Goal: Task Accomplishment & Management: Manage account settings

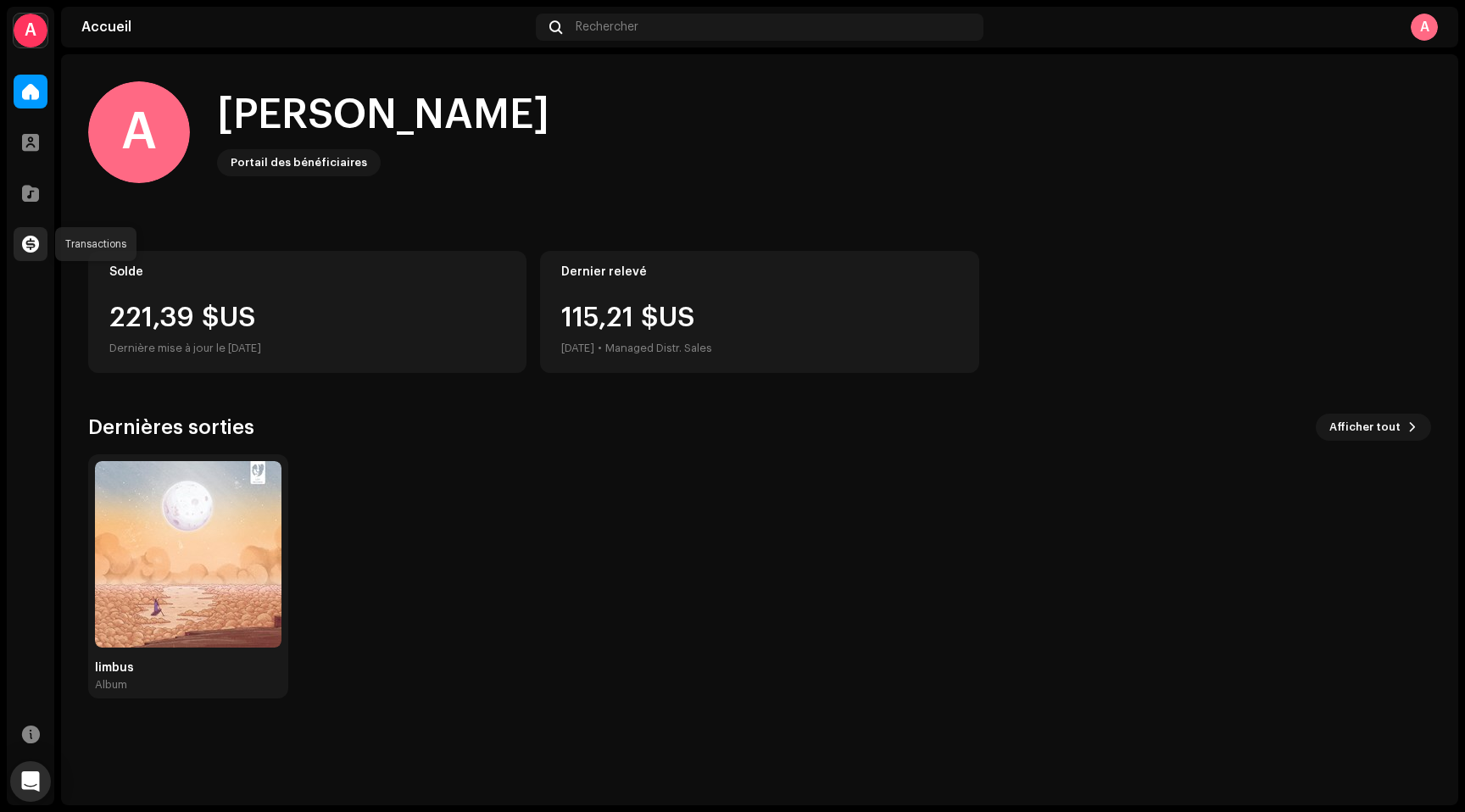
click at [28, 247] on span at bounding box center [31, 244] width 17 height 14
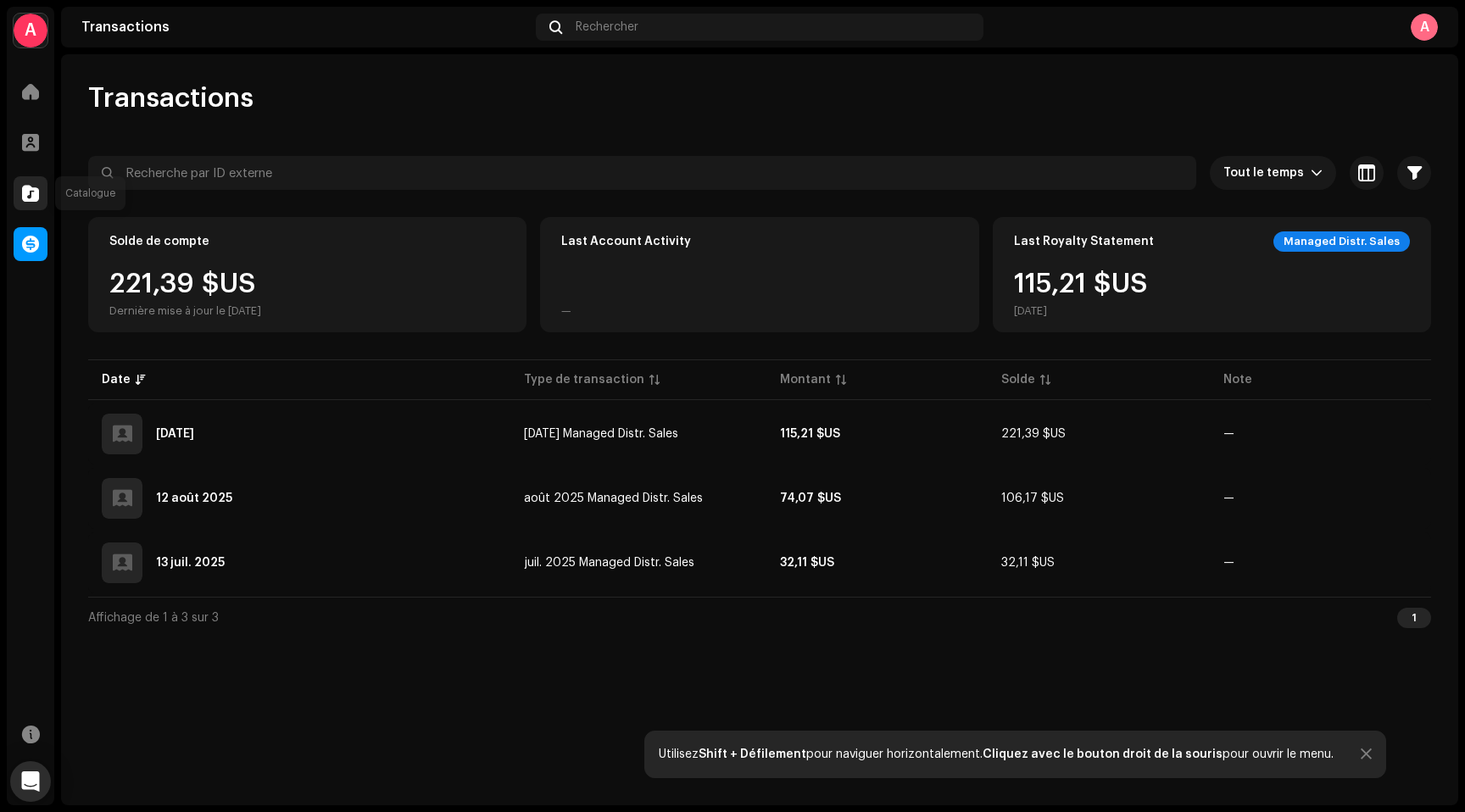
click at [30, 200] on span at bounding box center [31, 193] width 17 height 14
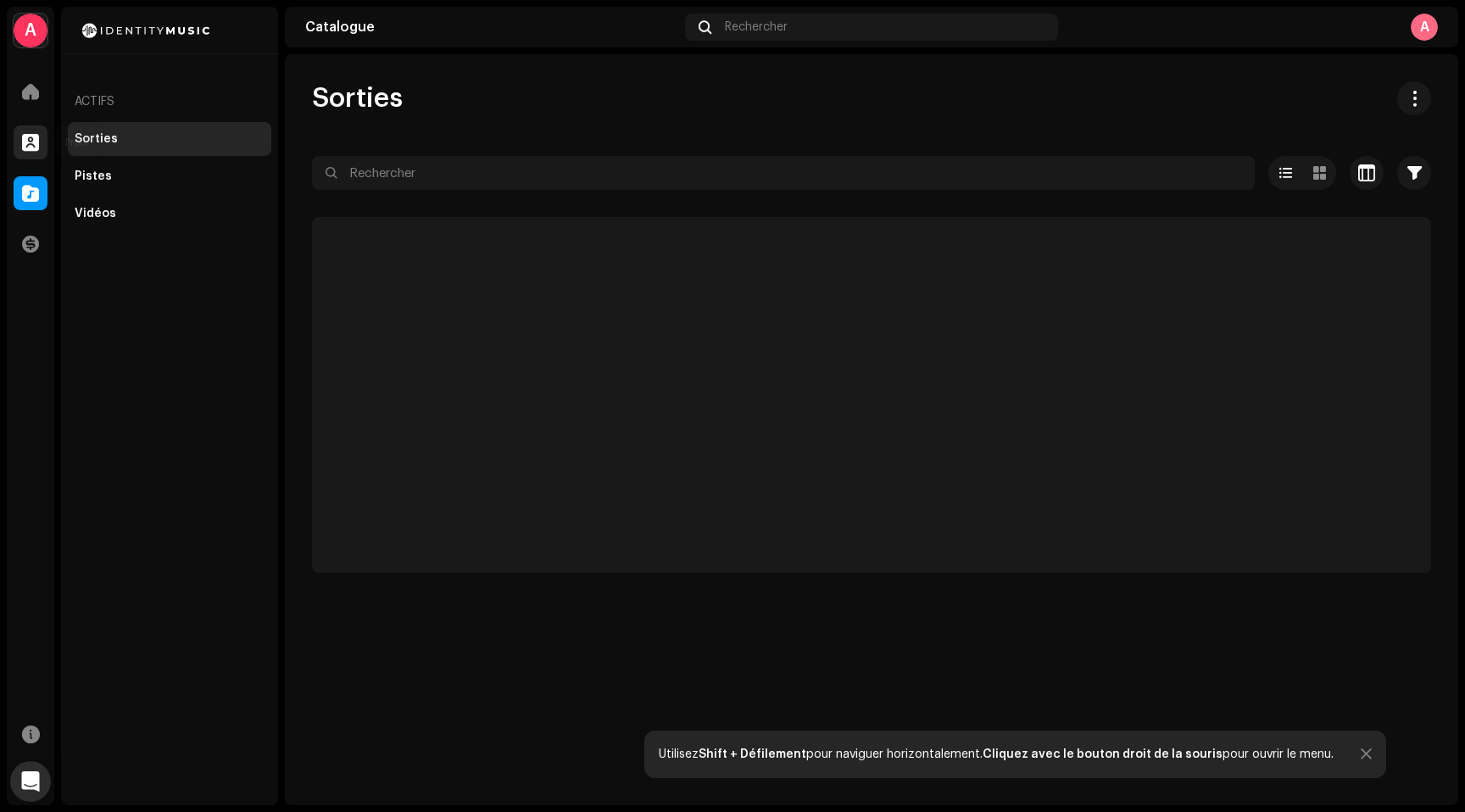
click at [27, 135] on span at bounding box center [31, 142] width 17 height 14
click at [30, 96] on span at bounding box center [31, 91] width 17 height 14
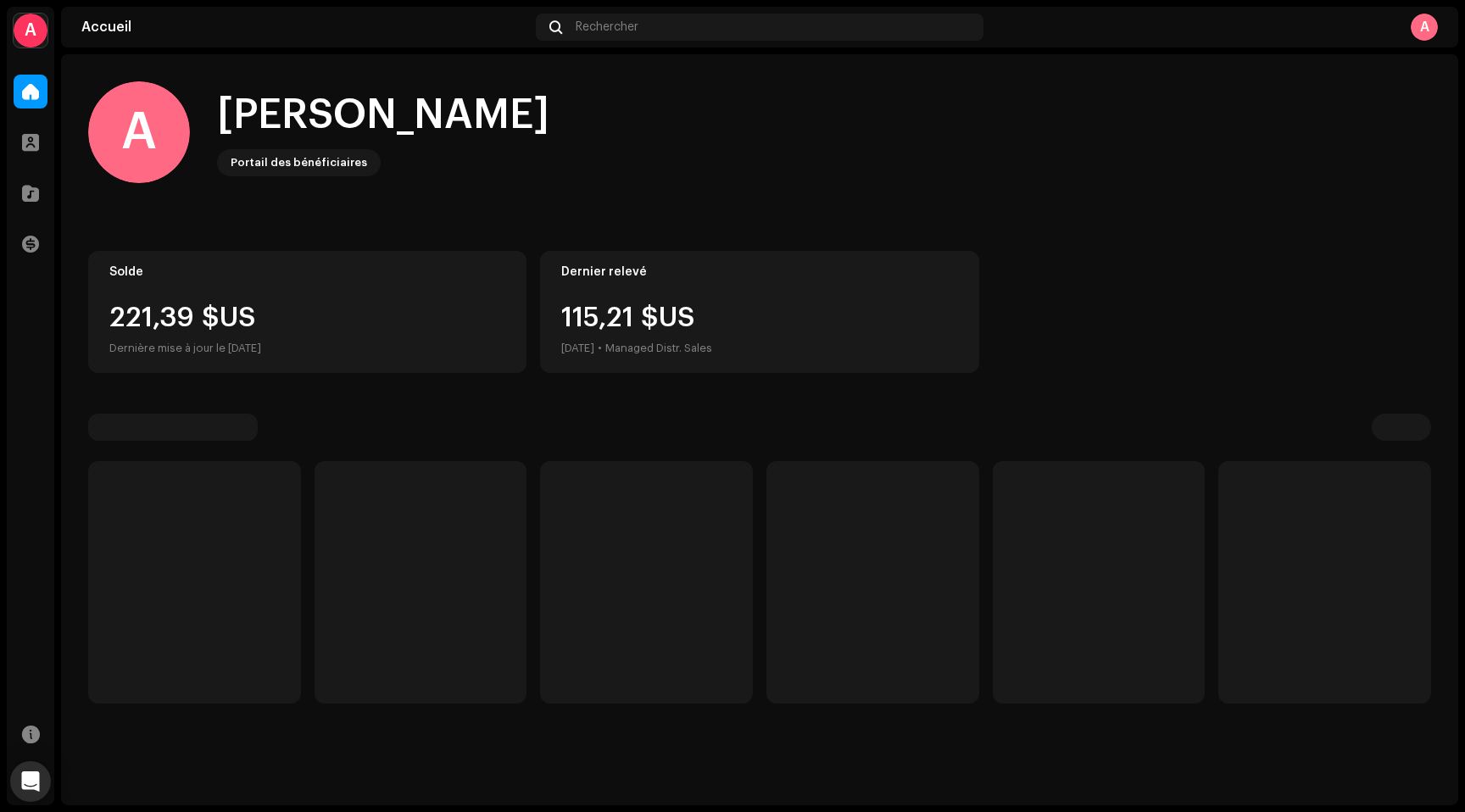
click at [1429, 28] on div "A" at bounding box center [1423, 27] width 27 height 27
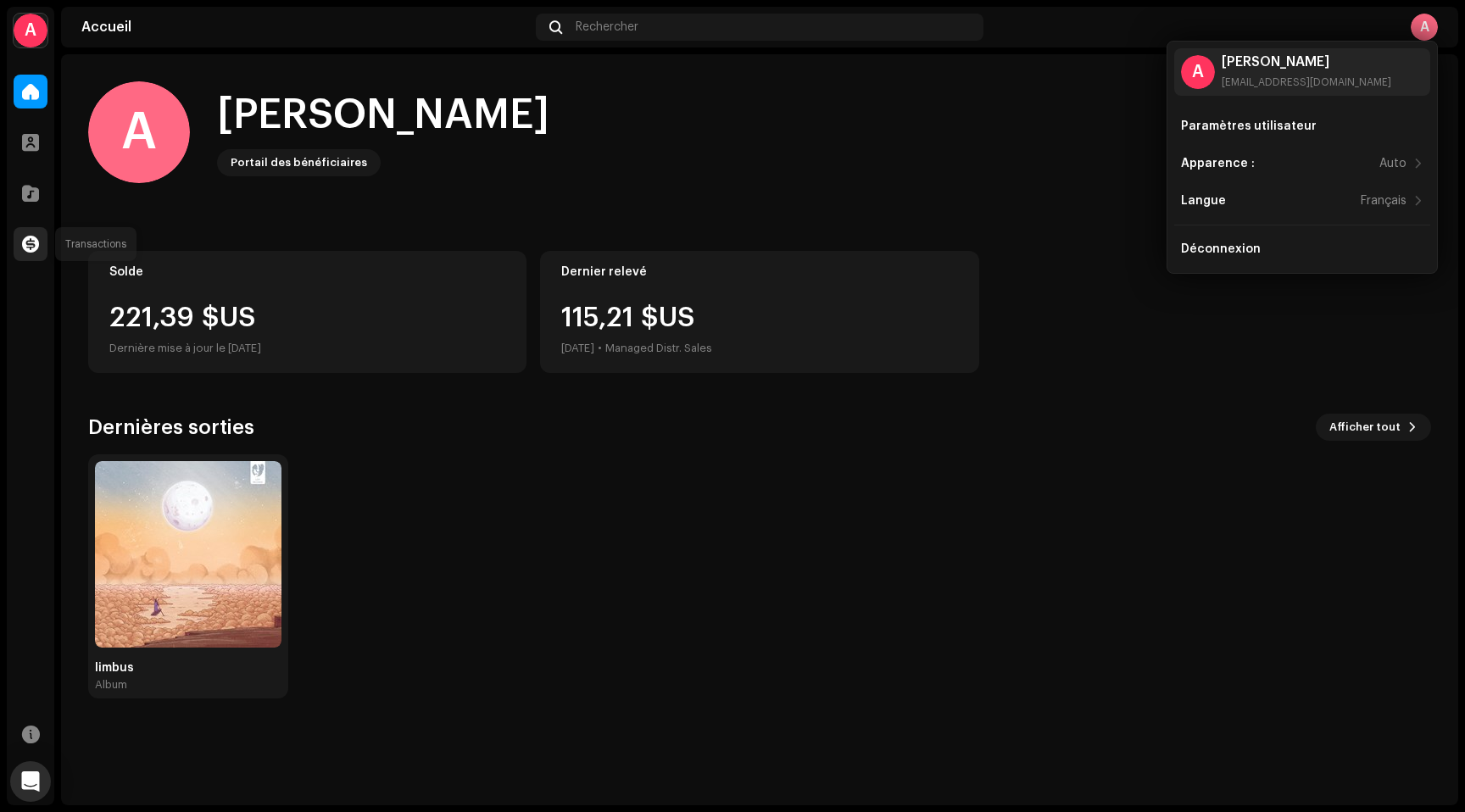
click at [21, 238] on div at bounding box center [31, 244] width 34 height 34
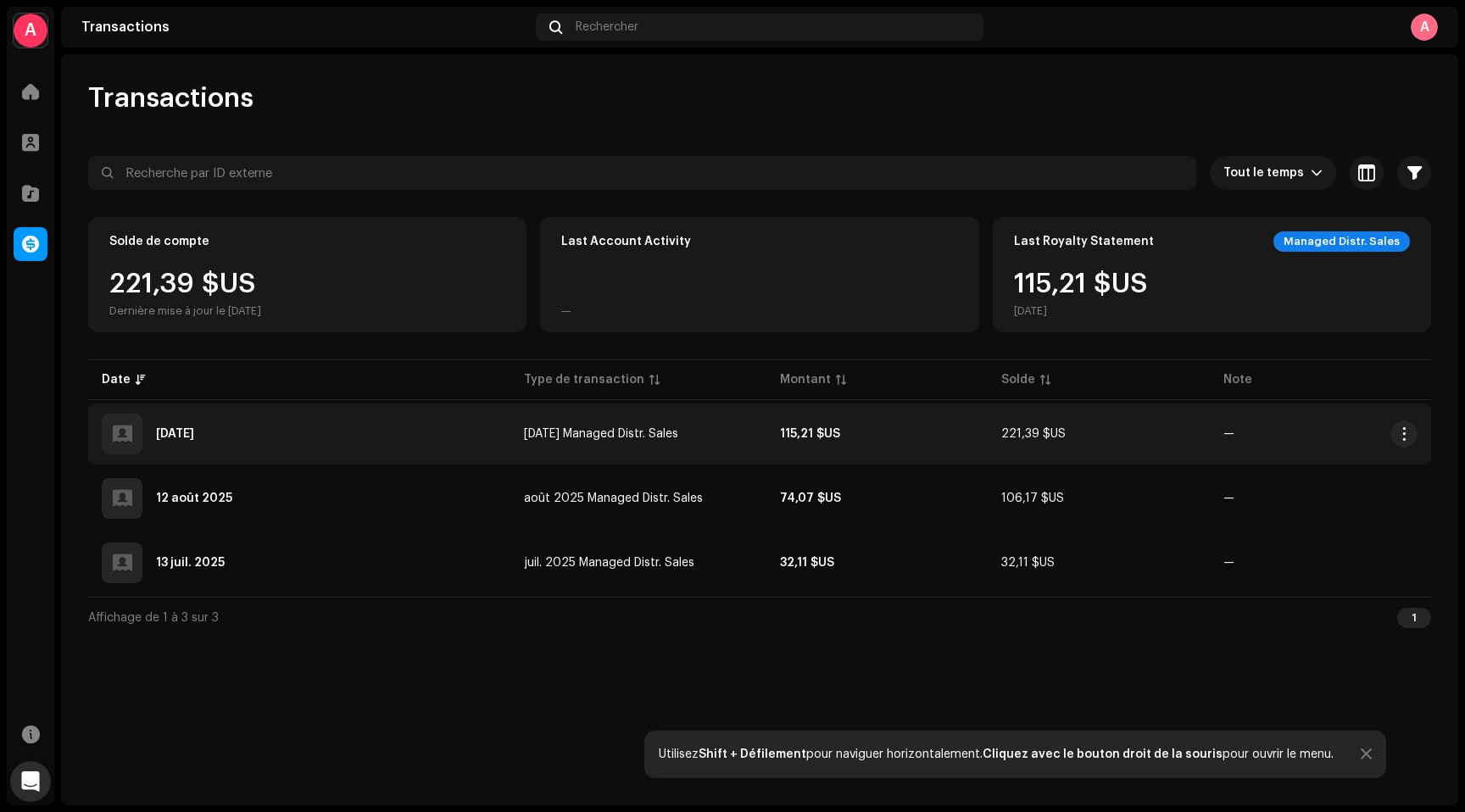
click at [1234, 433] on span "—" at bounding box center [1320, 434] width 194 height 12
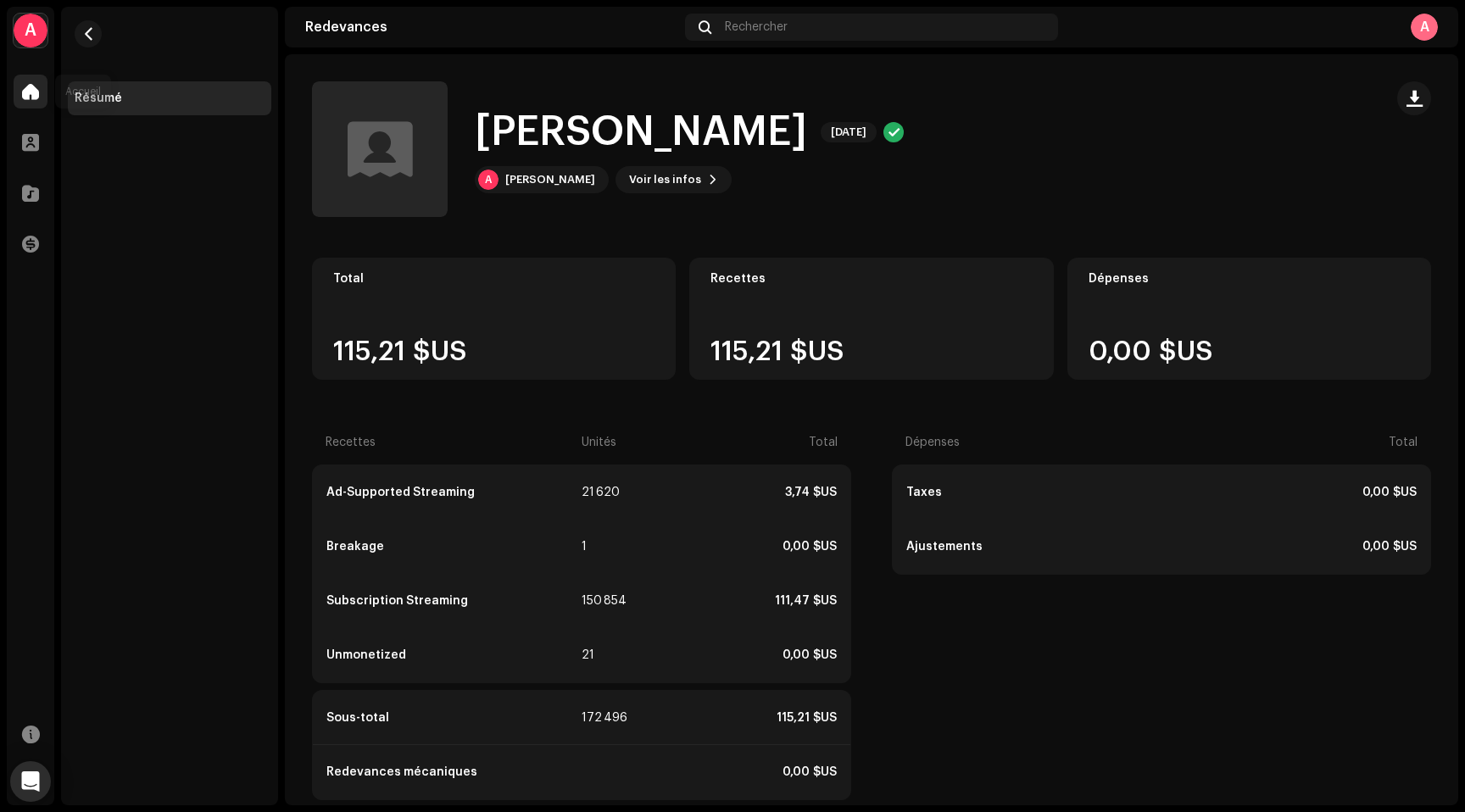
click at [35, 92] on span at bounding box center [31, 91] width 17 height 14
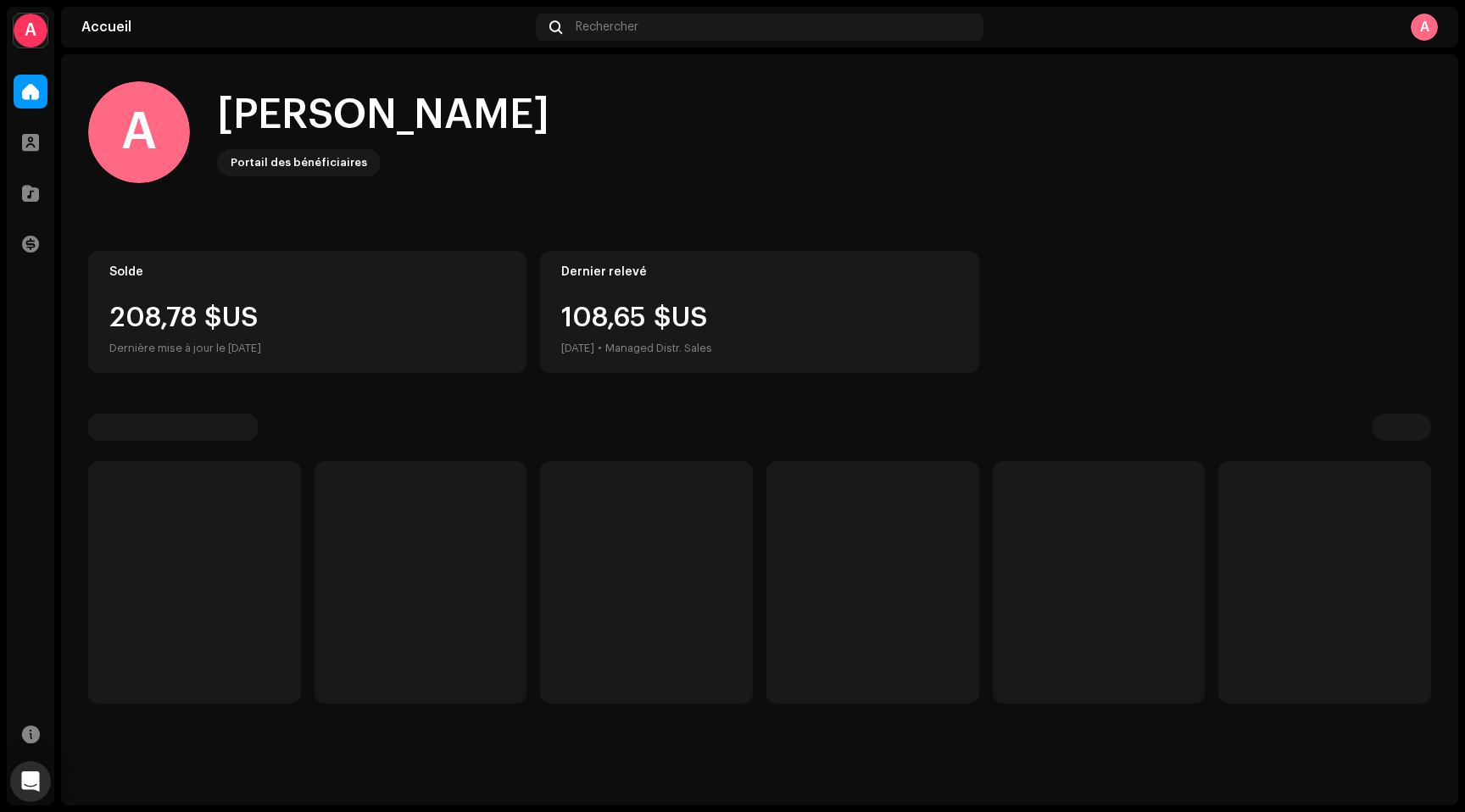
click at [1451, 14] on div "Accueil Rechercher A" at bounding box center [759, 27] width 1397 height 41
click at [1428, 23] on div "A" at bounding box center [1423, 27] width 27 height 27
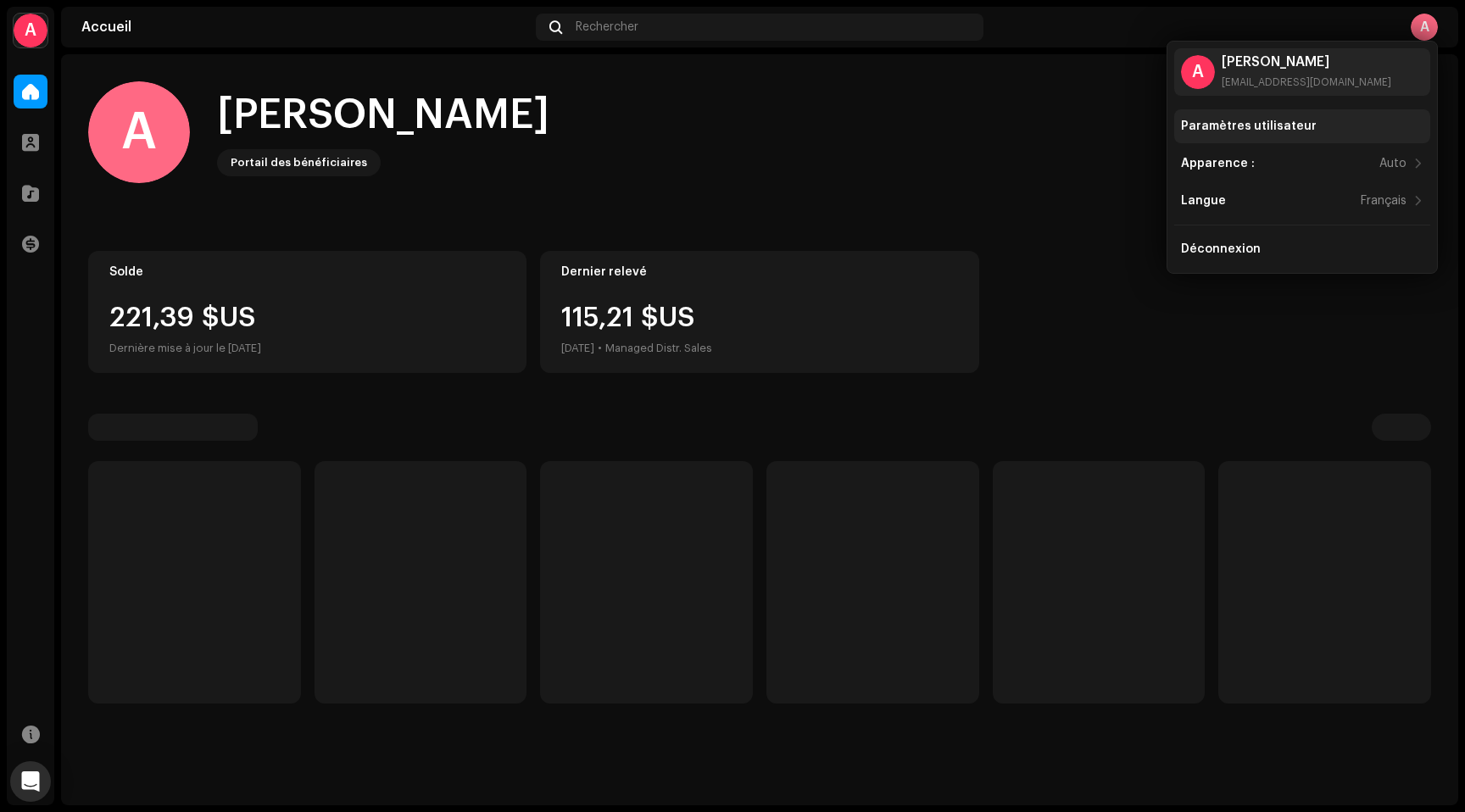
click at [1245, 124] on div "Paramètres utilisateur" at bounding box center [1248, 126] width 135 height 14
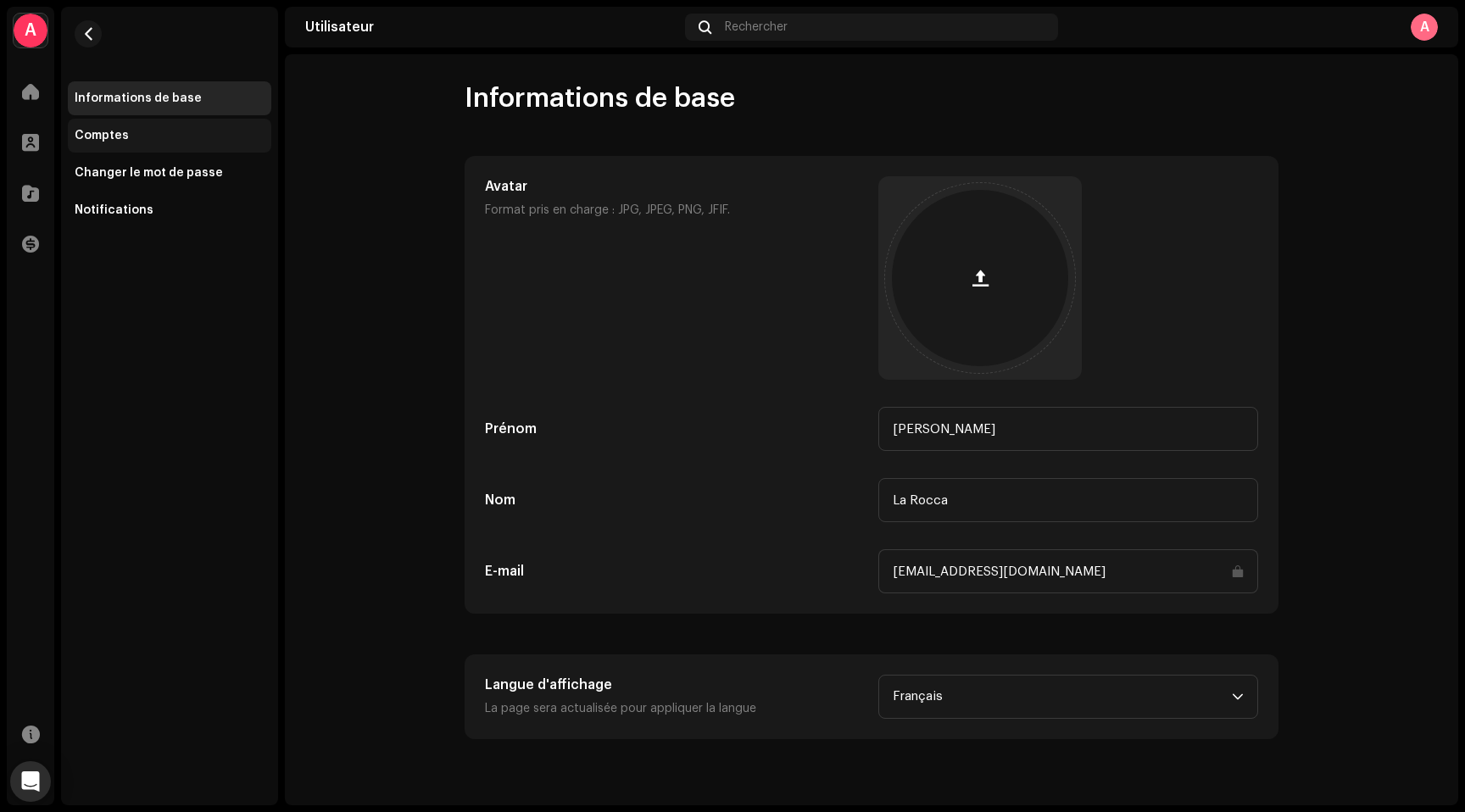
click at [146, 135] on div "Comptes" at bounding box center [170, 135] width 190 height 14
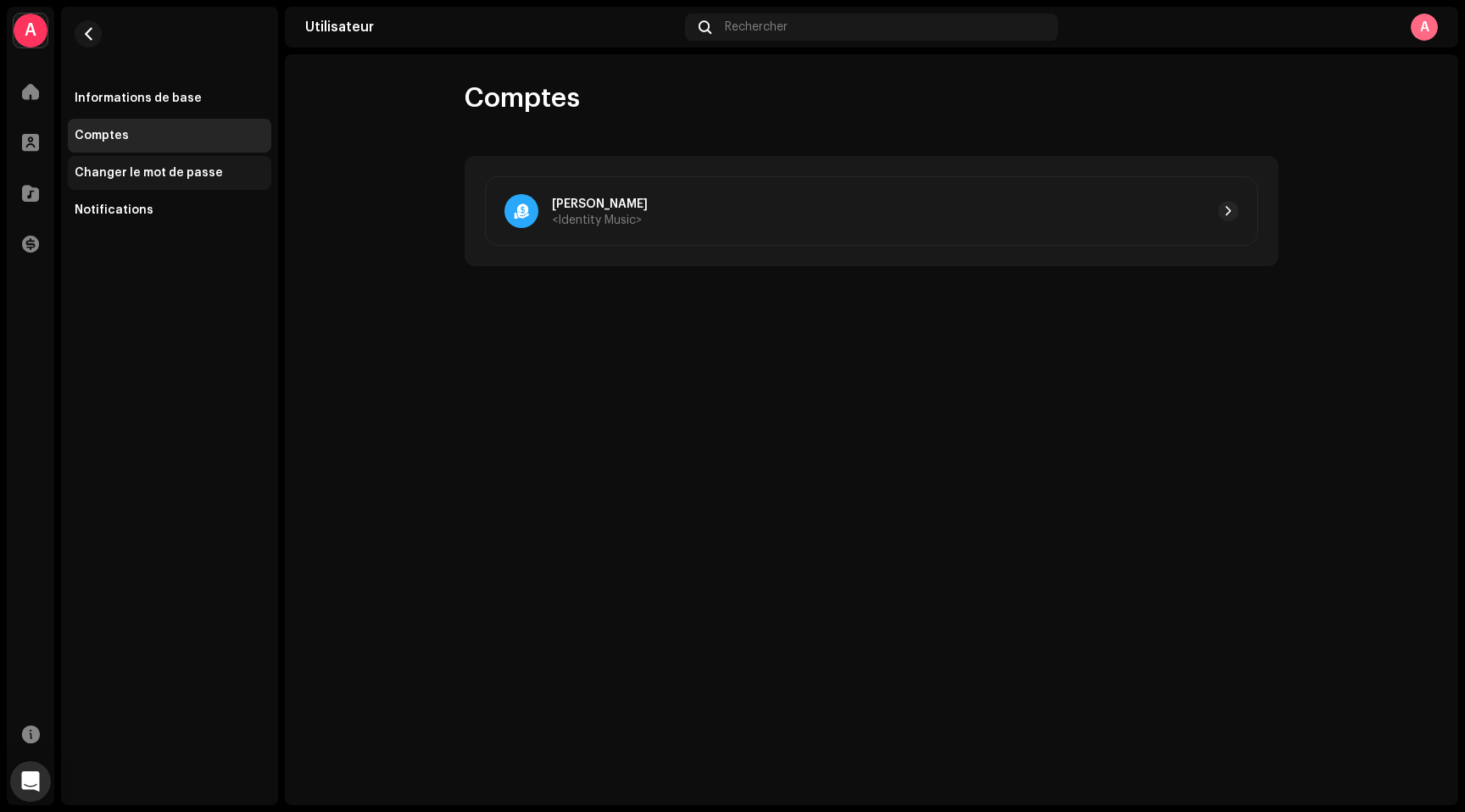
click at [158, 170] on div "Changer le mot de passe" at bounding box center [148, 172] width 148 height 14
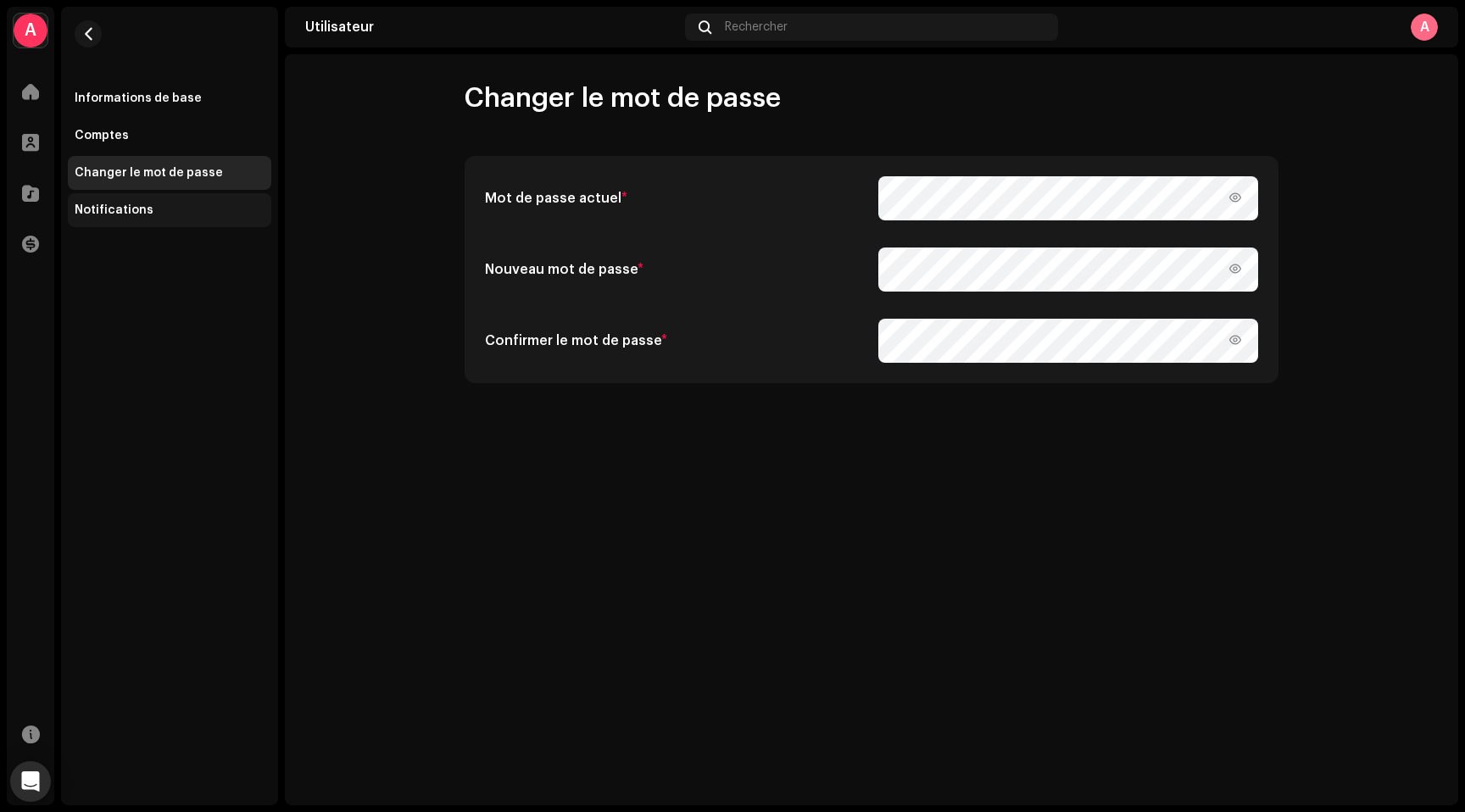
click at [135, 206] on div "Notifications" at bounding box center [114, 210] width 79 height 14
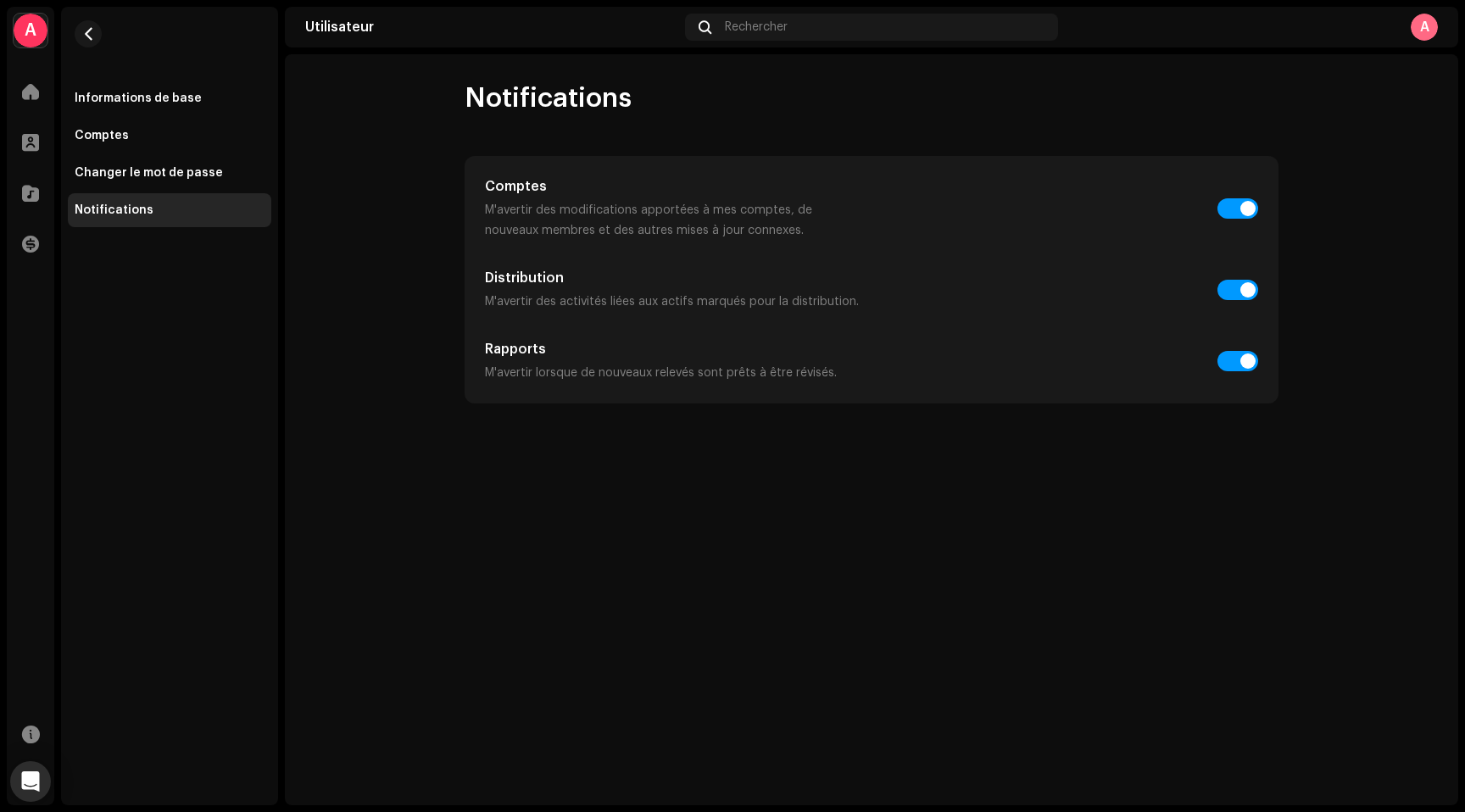
click at [25, 111] on div "Accueil" at bounding box center [30, 91] width 48 height 48
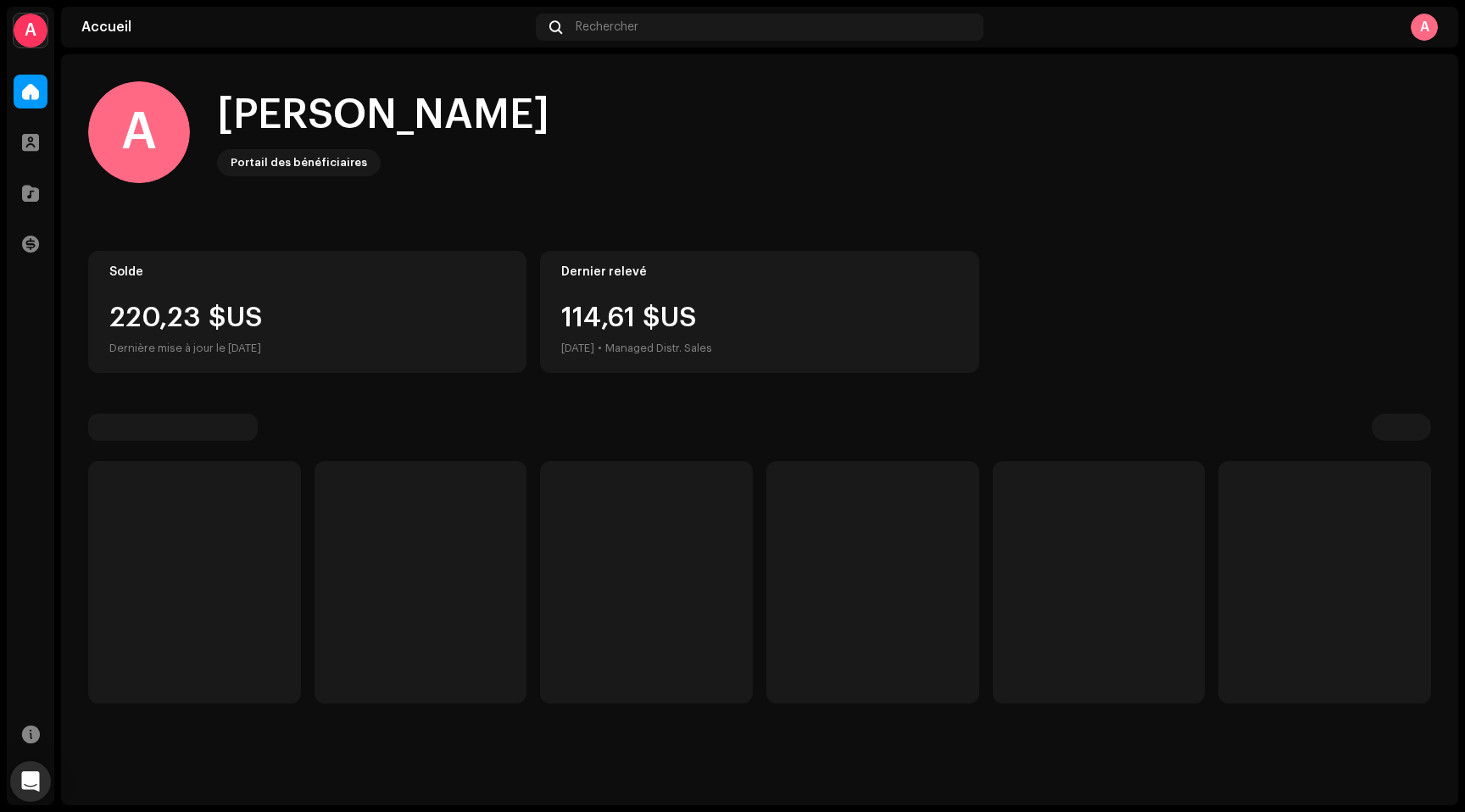
click at [227, 316] on div "220,23 $US" at bounding box center [307, 317] width 395 height 27
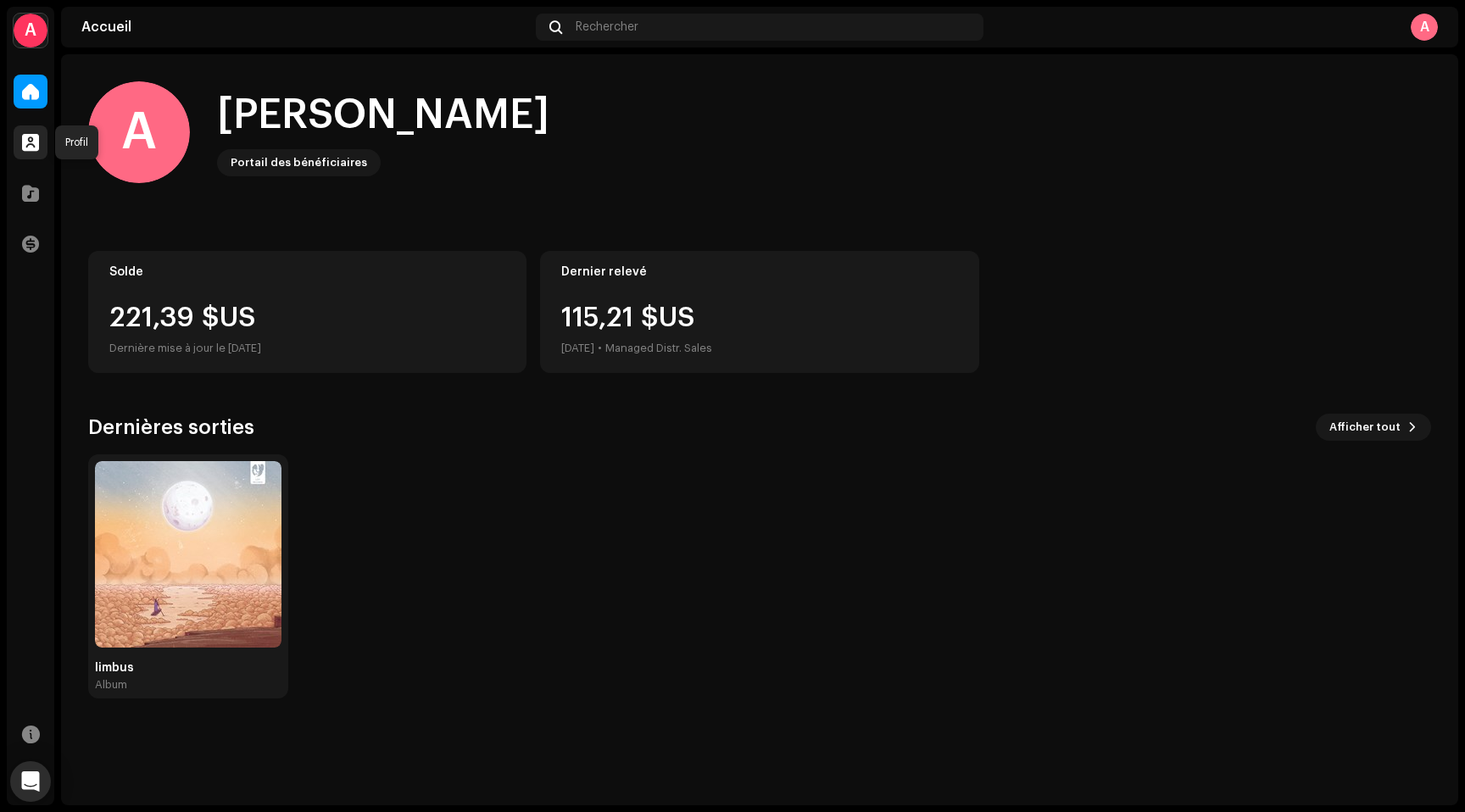
click at [22, 139] on span at bounding box center [31, 142] width 17 height 14
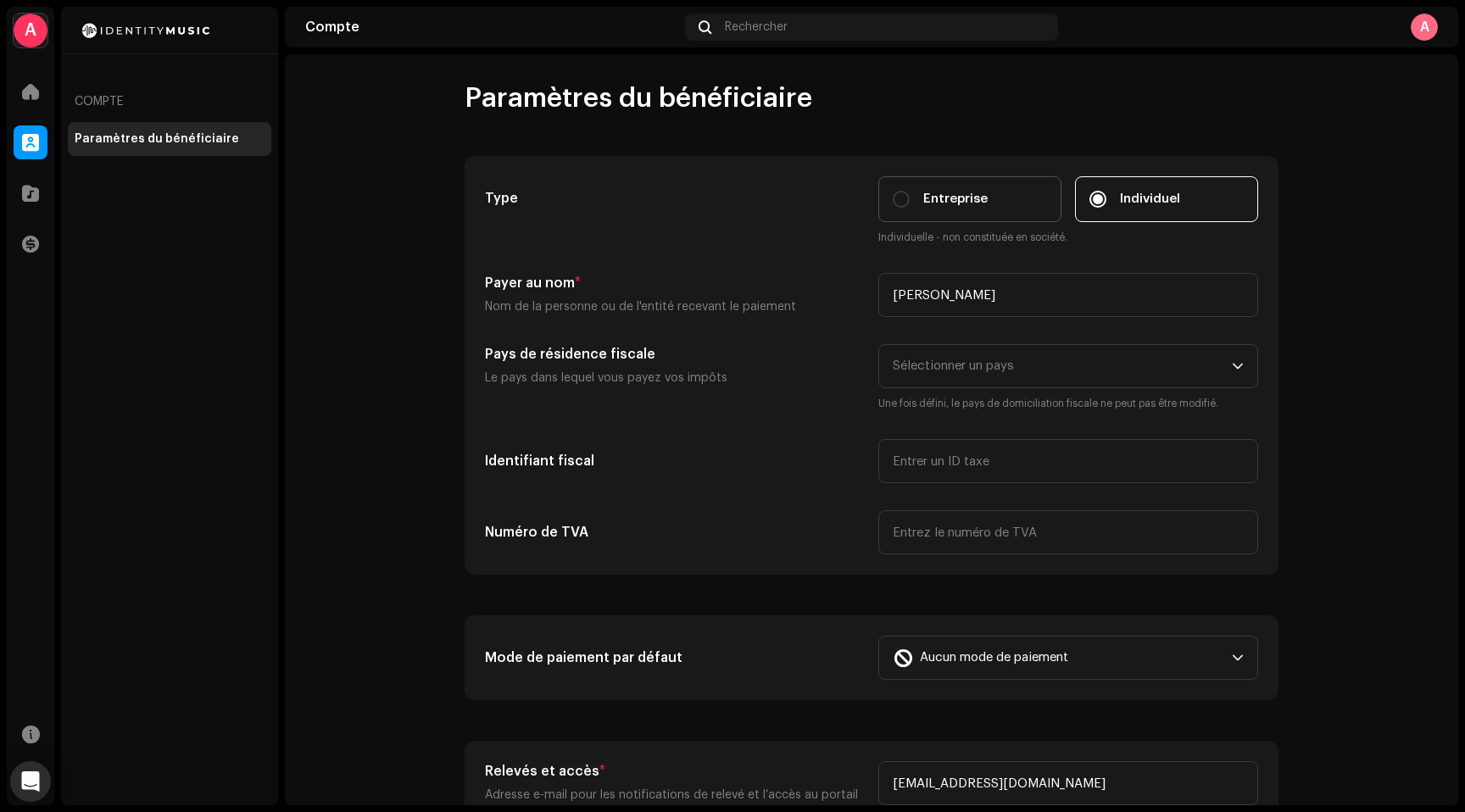
click at [939, 190] on span "Entreprise" at bounding box center [955, 200] width 64 height 19
click at [909, 191] on input "Entreprise" at bounding box center [901, 200] width 17 height 17
radio input "true"
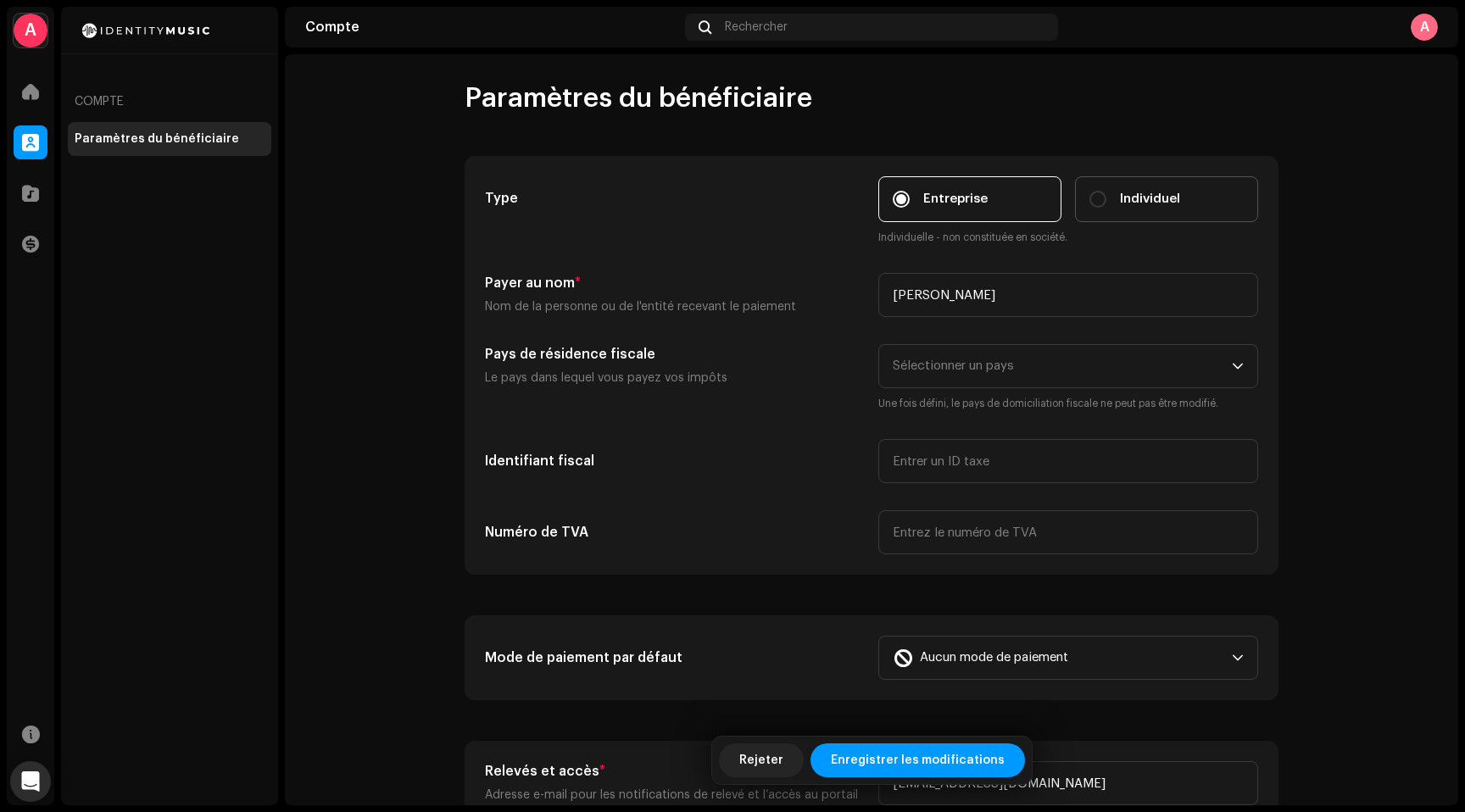
click at [1120, 197] on span "Individuel" at bounding box center [1150, 200] width 61 height 19
click at [1106, 197] on input "Individuel" at bounding box center [1098, 200] width 17 height 17
radio input "true"
click at [950, 372] on span "Sélectionner un pays" at bounding box center [1062, 365] width 339 height 42
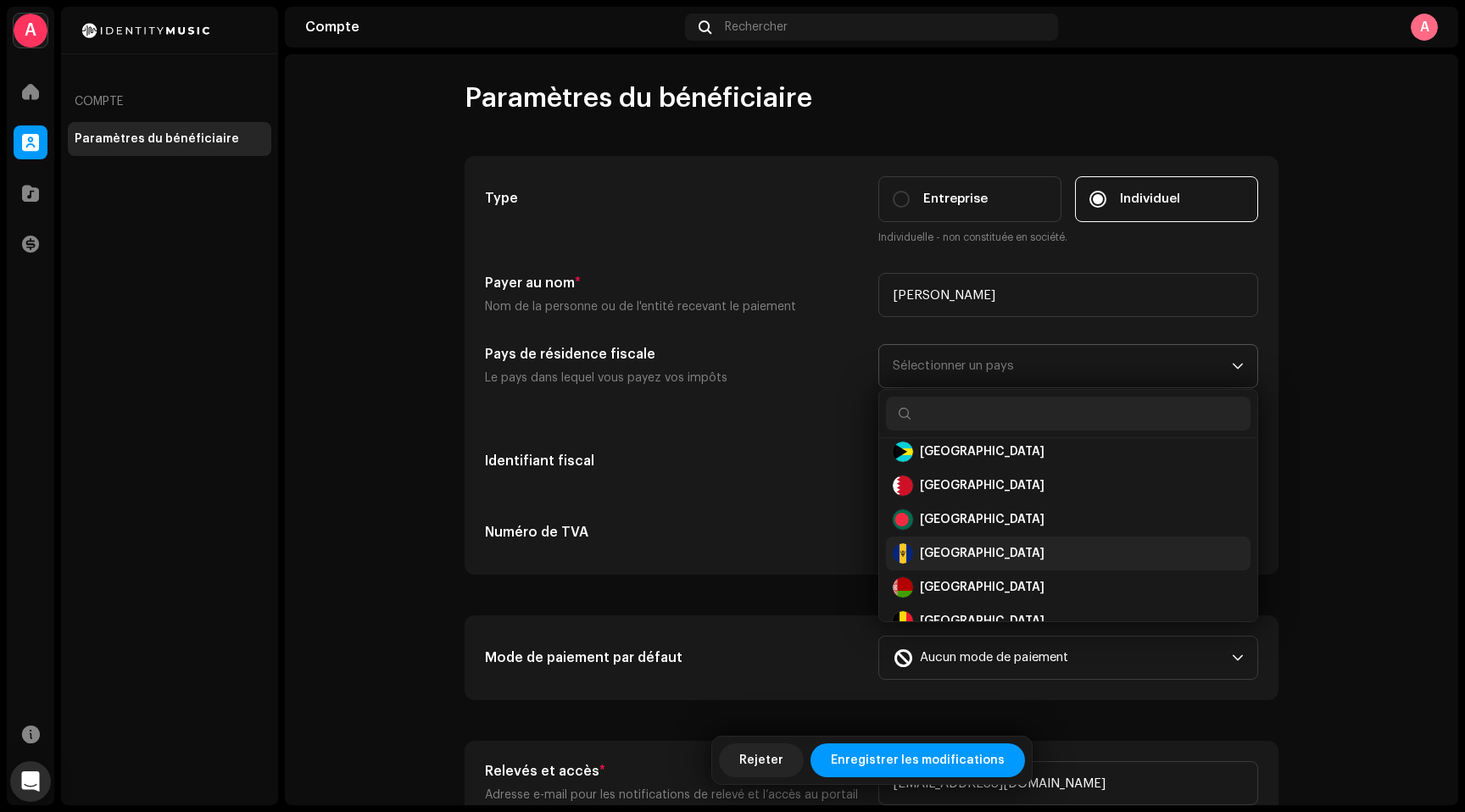
scroll to position [516, 0]
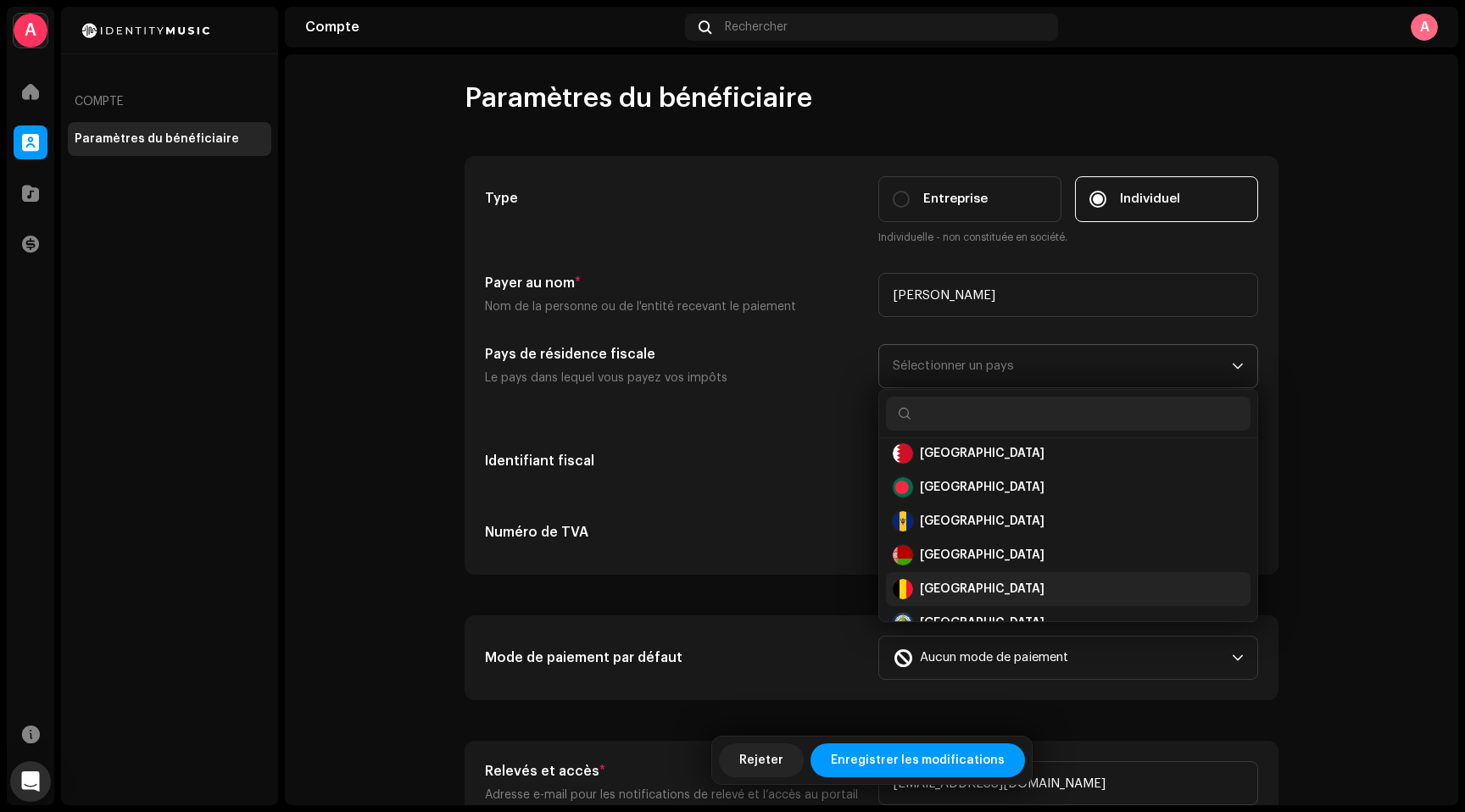
click at [946, 591] on div "[GEOGRAPHIC_DATA]" at bounding box center [982, 589] width 125 height 17
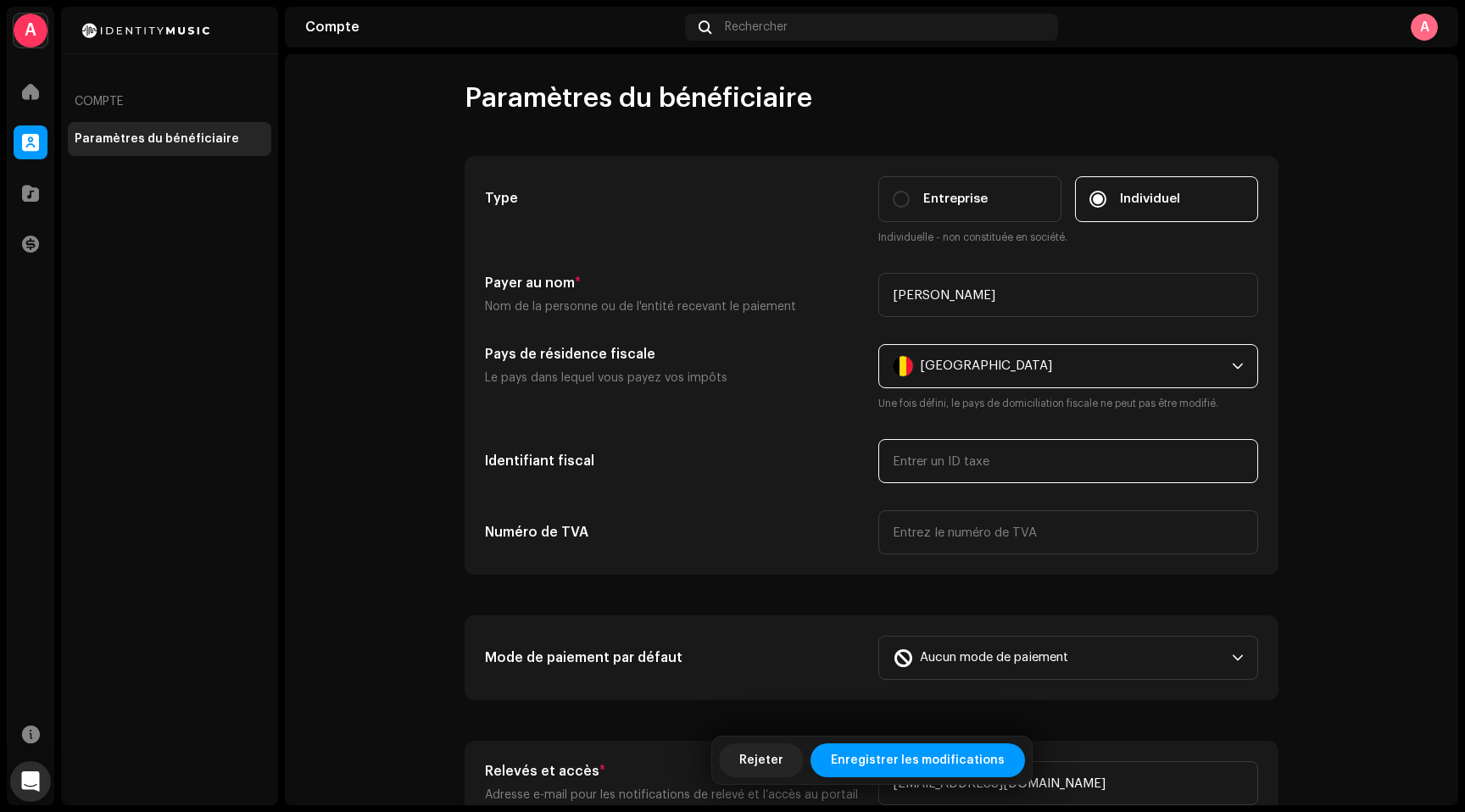
click at [935, 471] on input "text" at bounding box center [1068, 461] width 380 height 44
click at [718, 467] on h5 "Identifiant fiscal" at bounding box center [674, 461] width 380 height 21
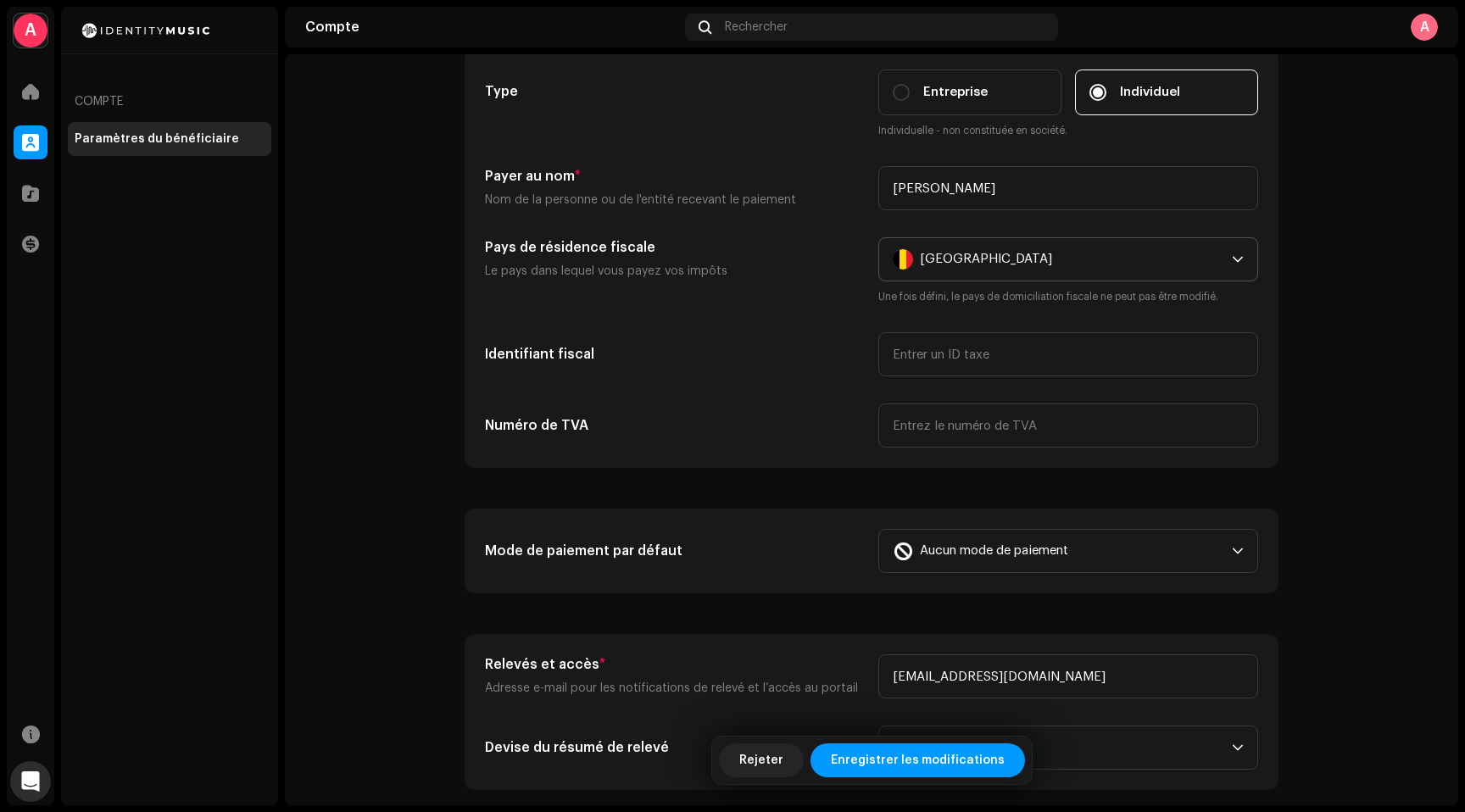
scroll to position [107, 0]
click at [991, 437] on input "text" at bounding box center [1068, 424] width 380 height 44
click at [951, 442] on input "text" at bounding box center [1068, 424] width 380 height 44
paste input "BE1026036207"
type input "BE1026036207"
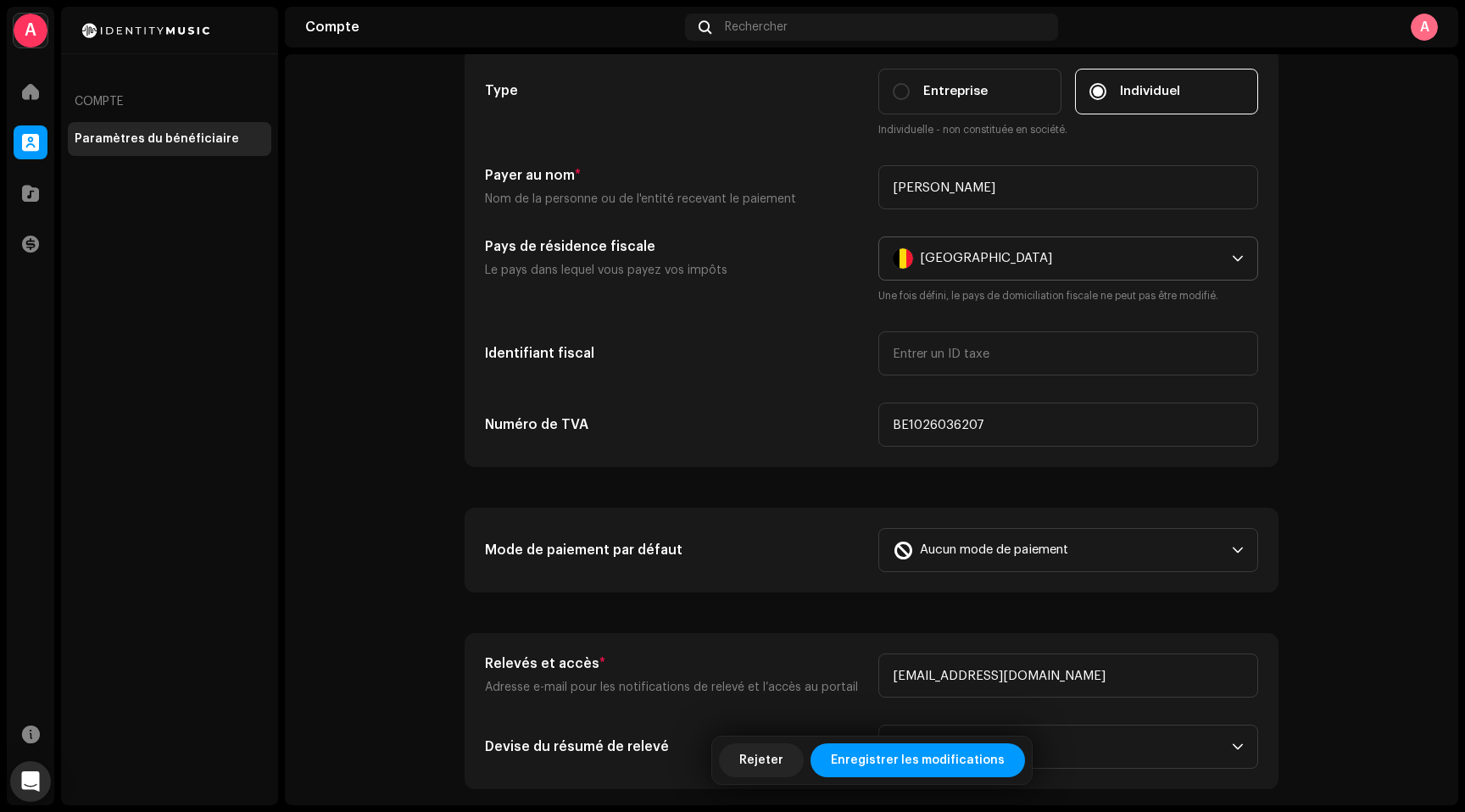
click at [812, 473] on section "Type Entreprise Individuel Individuelle - non constituée en société. Payer au n…" at bounding box center [871, 419] width 814 height 740
click at [929, 560] on span "Aucun mode de paiement" at bounding box center [993, 549] width 148 height 42
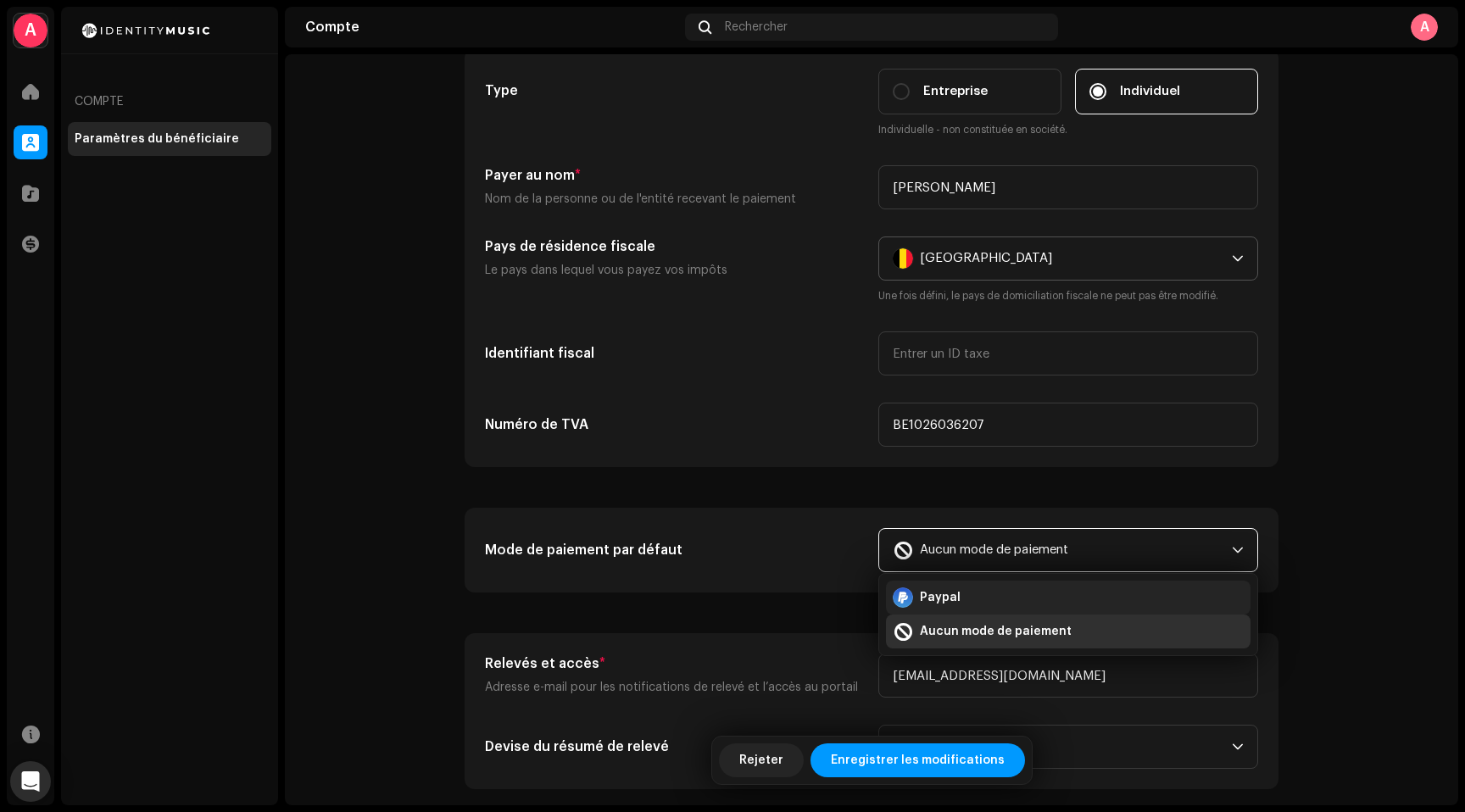
click at [935, 599] on span "Paypal" at bounding box center [940, 598] width 41 height 17
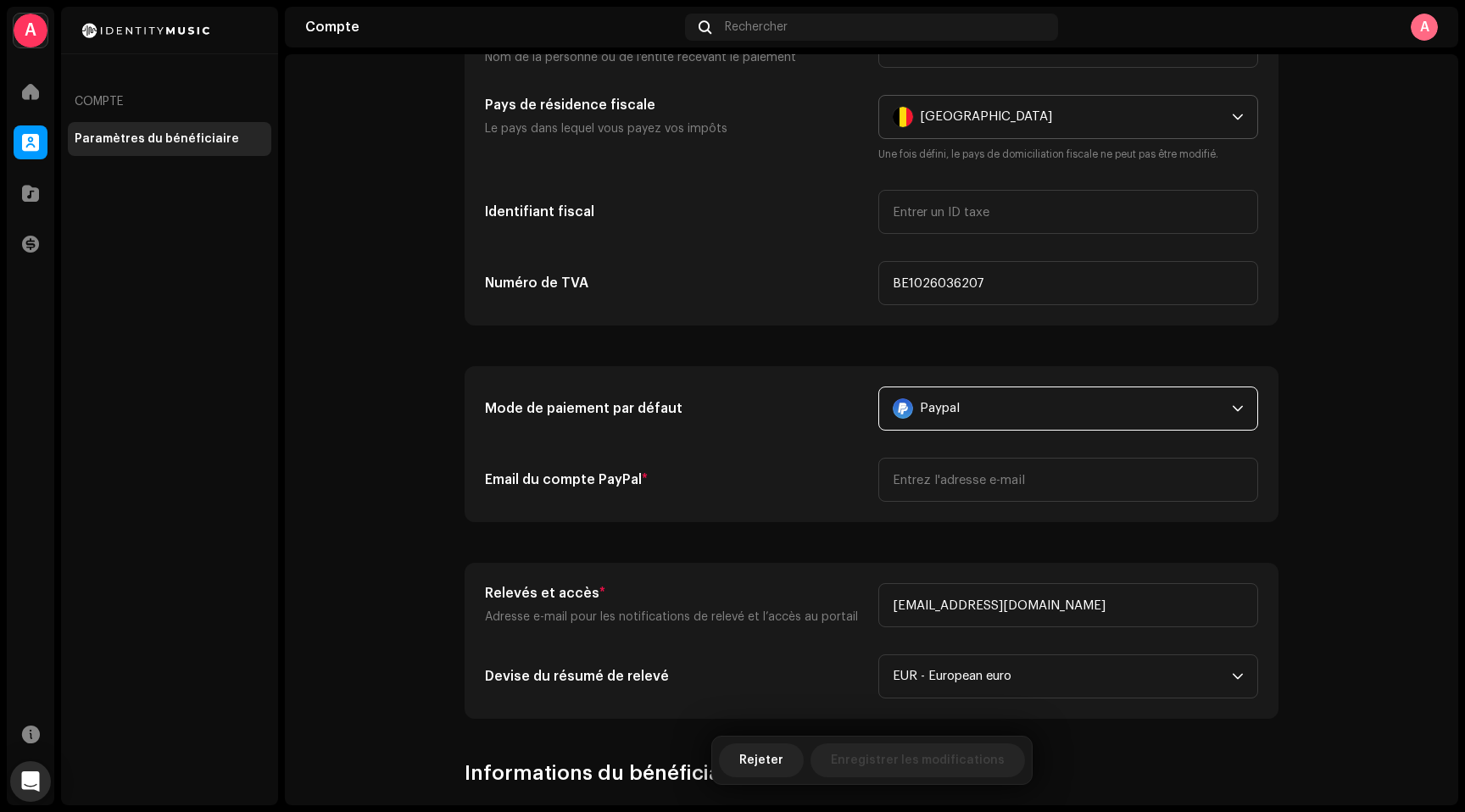
scroll to position [255, 0]
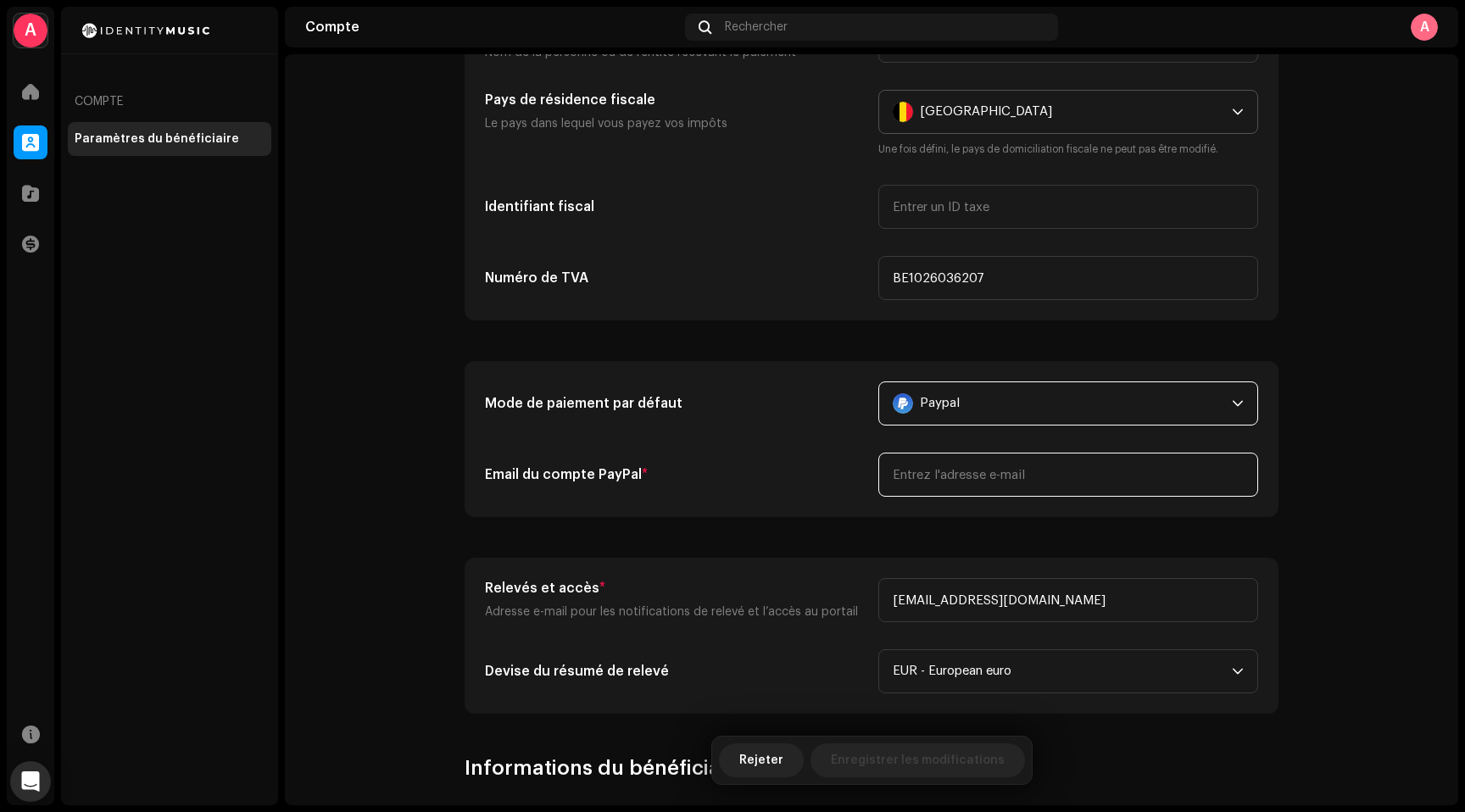
click at [931, 470] on input "email" at bounding box center [1068, 474] width 380 height 44
type input "[EMAIL_ADDRESS][PERSON_NAME][DOMAIN_NAME]"
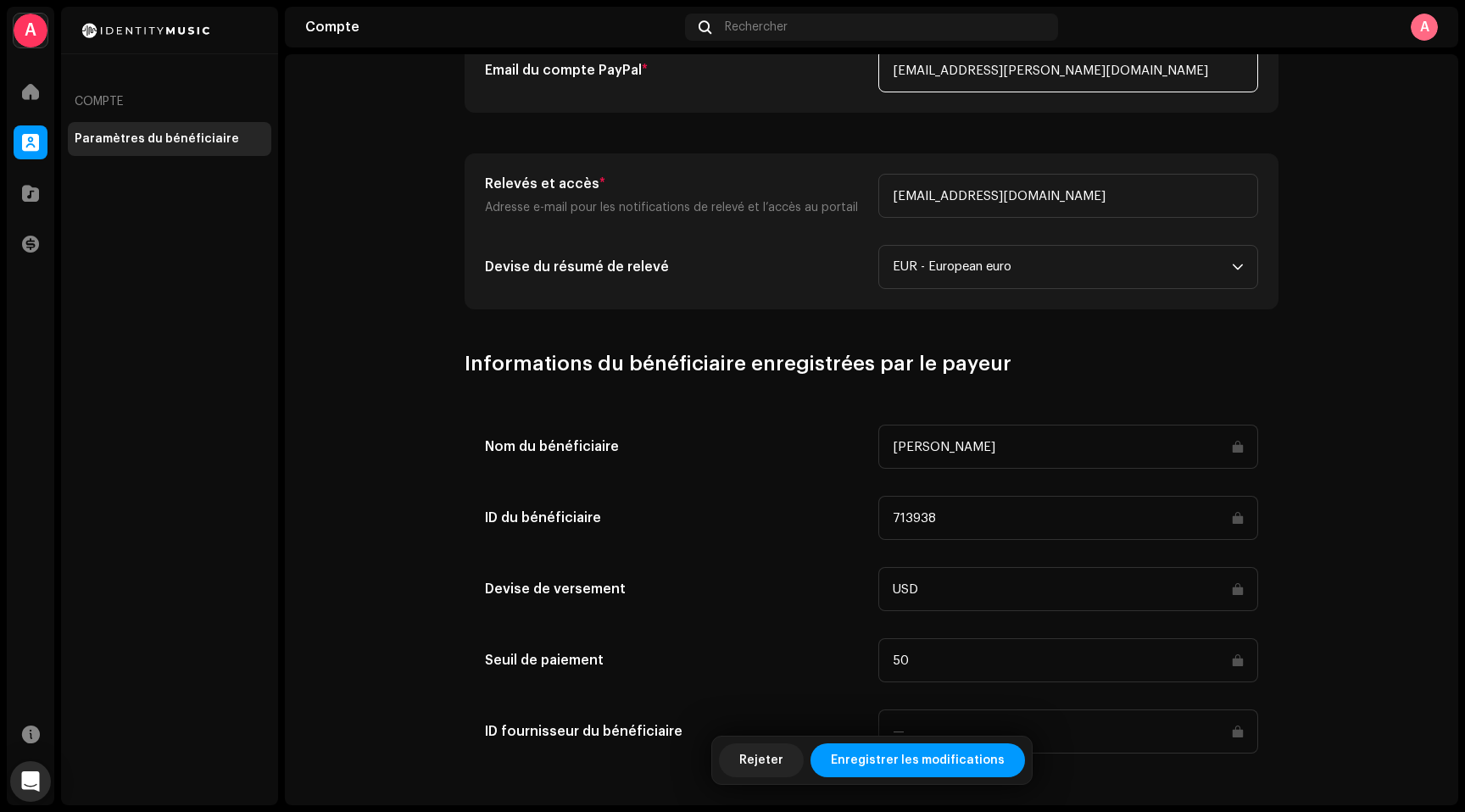
scroll to position [667, 0]
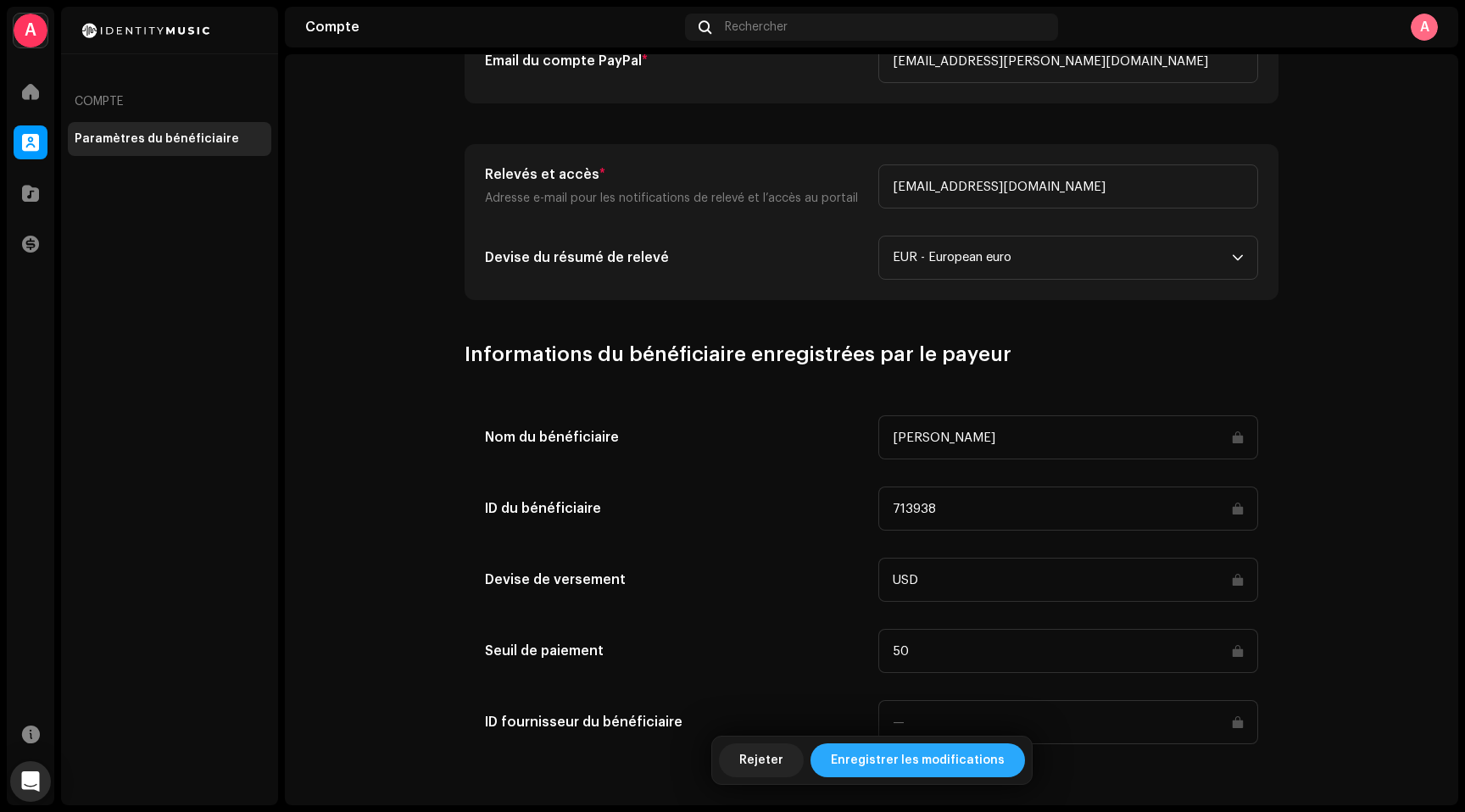
click at [943, 764] on span "Enregistrer les modifications" at bounding box center [918, 760] width 173 height 34
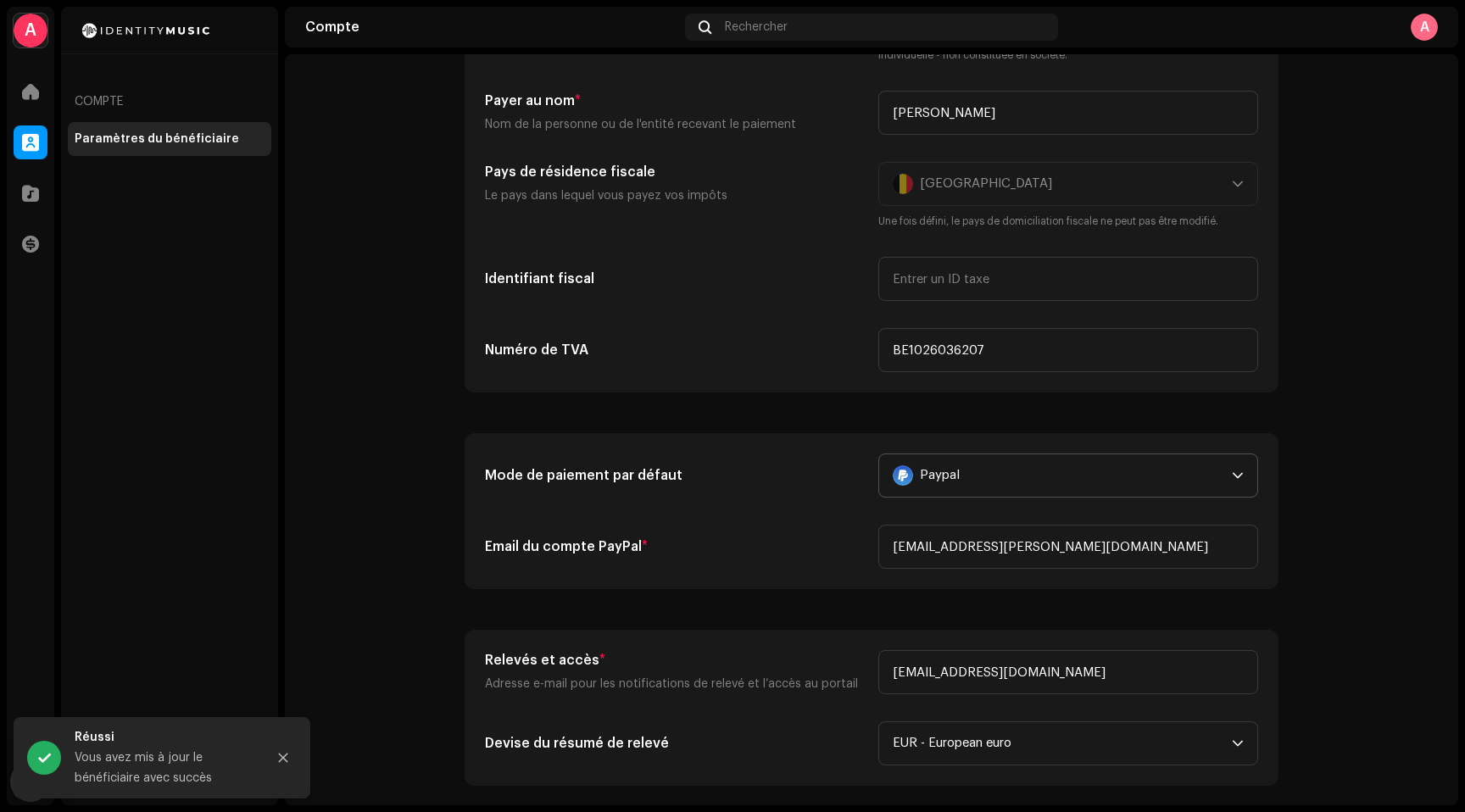
scroll to position [179, 0]
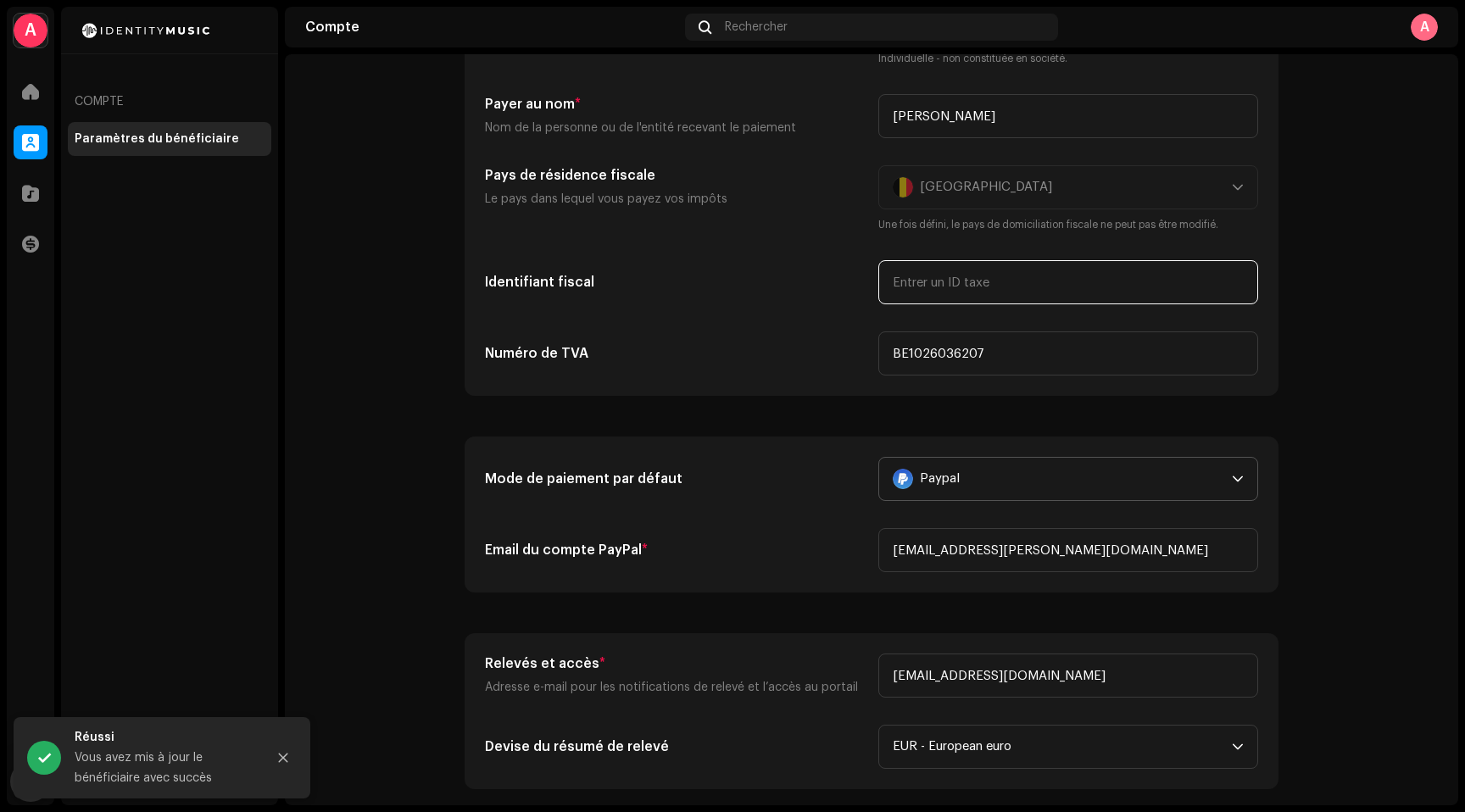
click at [908, 278] on input "text" at bounding box center [1068, 282] width 380 height 44
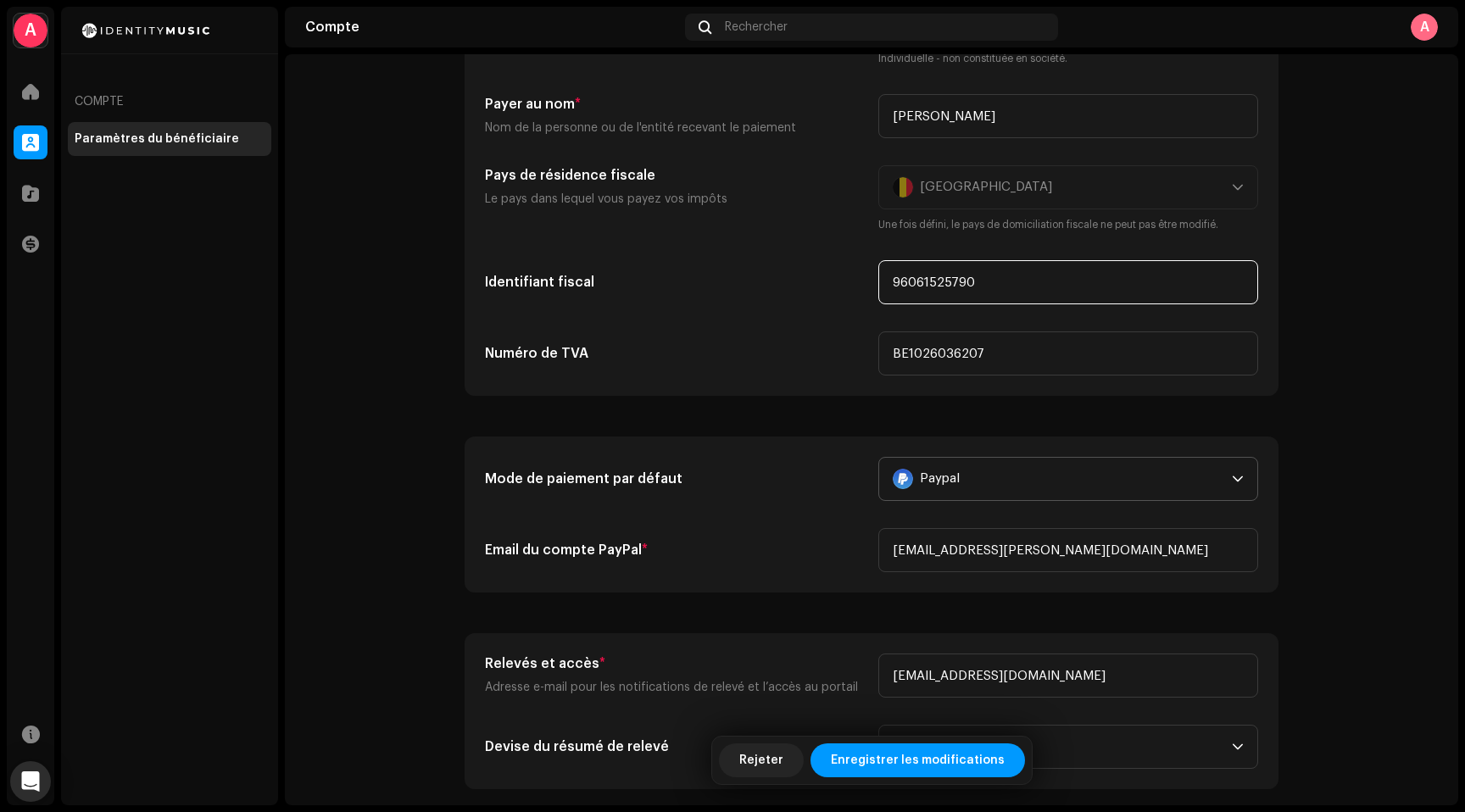
type input "96061525790"
click at [359, 322] on account-payee-settings "Paramètres du bénéficiaire Type Entreprise Individuel Individuelle - non consti…" at bounding box center [871, 577] width 1173 height 1351
click at [864, 768] on span "Enregistrer les modifications" at bounding box center [918, 760] width 173 height 34
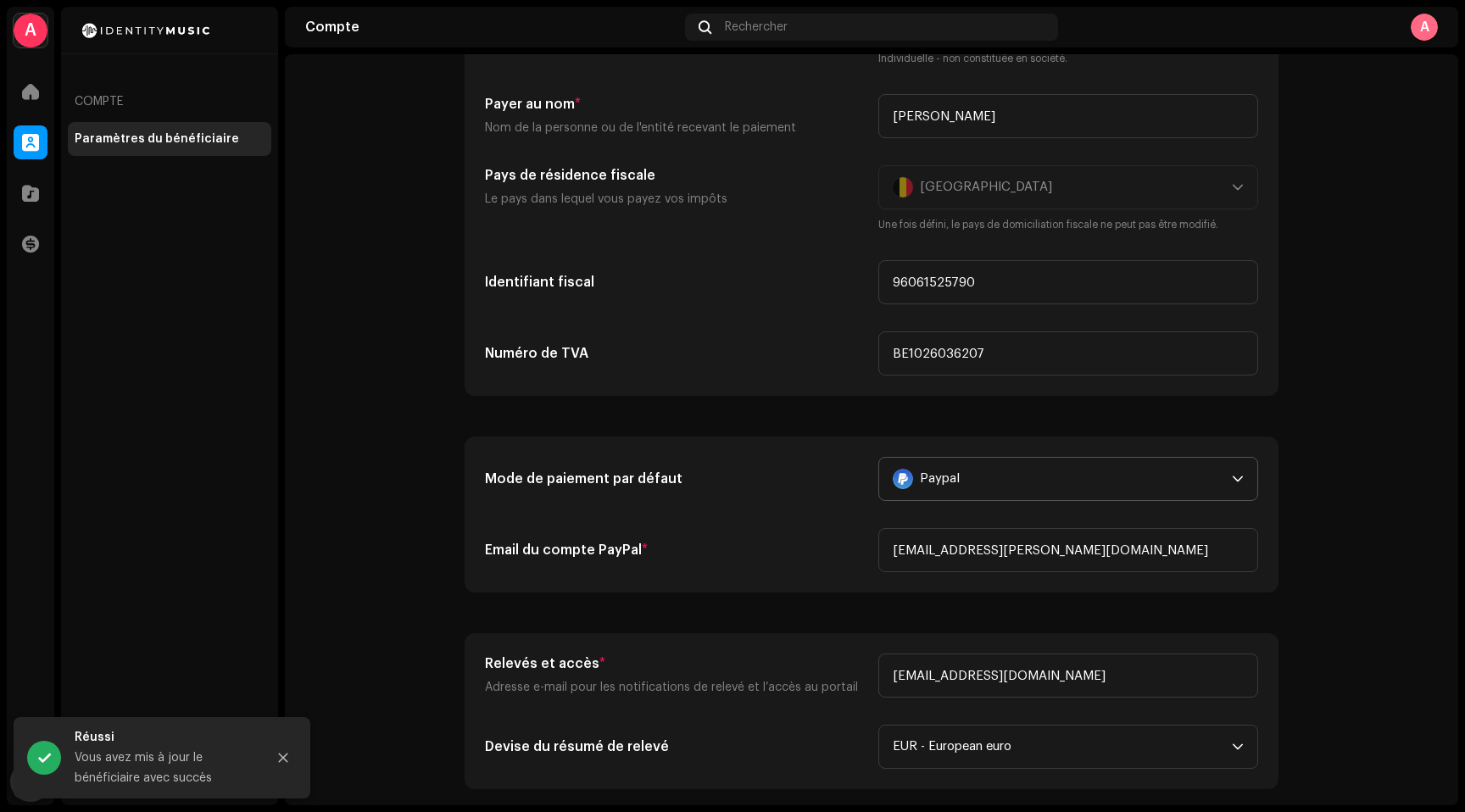
click at [759, 554] on h5 "Email du compte PayPal *" at bounding box center [674, 550] width 380 height 21
click at [1106, 560] on input "[EMAIL_ADDRESS][PERSON_NAME][DOMAIN_NAME]" at bounding box center [1068, 549] width 380 height 44
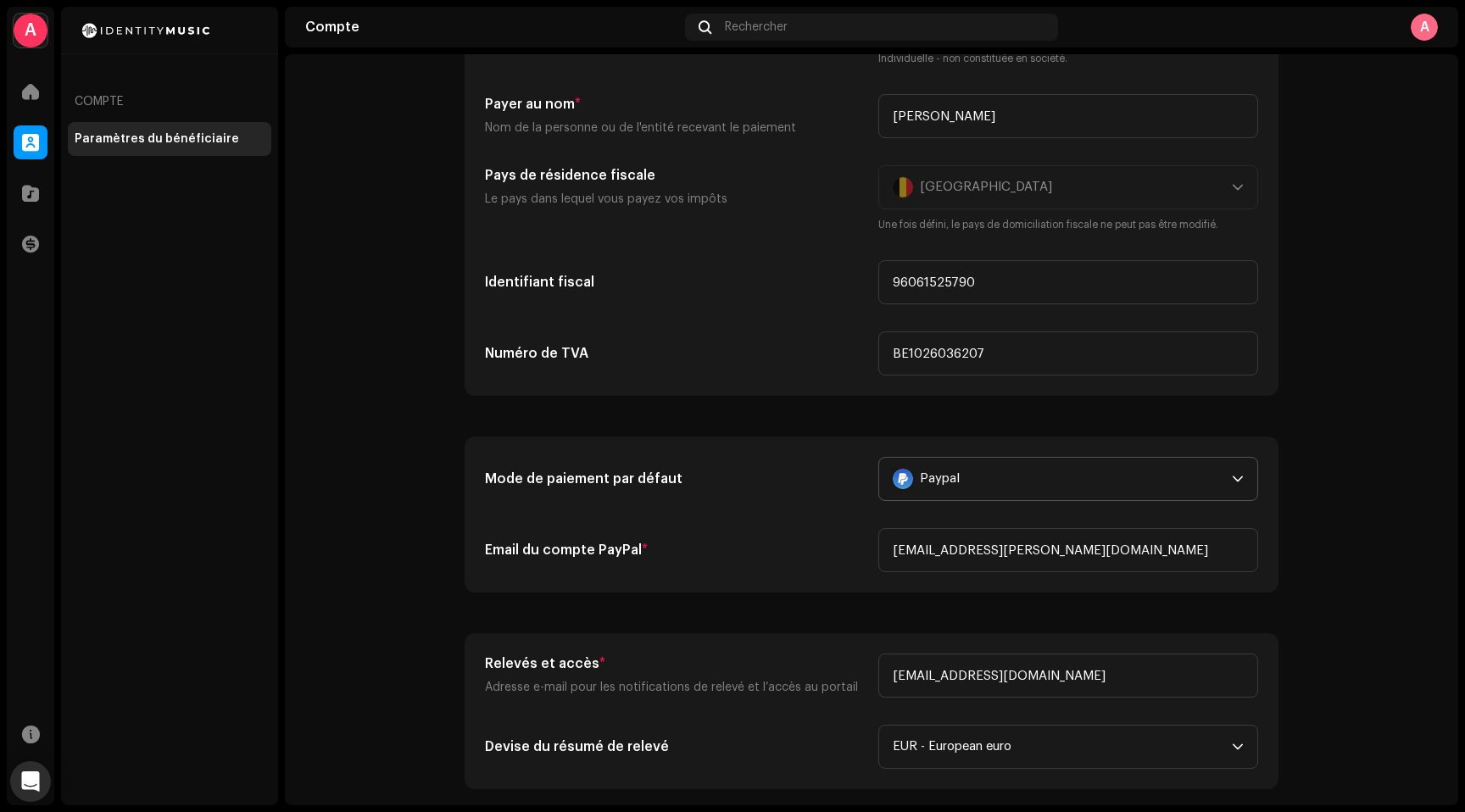
click at [677, 585] on div "Mode de paiement par défaut Paypal Email du compte PayPal * [EMAIL_ADDRESS][PER…" at bounding box center [871, 514] width 812 height 154
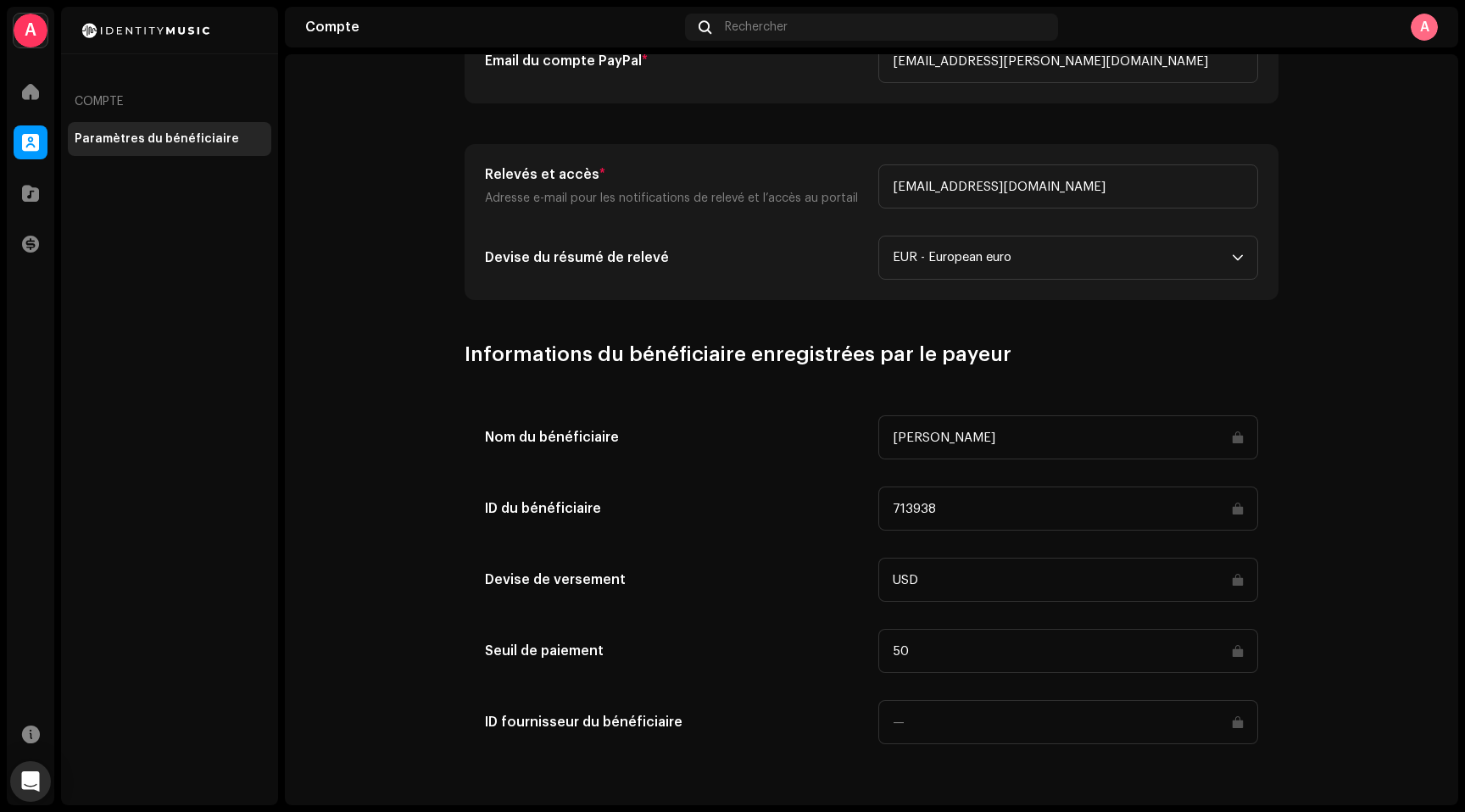
scroll to position [0, 0]
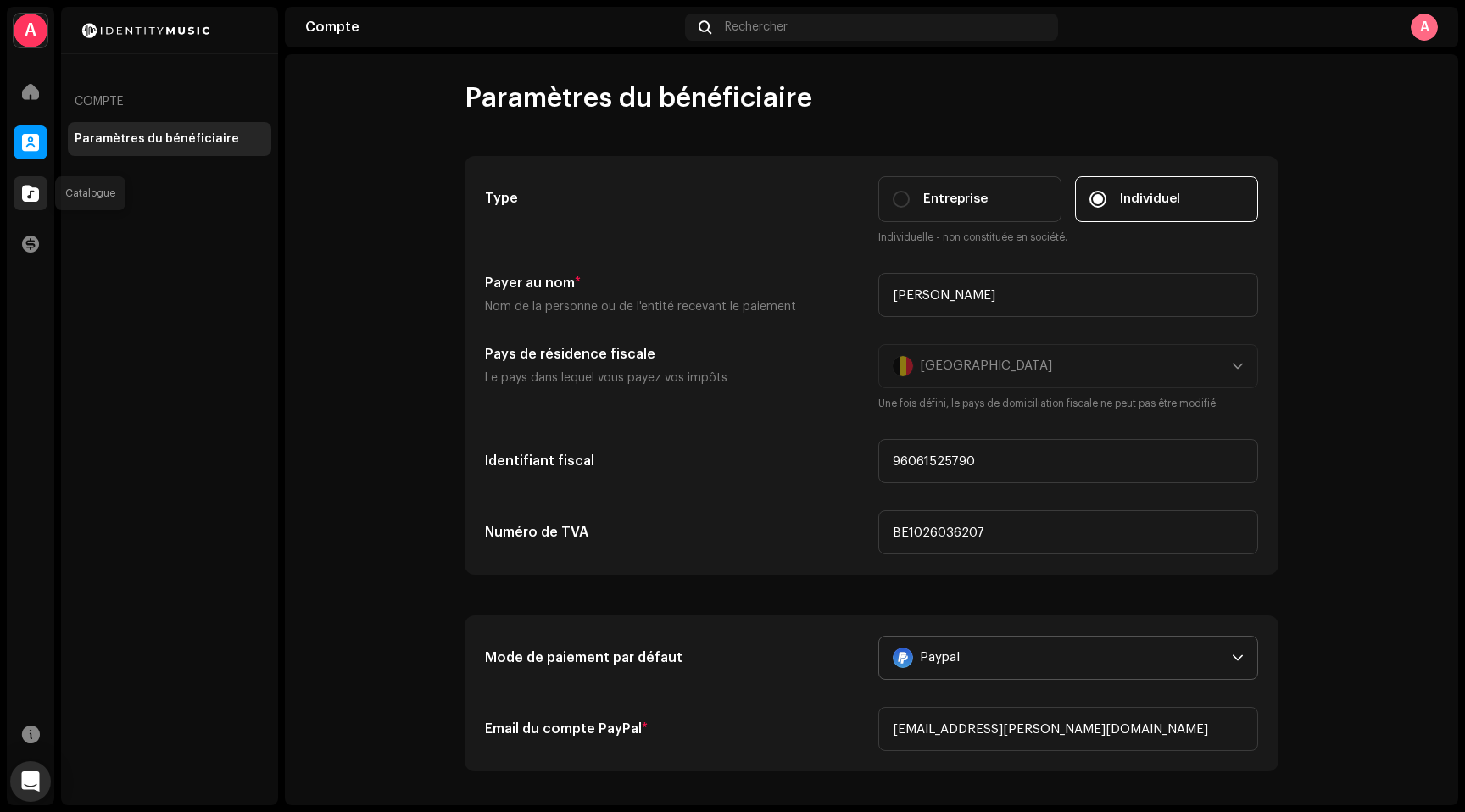
click at [43, 200] on div at bounding box center [31, 193] width 34 height 34
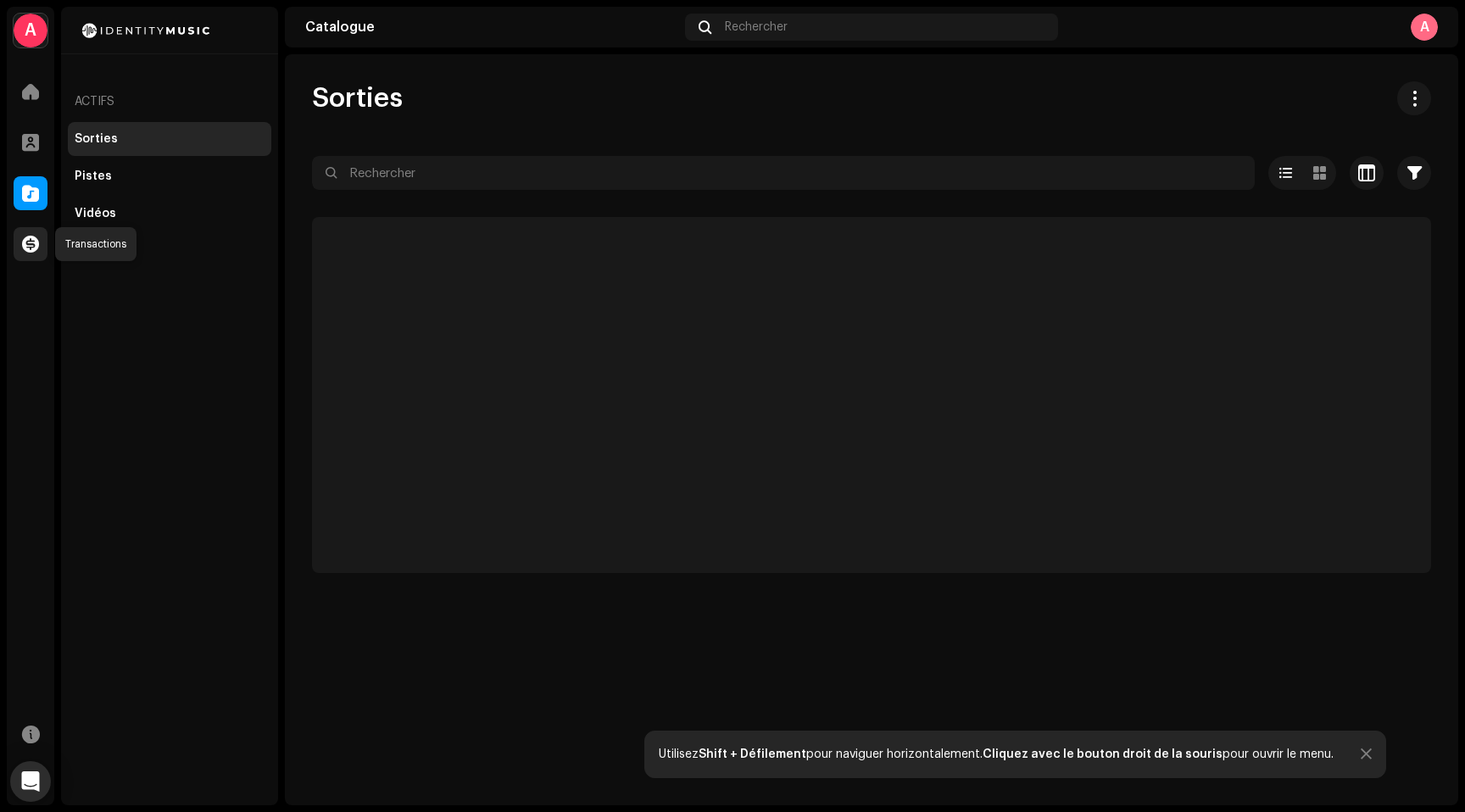
click at [34, 247] on span at bounding box center [31, 244] width 17 height 14
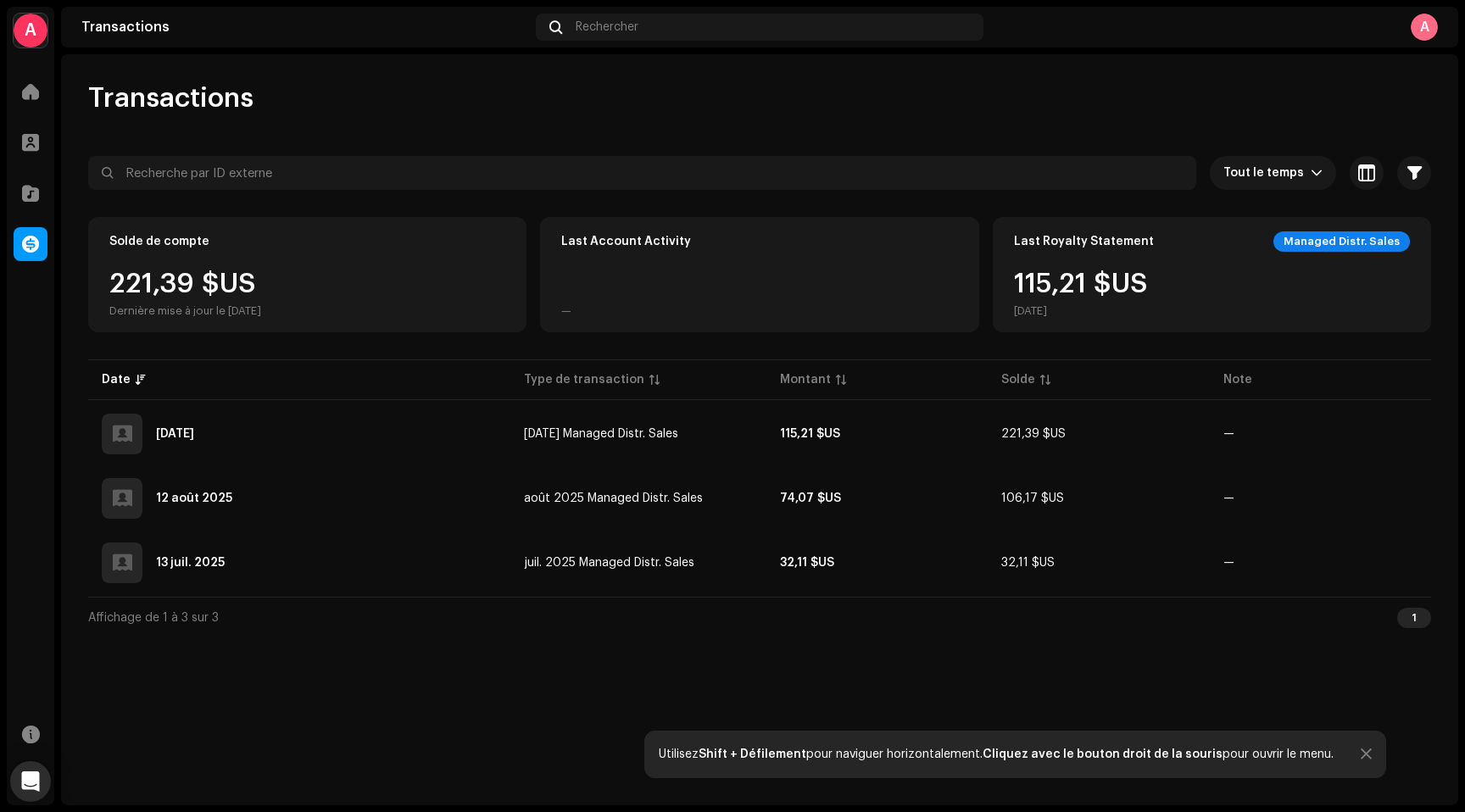
click at [1273, 296] on div "115,21 $US [DATE]" at bounding box center [1211, 294] width 395 height 48
click at [1308, 246] on div "Managed Distr. Sales" at bounding box center [1341, 241] width 136 height 21
click at [1331, 235] on div "Managed Distr. Sales" at bounding box center [1341, 241] width 136 height 21
click at [1087, 276] on div "115,21 $US [DATE]" at bounding box center [1080, 294] width 133 height 48
click at [1049, 279] on div "115,21 $US [DATE]" at bounding box center [1080, 294] width 133 height 48
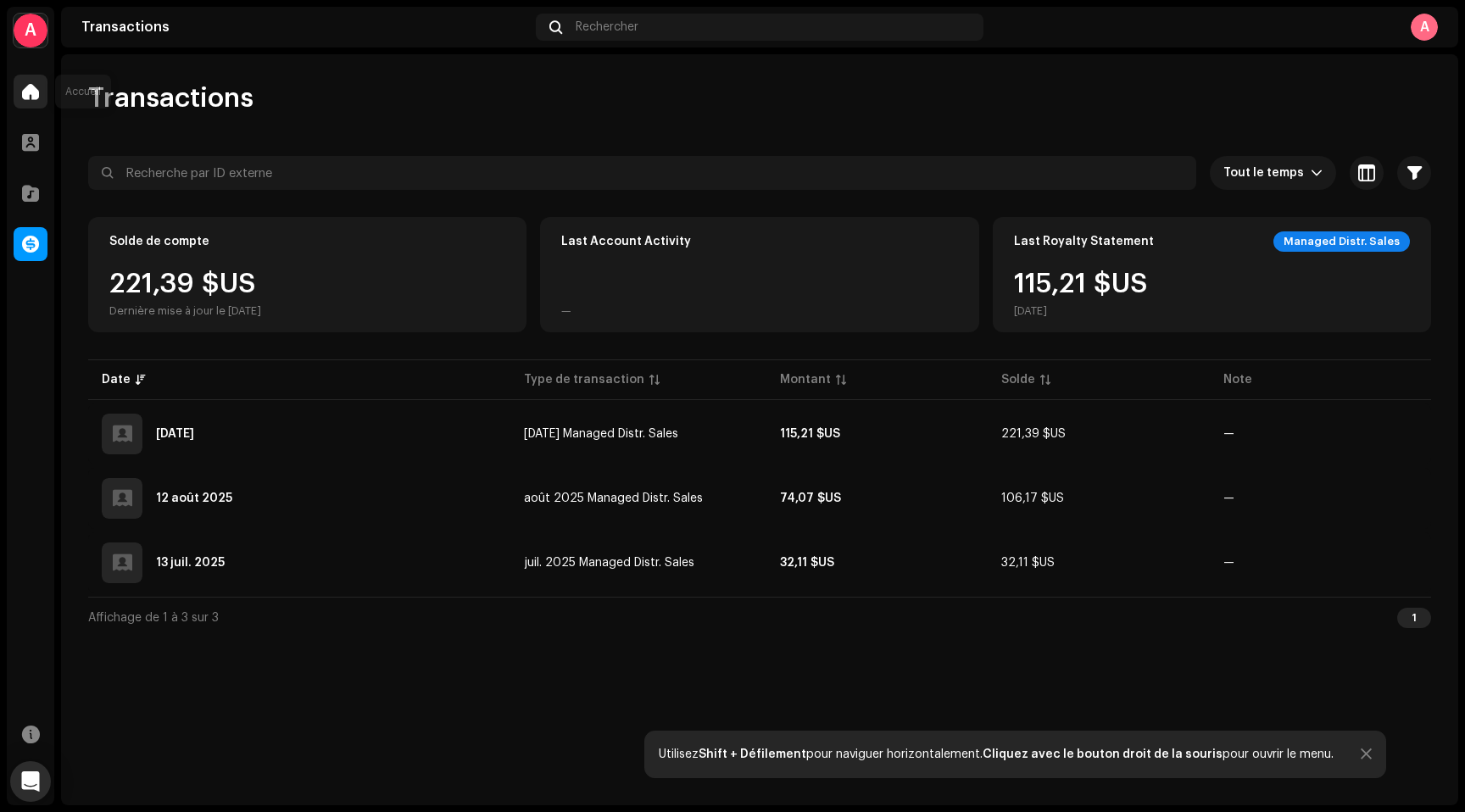
click at [33, 87] on span at bounding box center [31, 91] width 17 height 14
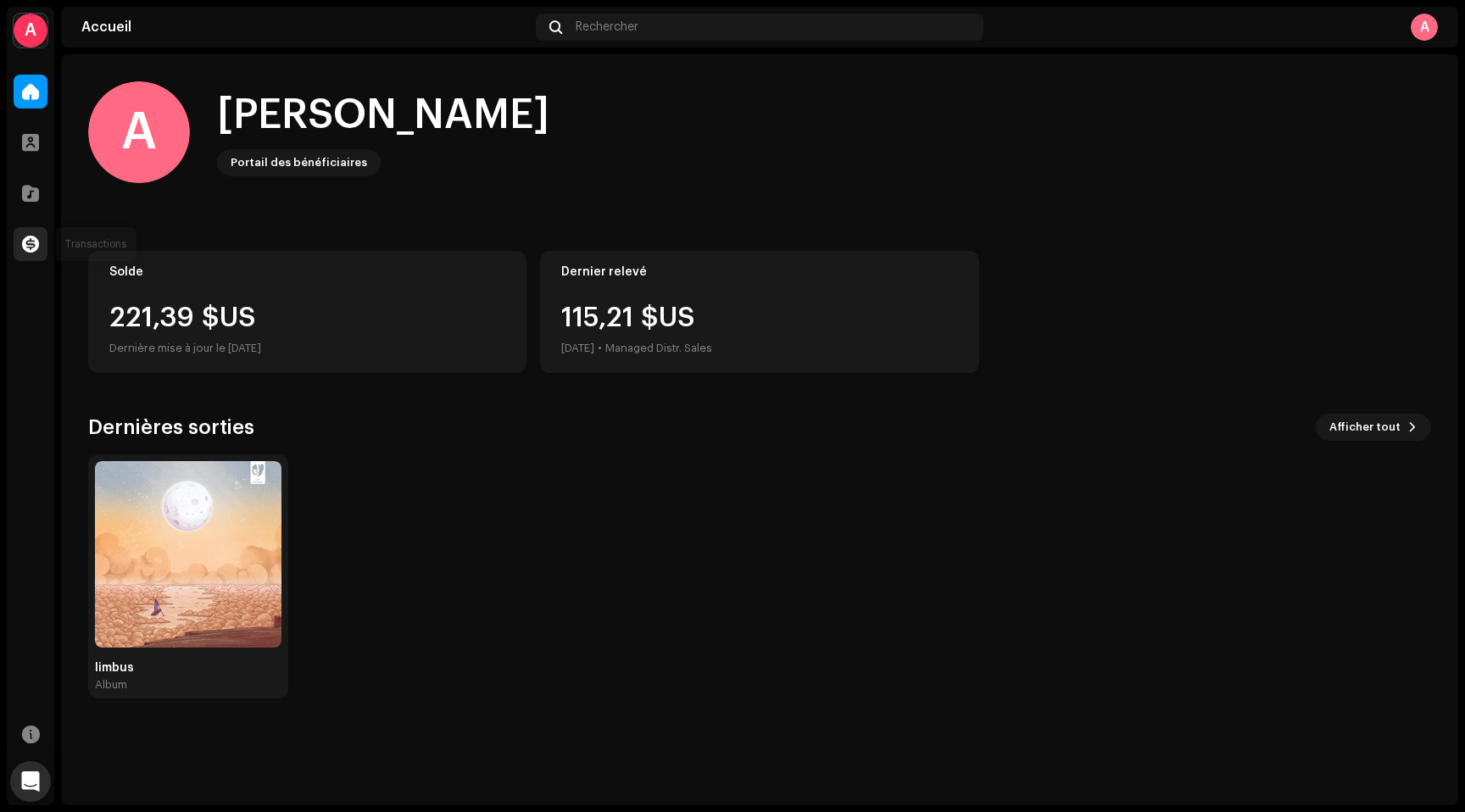
click at [29, 248] on span at bounding box center [31, 244] width 17 height 14
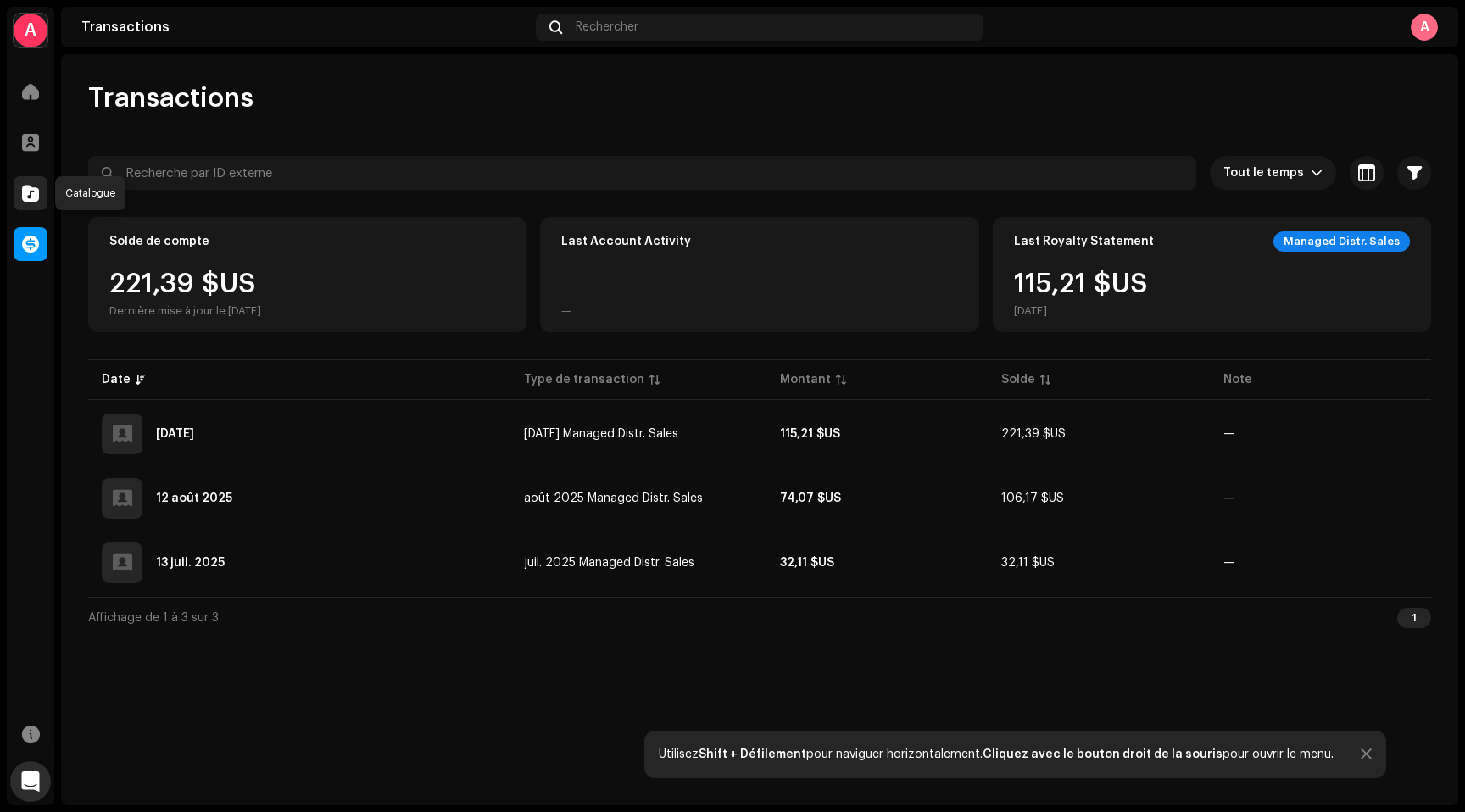
click at [34, 186] on span at bounding box center [31, 193] width 17 height 14
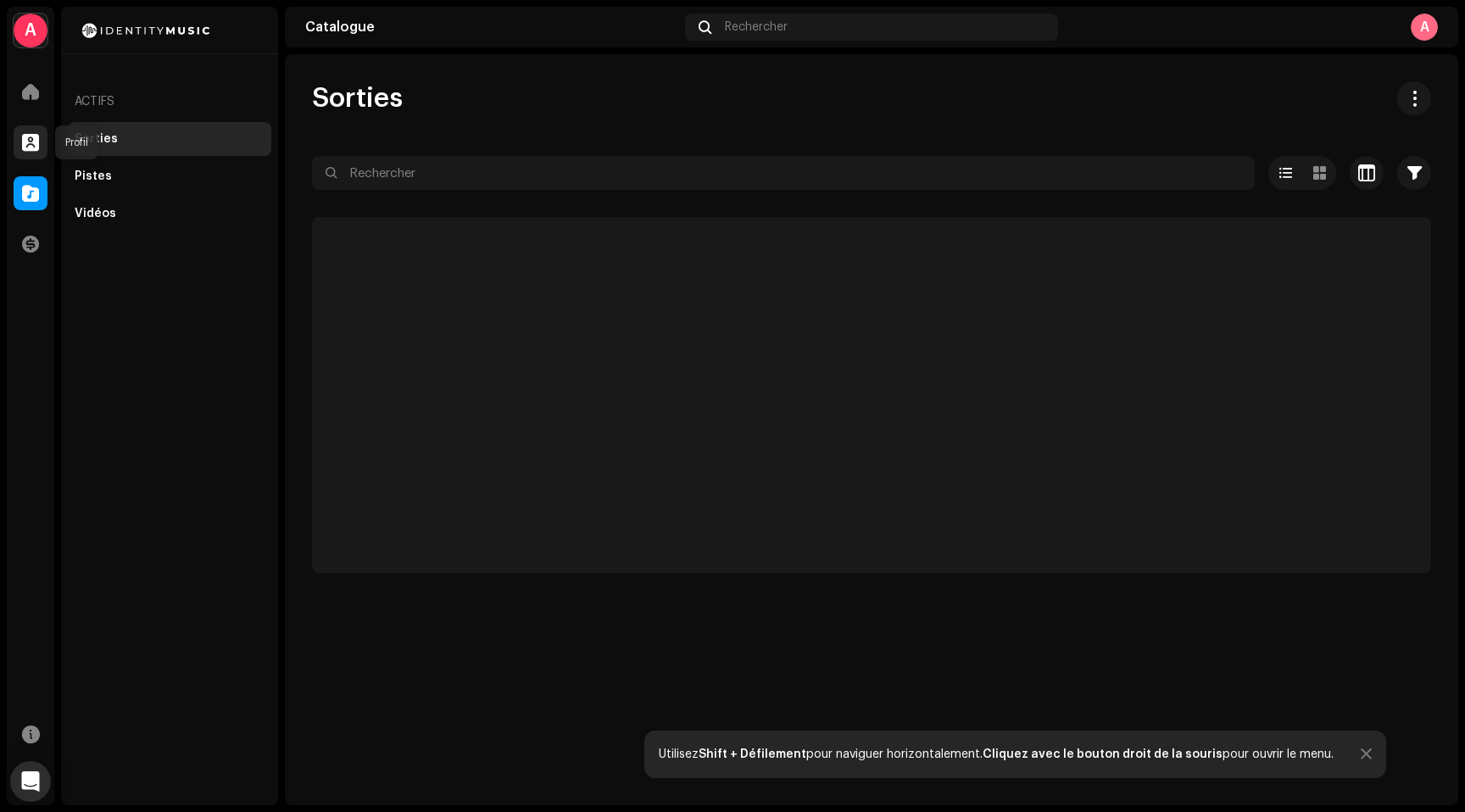
click at [32, 137] on span at bounding box center [31, 142] width 17 height 14
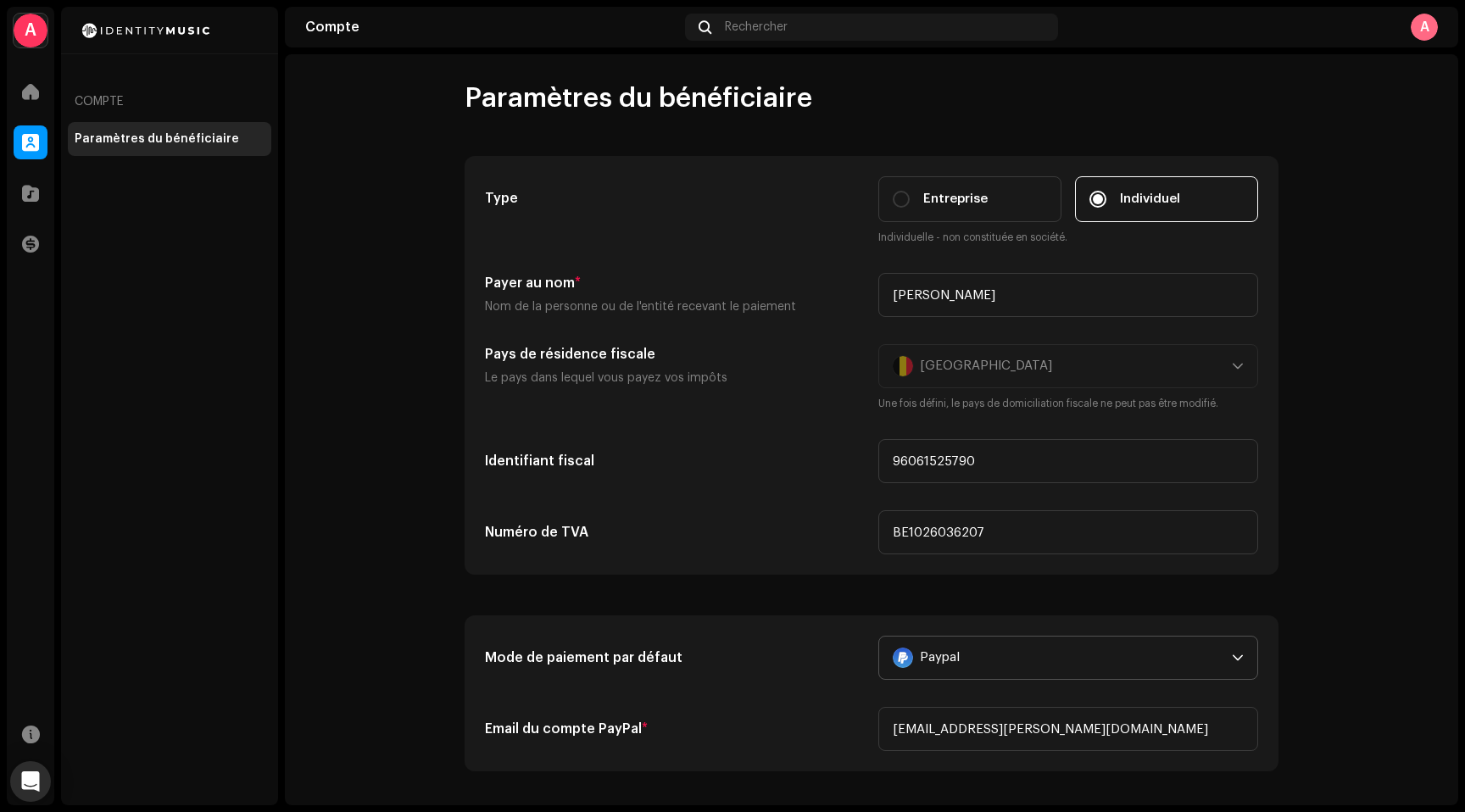
click at [955, 653] on div "Paypal" at bounding box center [1058, 657] width 332 height 42
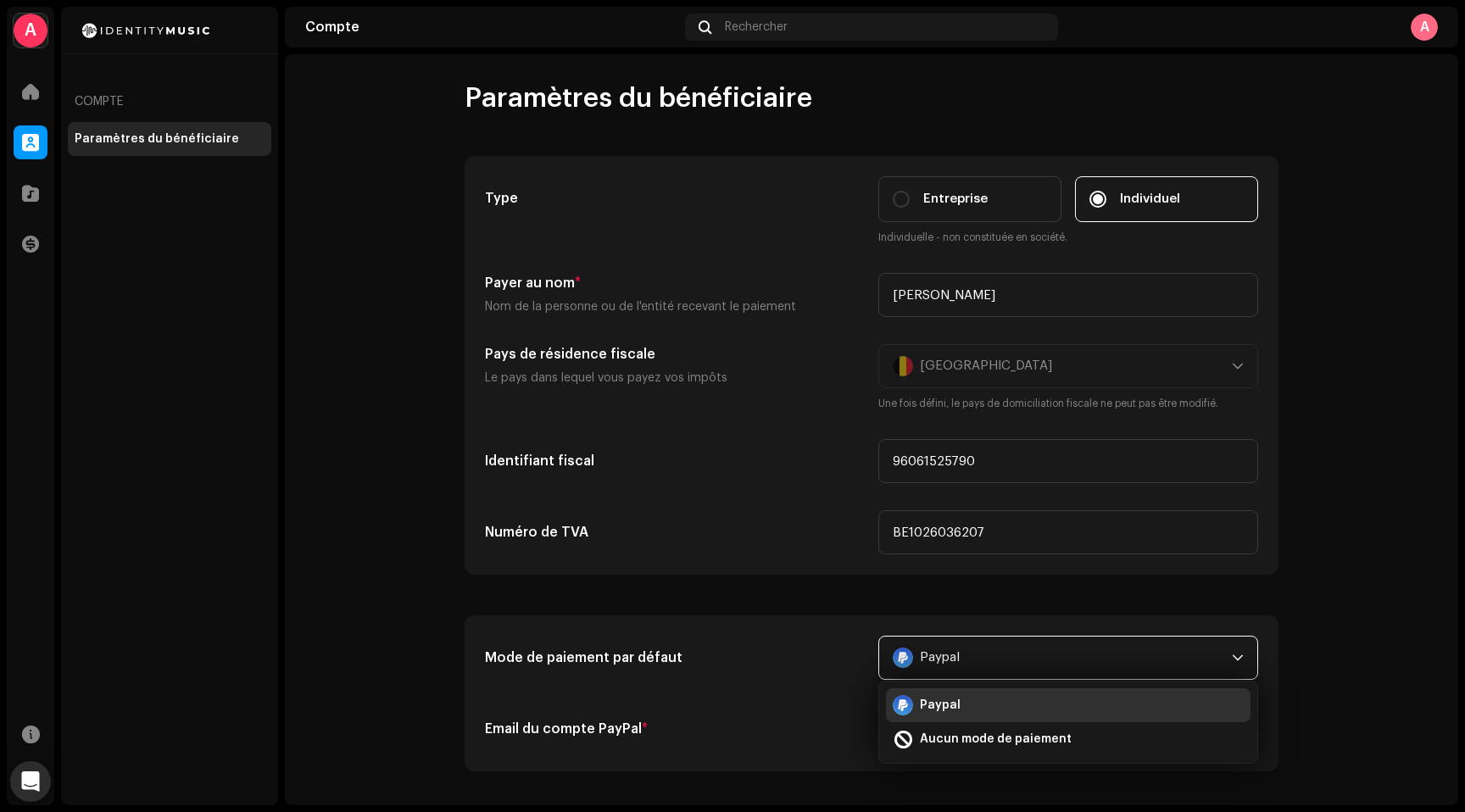
click at [815, 685] on div "Mode de paiement par défaut Paypal Paypal Aucun mode de paiement Email du compt…" at bounding box center [871, 694] width 773 height 116
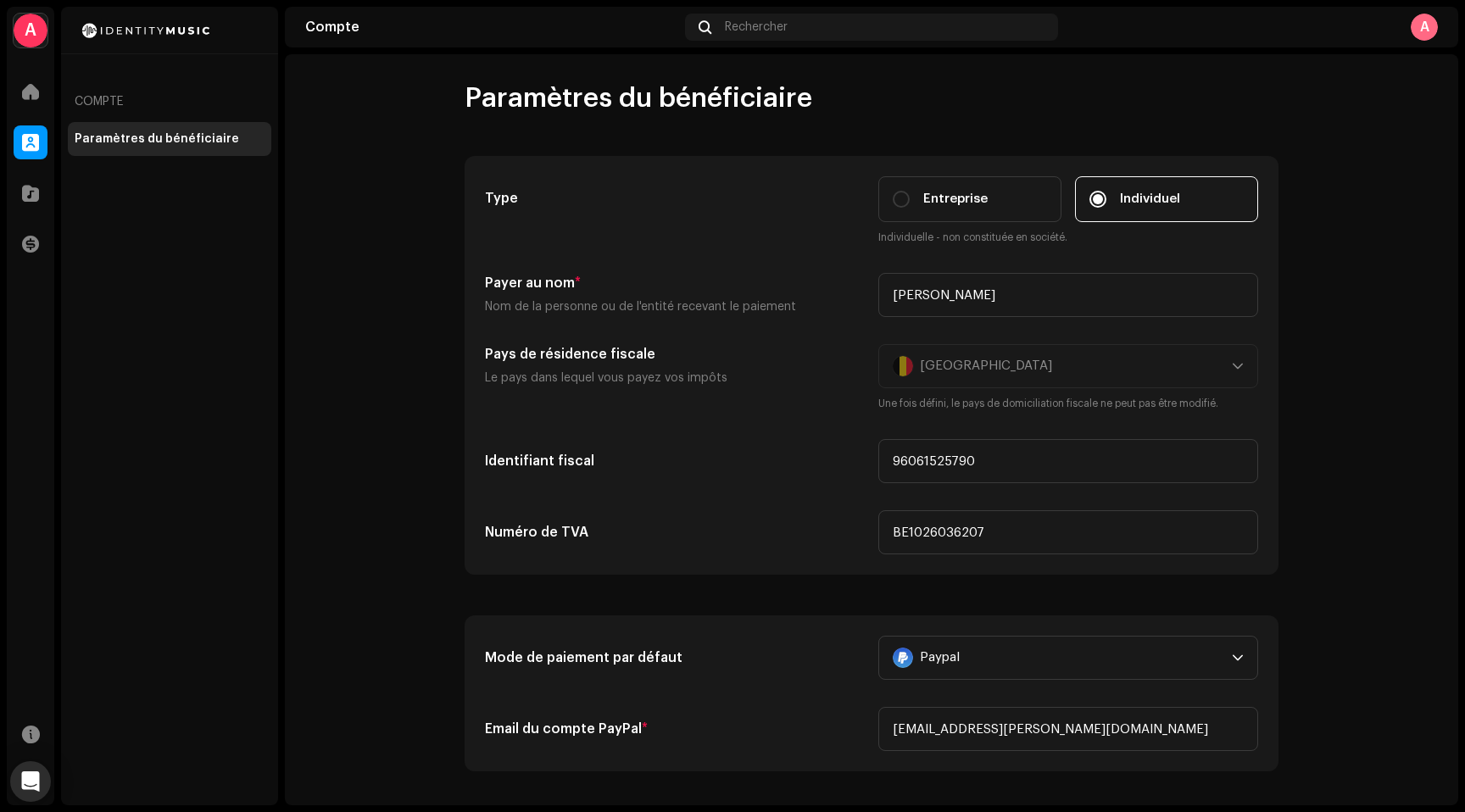
click at [145, 29] on div at bounding box center [169, 30] width 217 height 48
click at [48, 28] on navigation-account-switch "A [PERSON_NAME]" at bounding box center [30, 30] width 48 height 48
click at [26, 30] on div "A" at bounding box center [31, 31] width 34 height 34
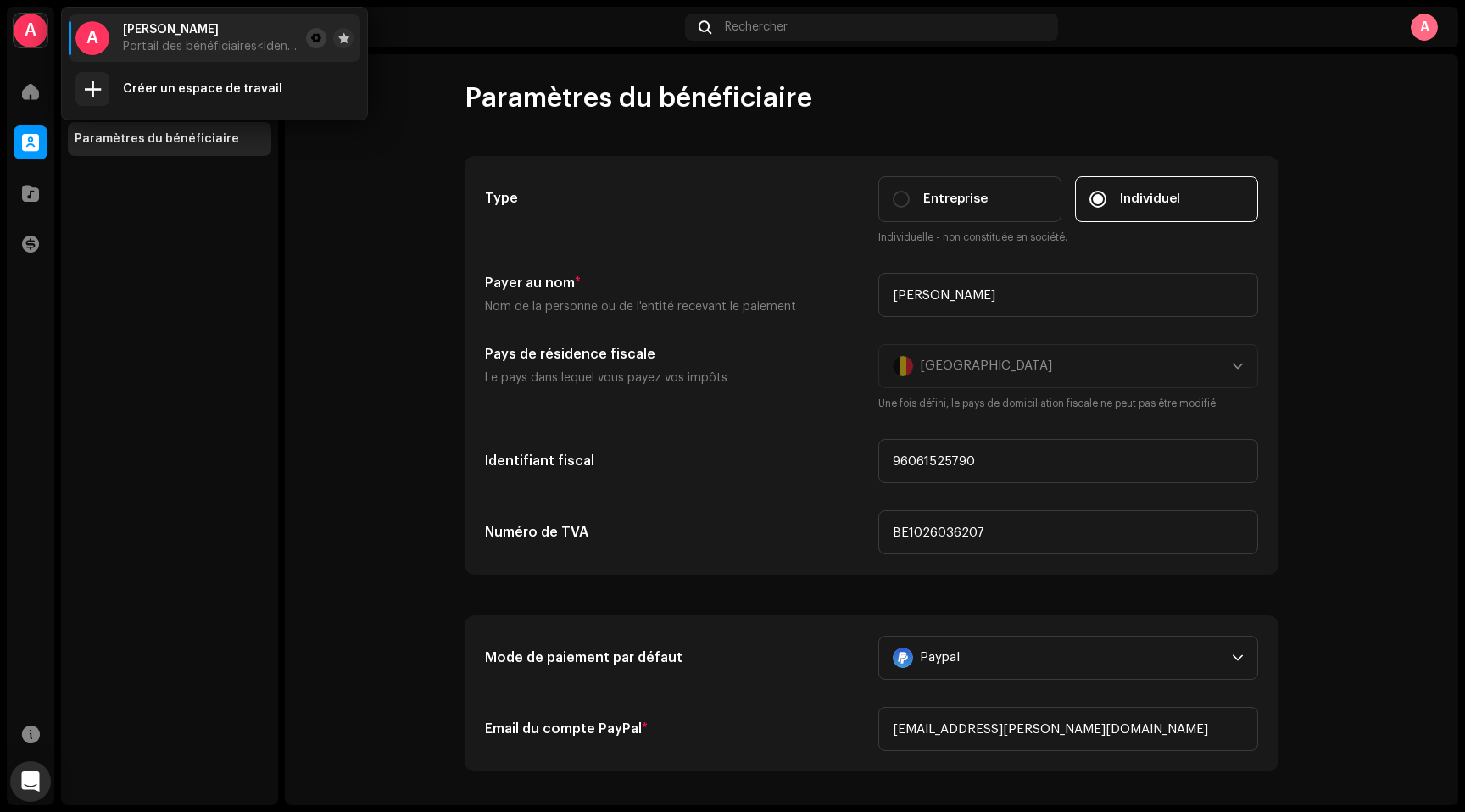
click at [315, 42] on span at bounding box center [316, 38] width 10 height 14
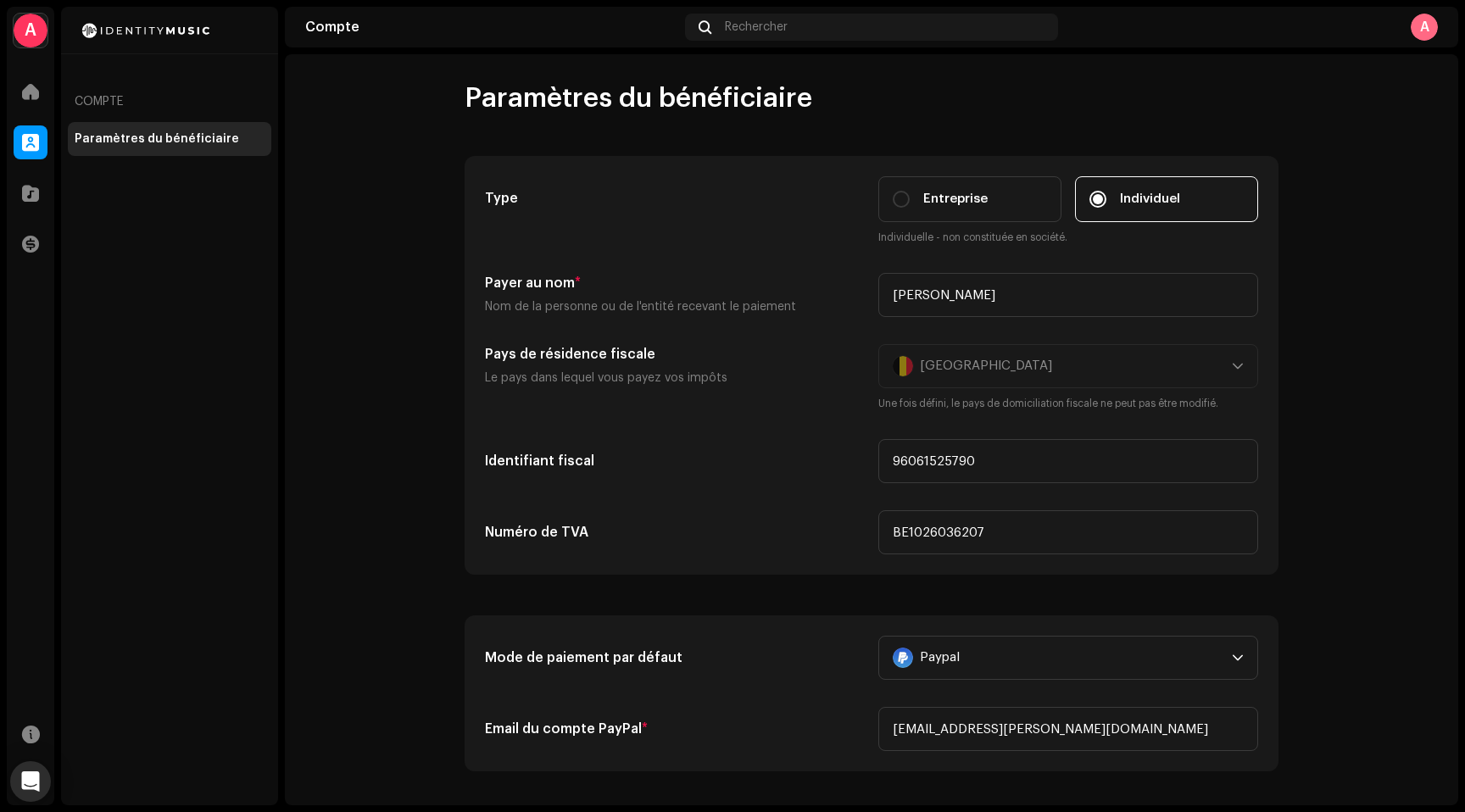
click at [30, 32] on div "A" at bounding box center [31, 31] width 34 height 34
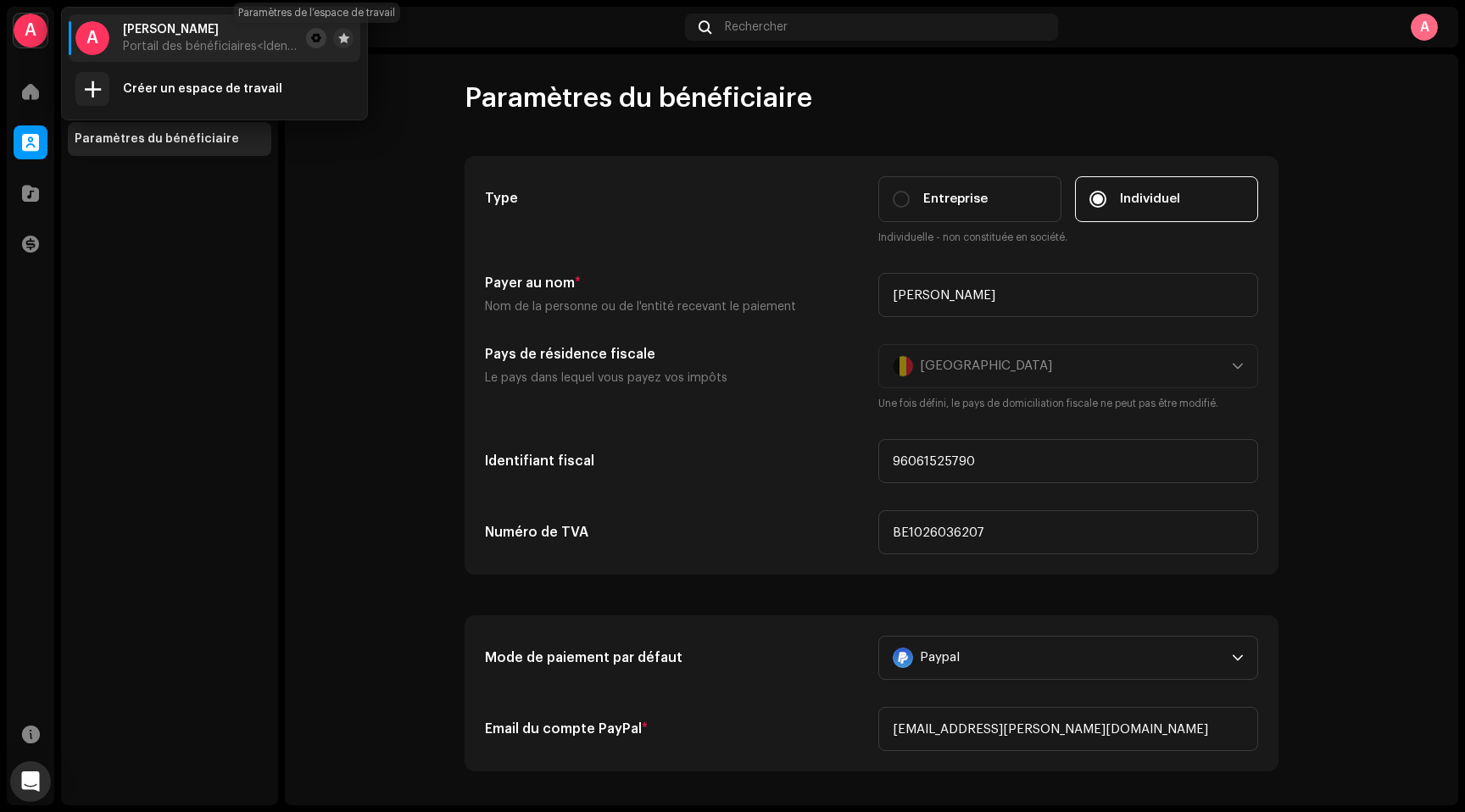
click at [313, 32] on span at bounding box center [316, 38] width 10 height 14
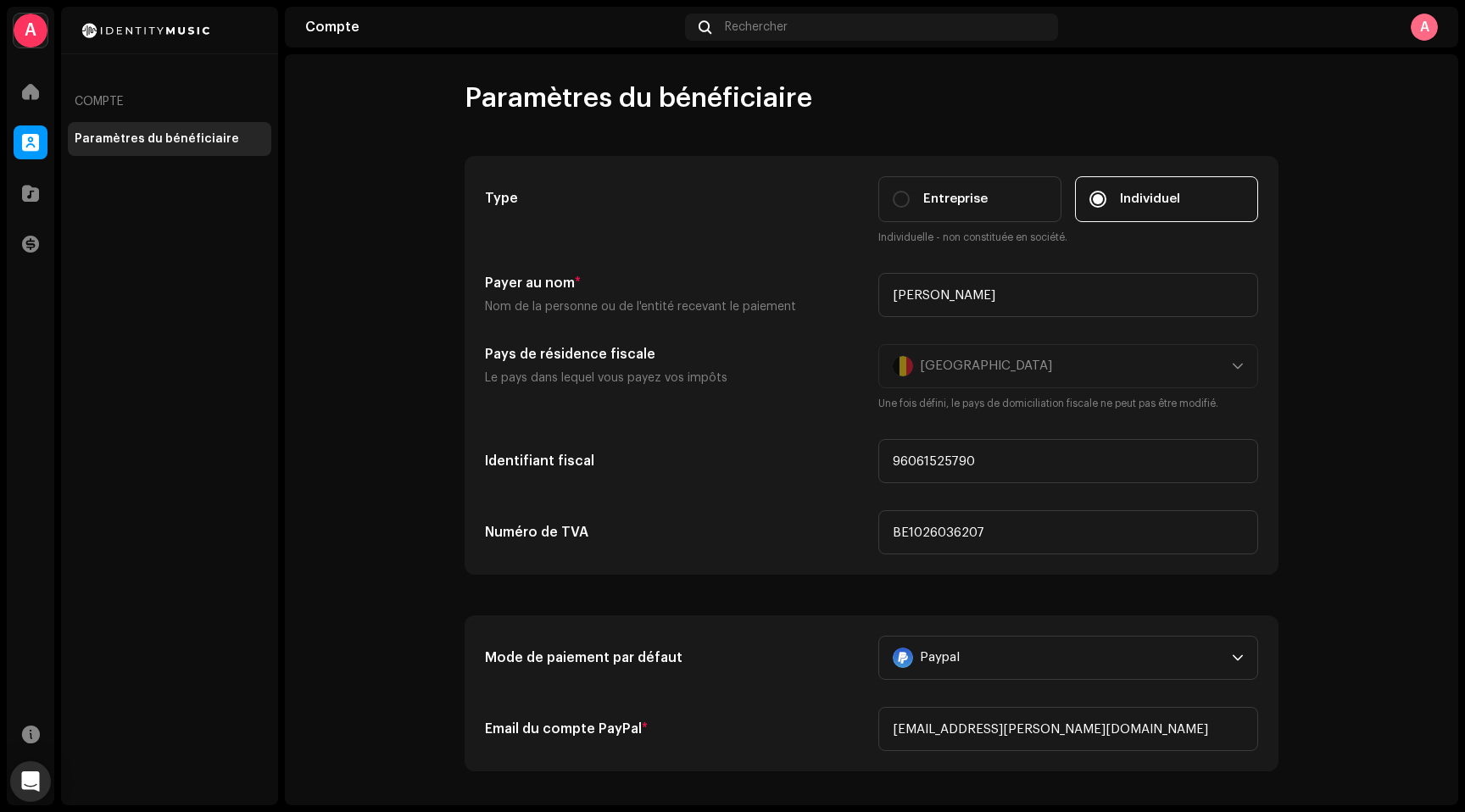
click at [313, 32] on div "Compte" at bounding box center [491, 27] width 373 height 14
click at [34, 241] on span at bounding box center [31, 244] width 17 height 14
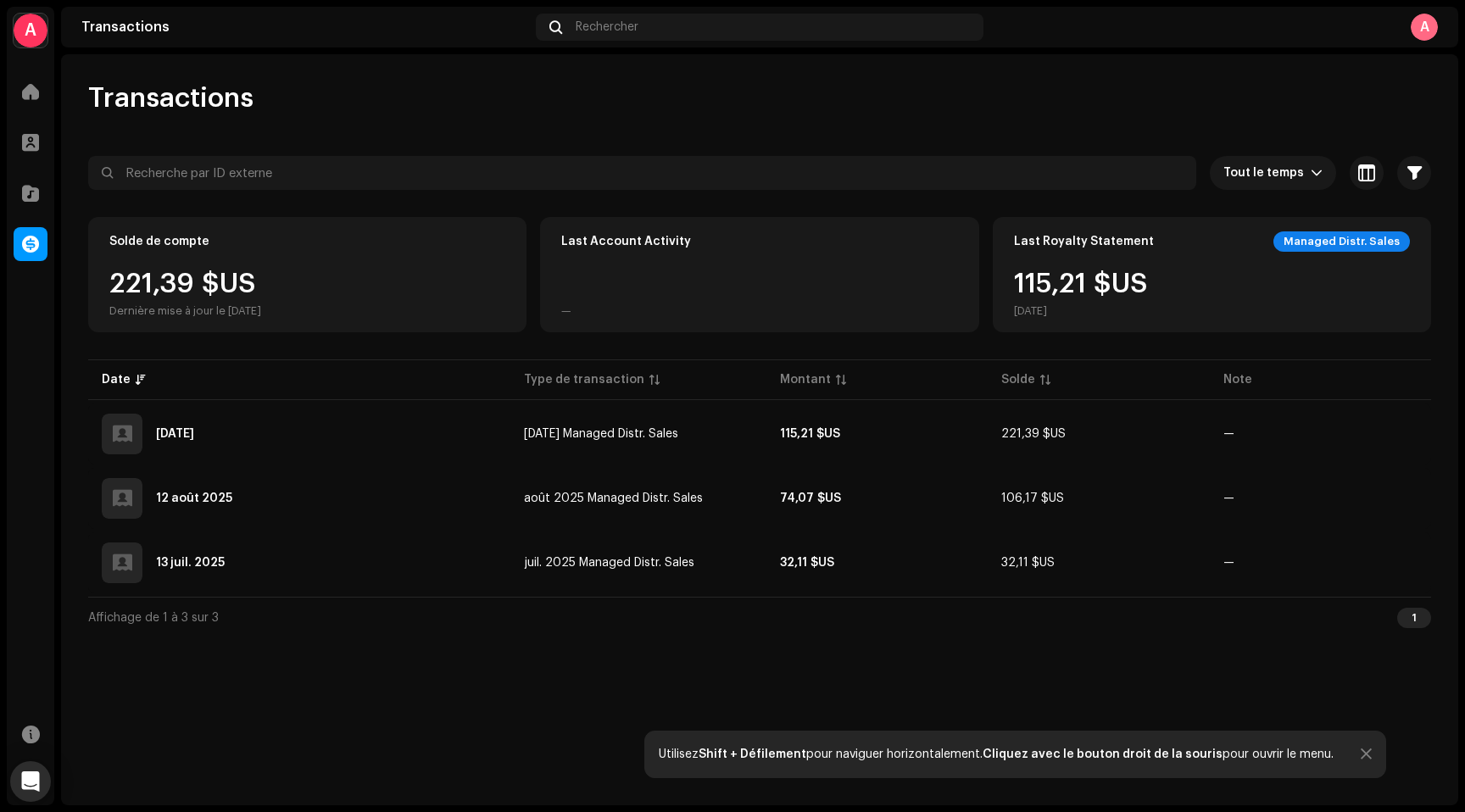
click at [166, 295] on div "221,39 $US Dernière mise à jour le [DATE]" at bounding box center [185, 294] width 152 height 48
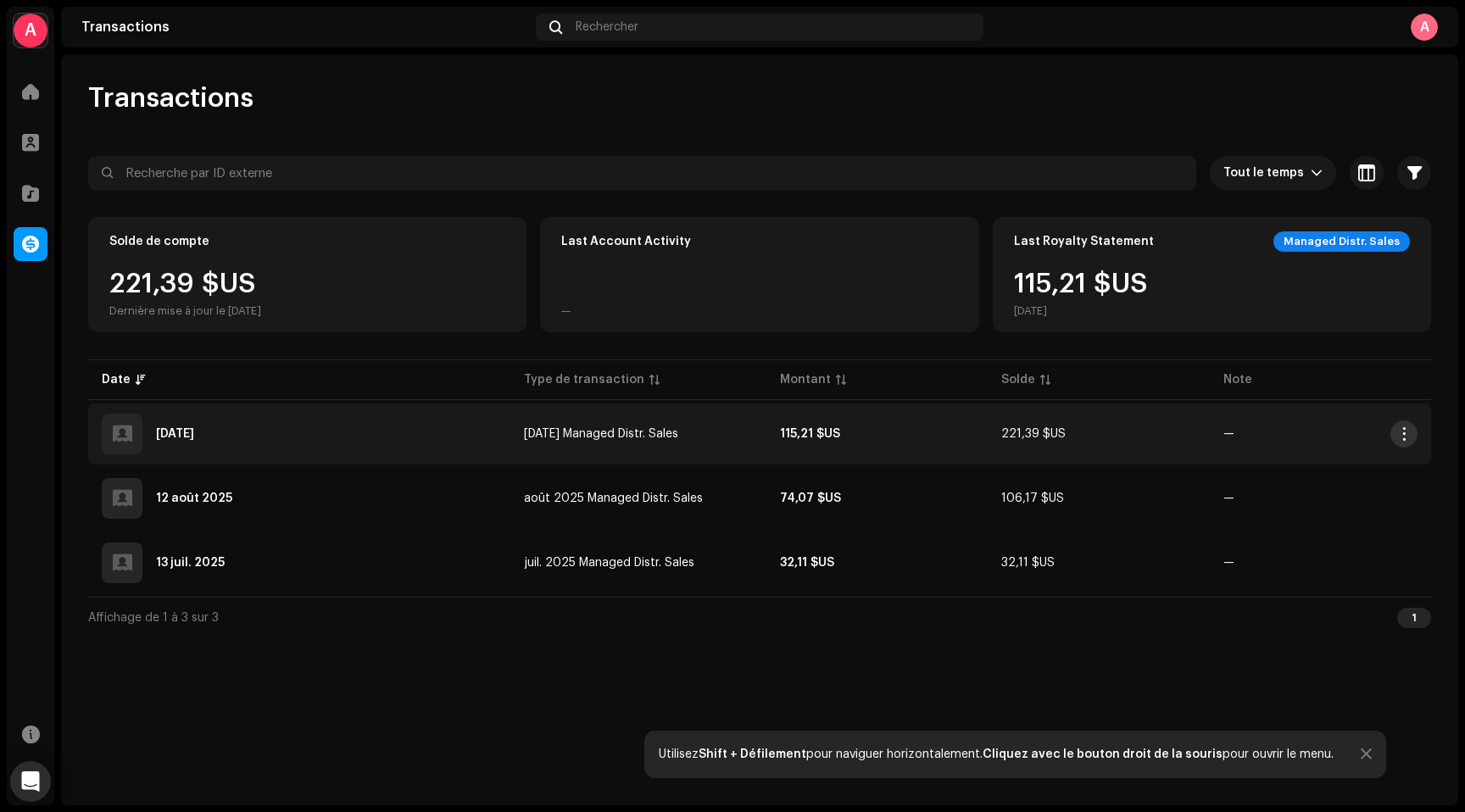
click at [1407, 437] on span "button" at bounding box center [1404, 434] width 13 height 14
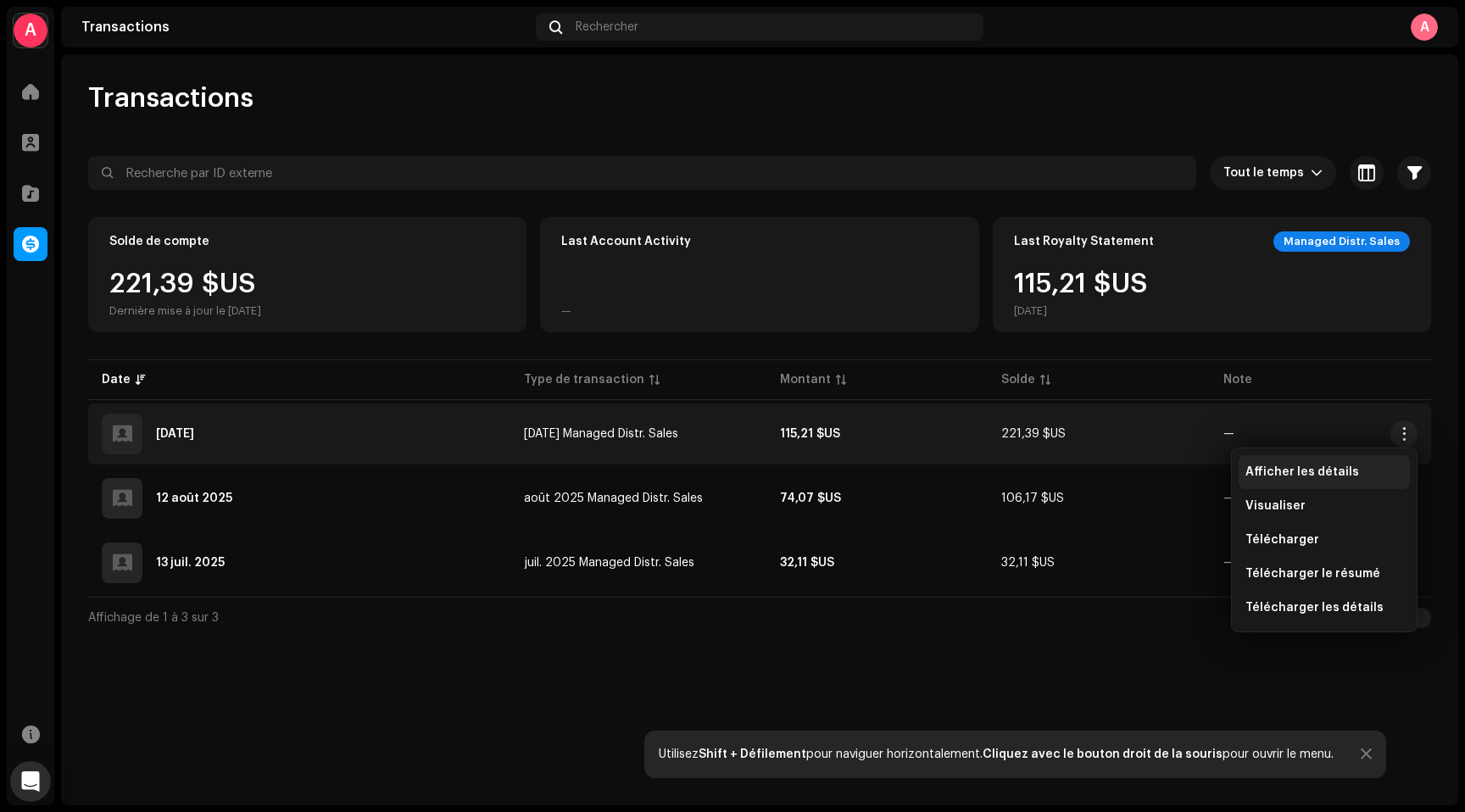
click at [1328, 470] on span "Afficher les détails" at bounding box center [1302, 472] width 114 height 14
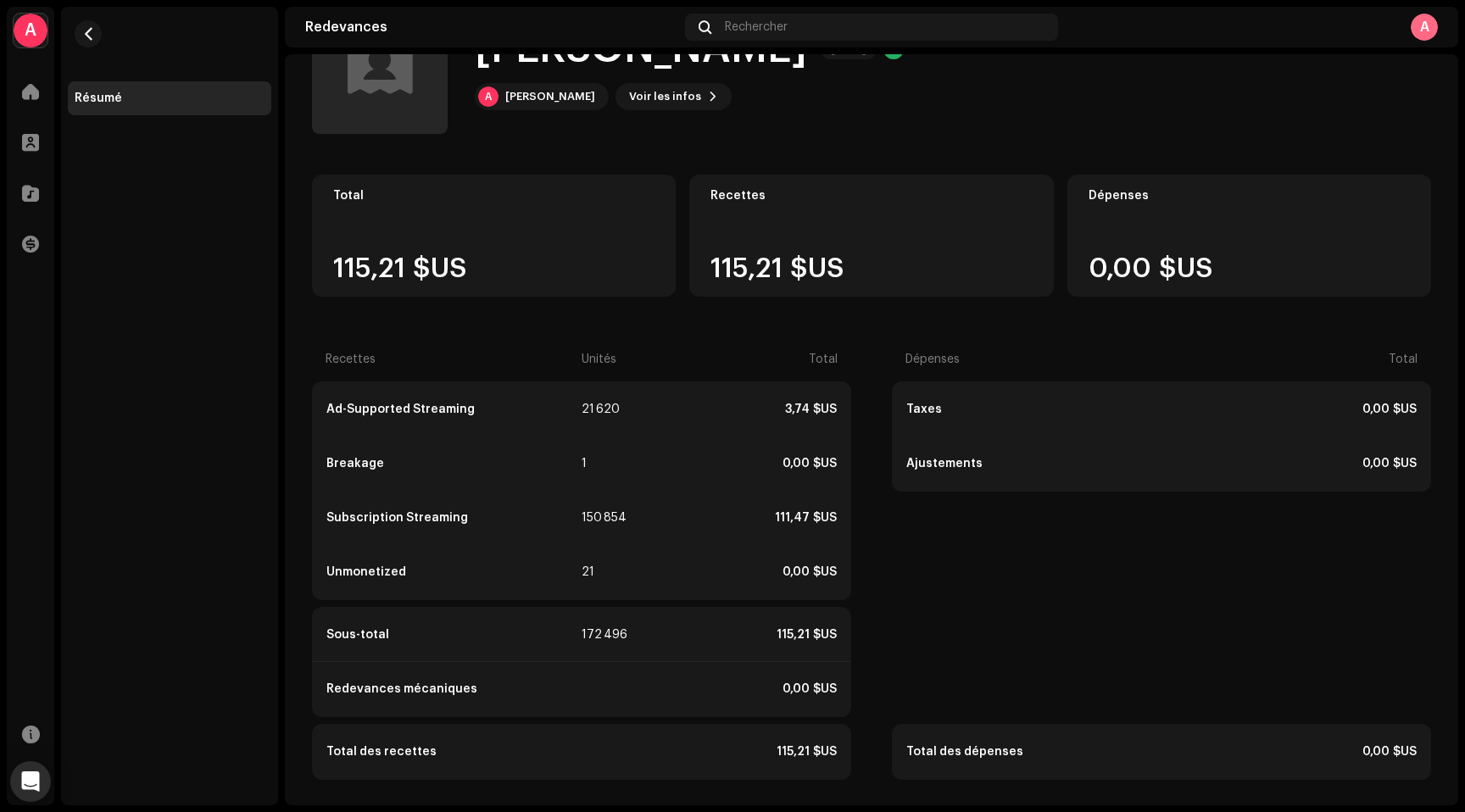
scroll to position [85, 0]
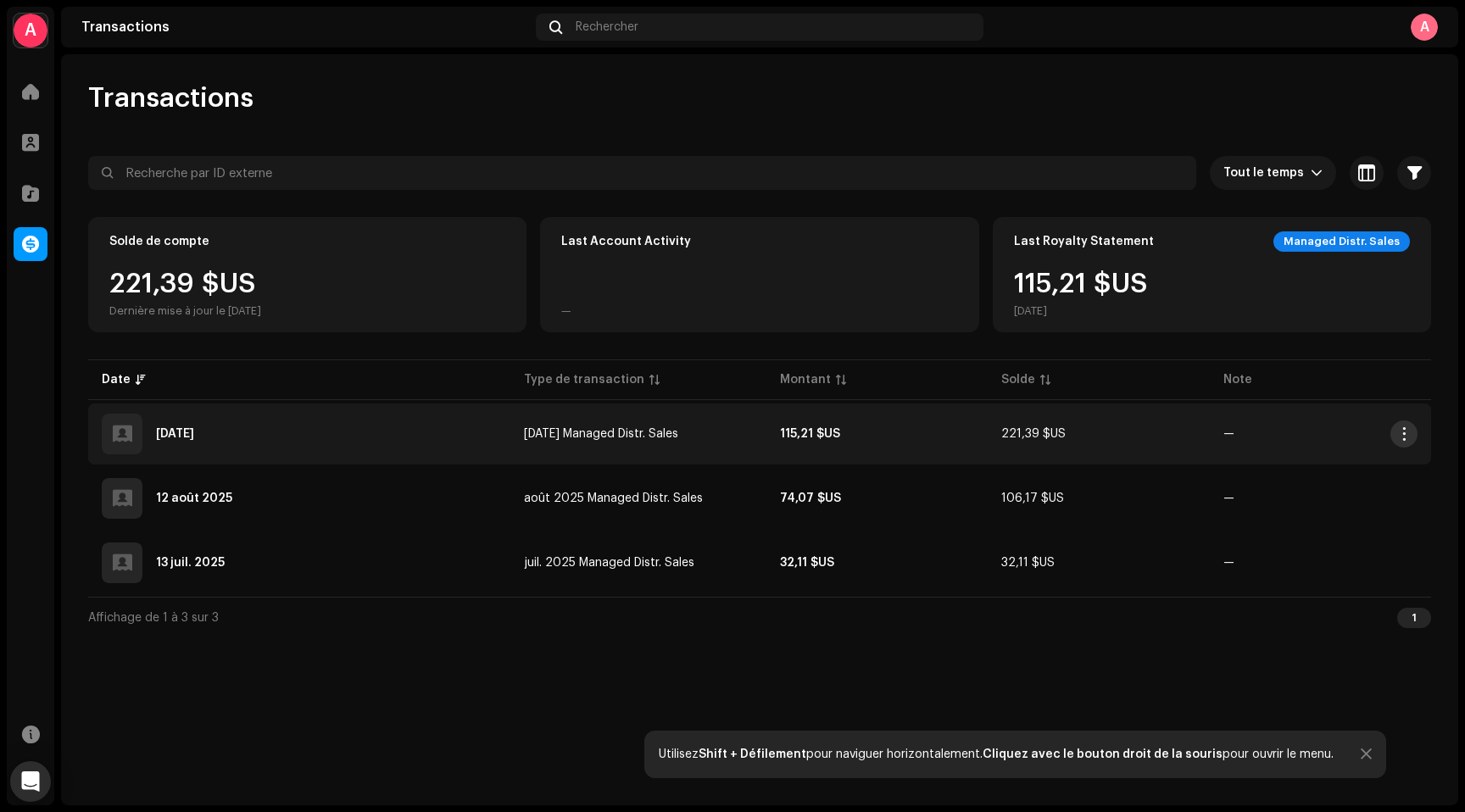
click at [1400, 433] on span "button" at bounding box center [1404, 434] width 13 height 14
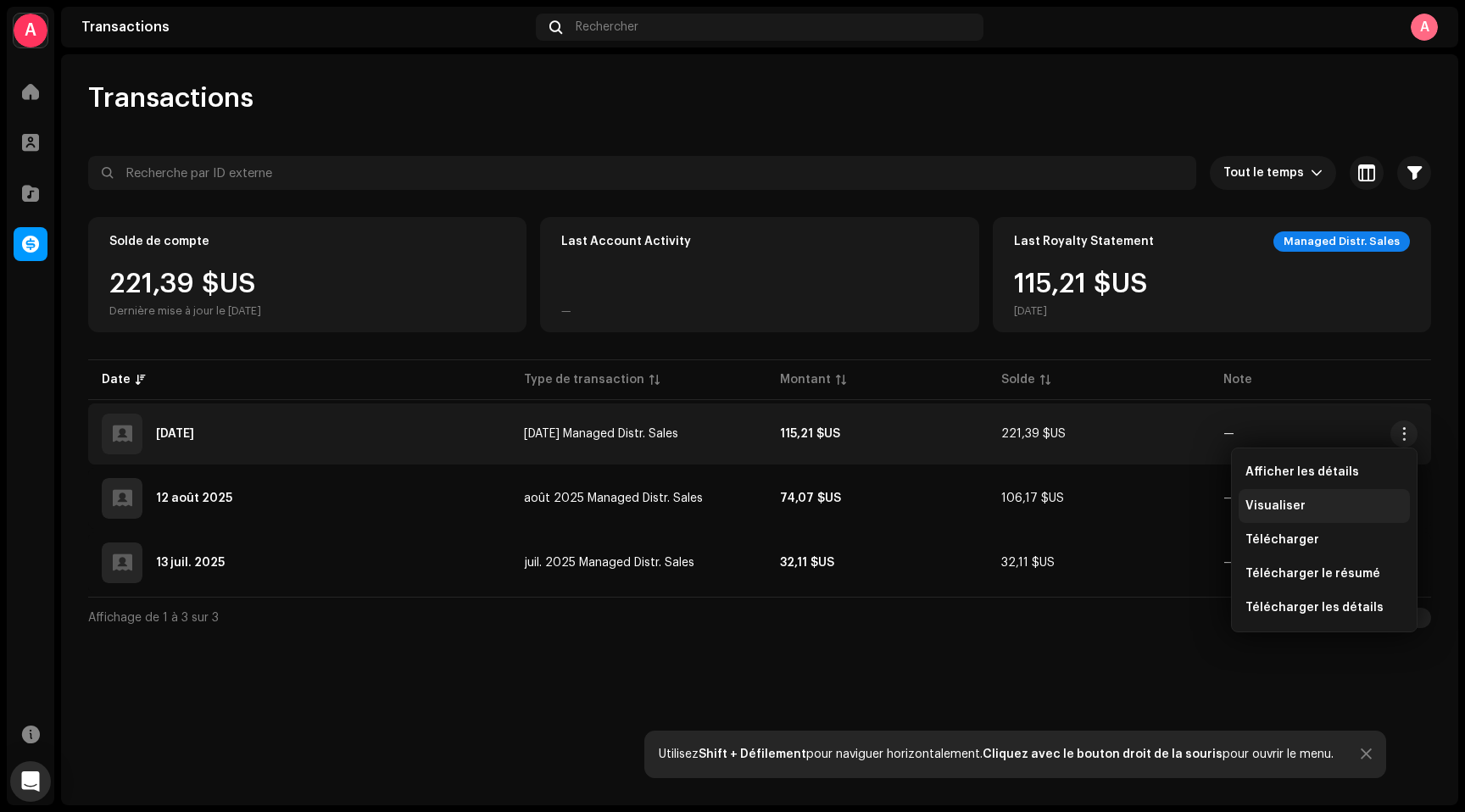
click at [1299, 503] on span "Visualiser" at bounding box center [1275, 505] width 61 height 14
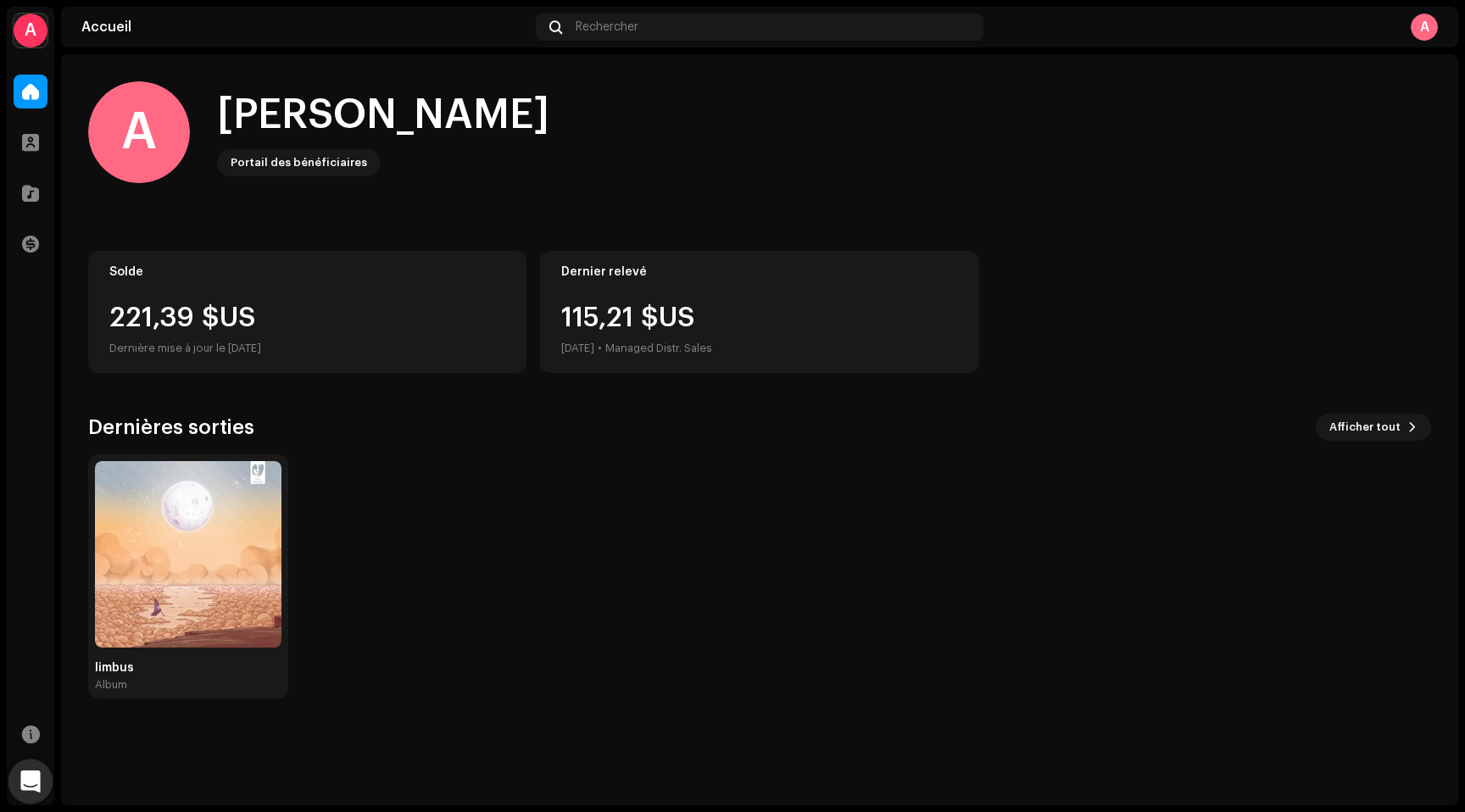
click at [24, 791] on icon "Open Intercom Messenger" at bounding box center [31, 781] width 22 height 22
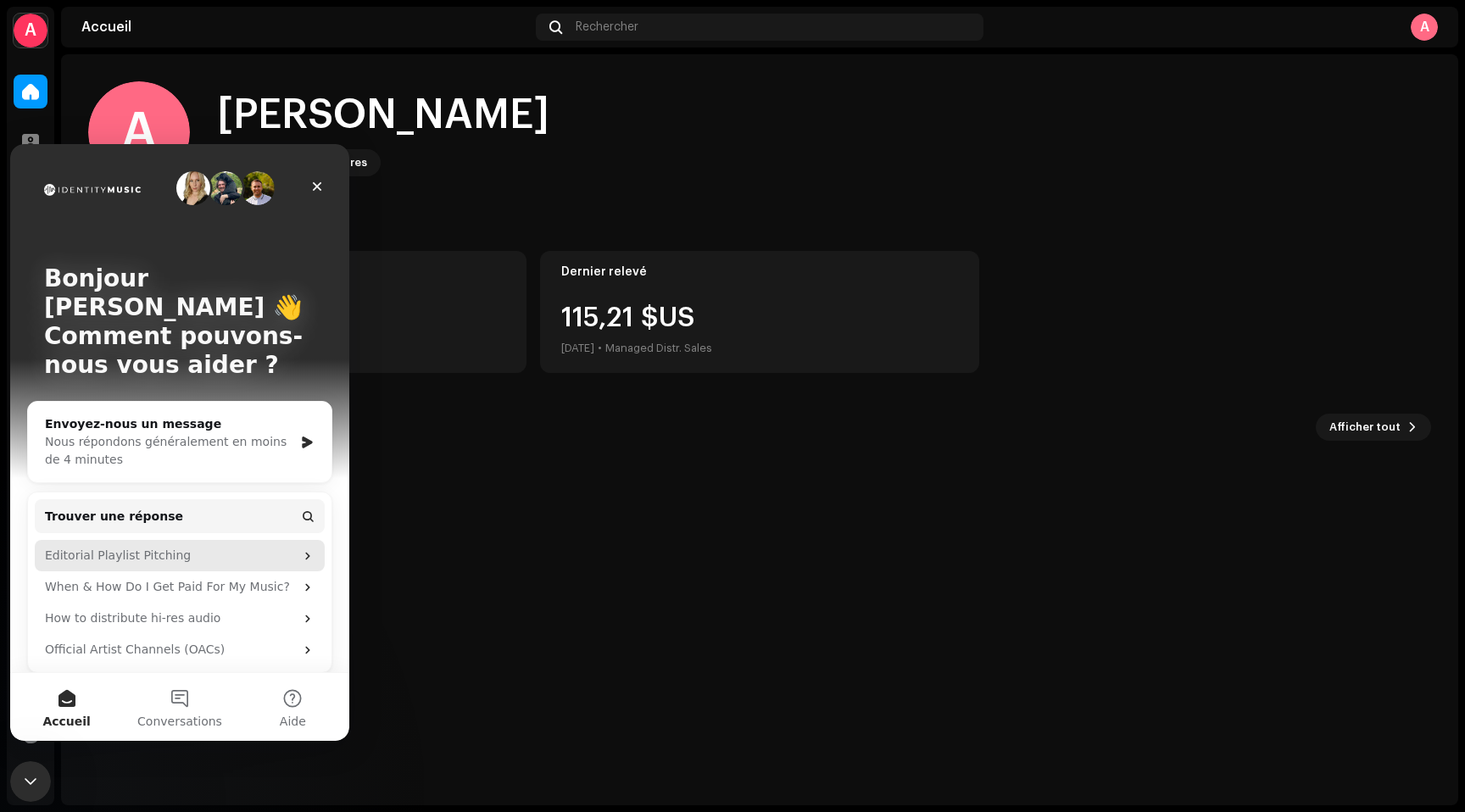
click at [122, 546] on div "Editorial Playlist Pitching" at bounding box center [169, 555] width 249 height 18
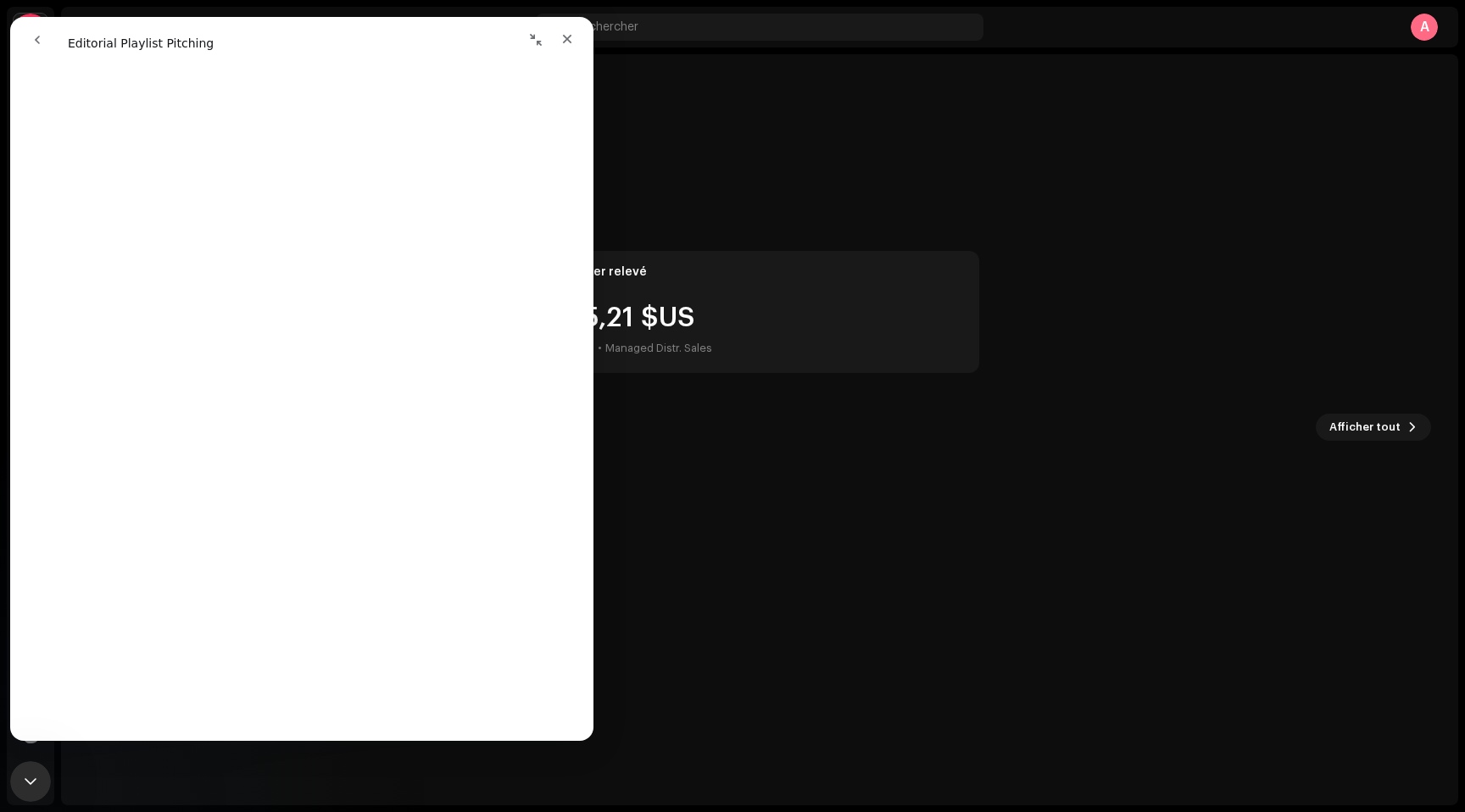
scroll to position [376, 0]
click at [42, 42] on icon "go back" at bounding box center [37, 39] width 14 height 14
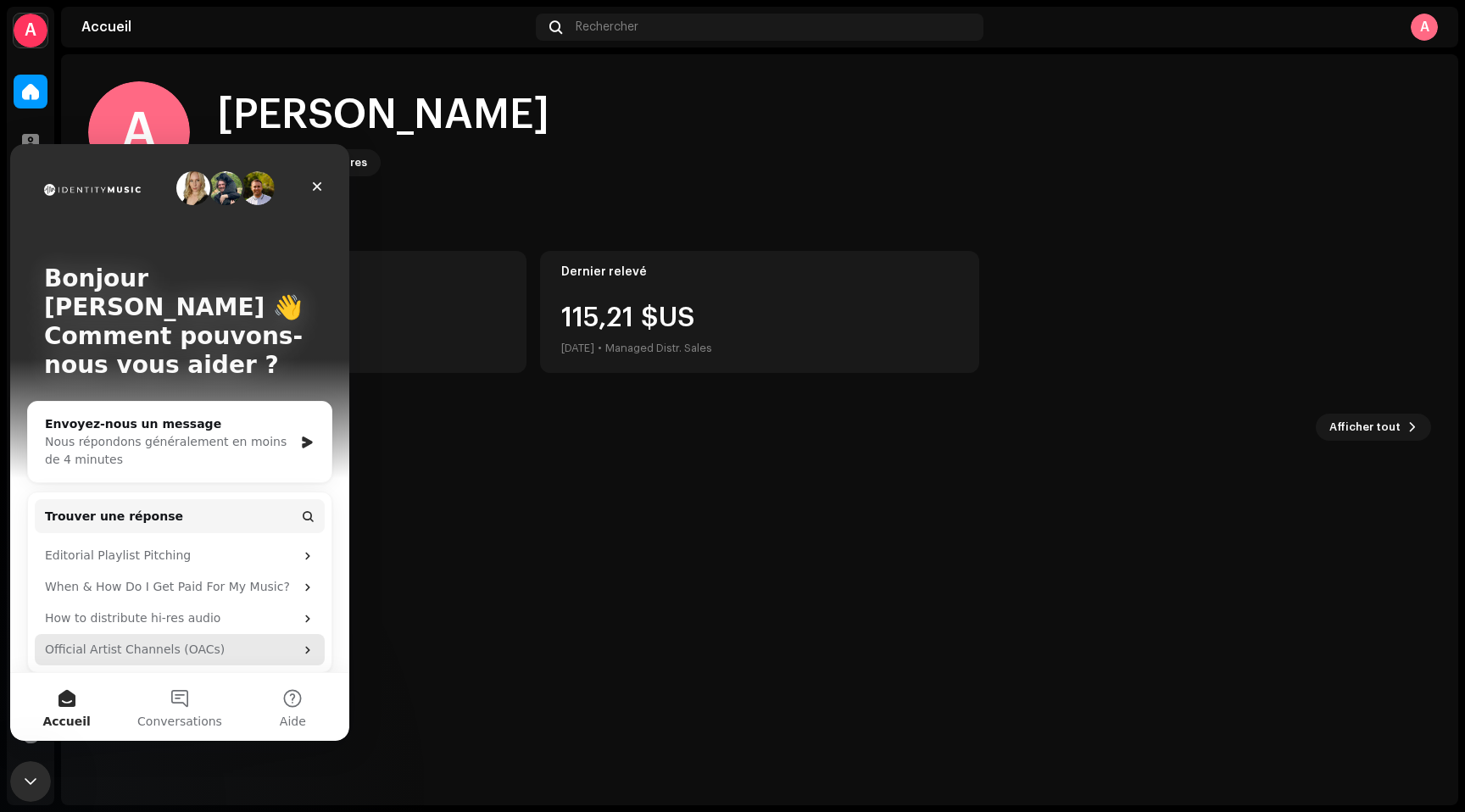
click at [222, 640] on div "Official Artist Channels (OACs)" at bounding box center [169, 649] width 249 height 18
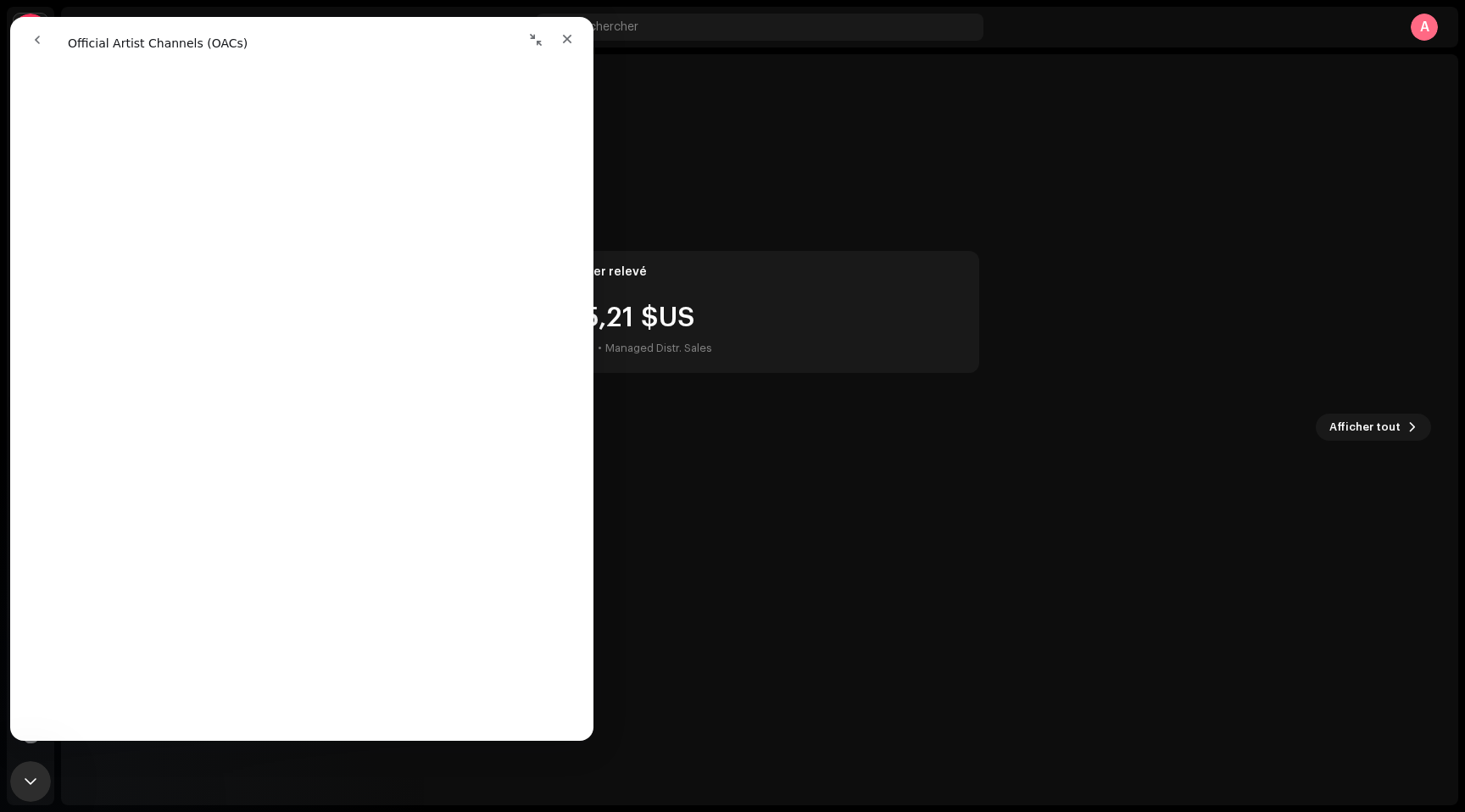
scroll to position [3052, 0]
click at [35, 45] on icon "go back" at bounding box center [37, 39] width 14 height 14
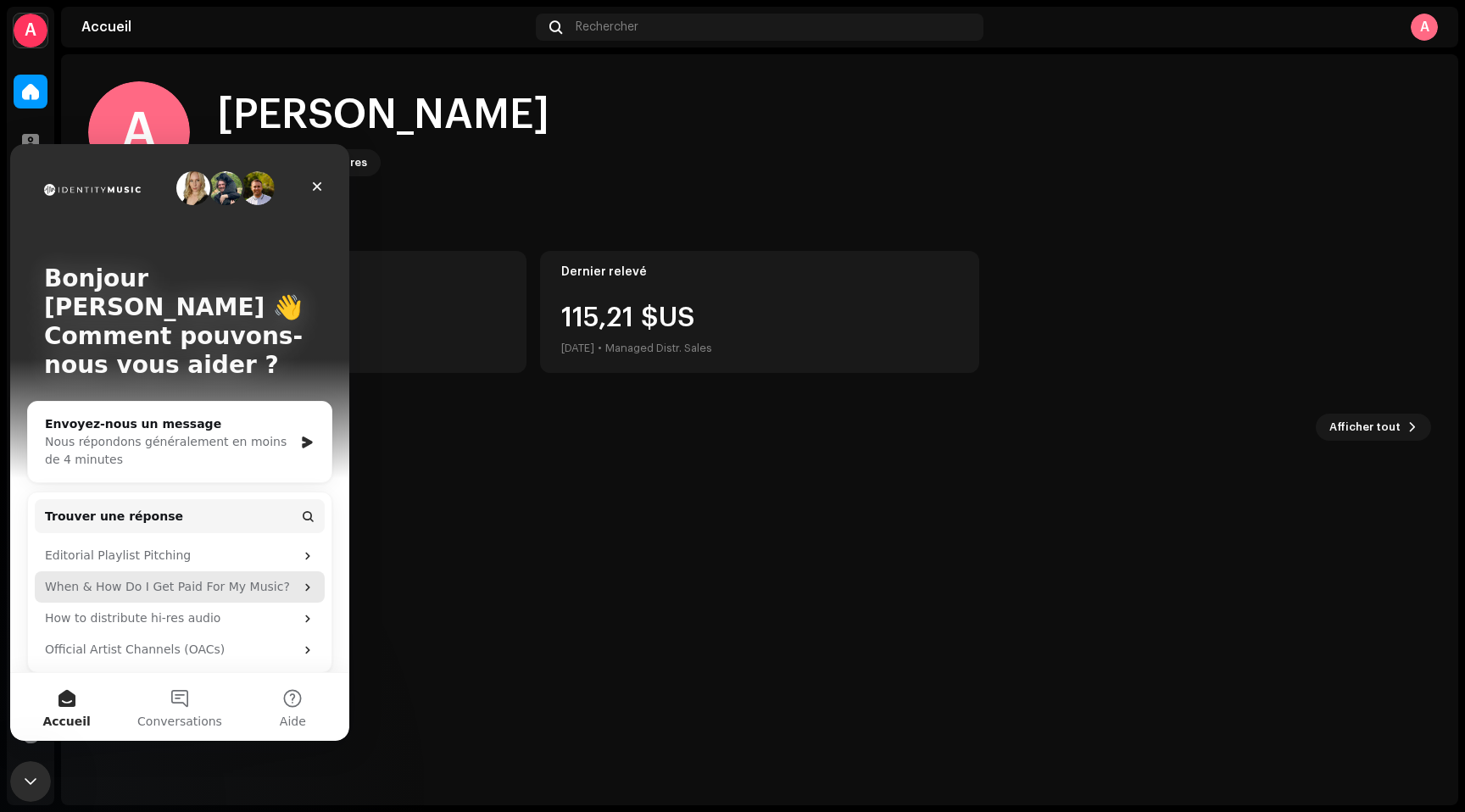
click at [192, 578] on div "When & How Do I Get Paid For My Music?" at bounding box center [169, 586] width 249 height 18
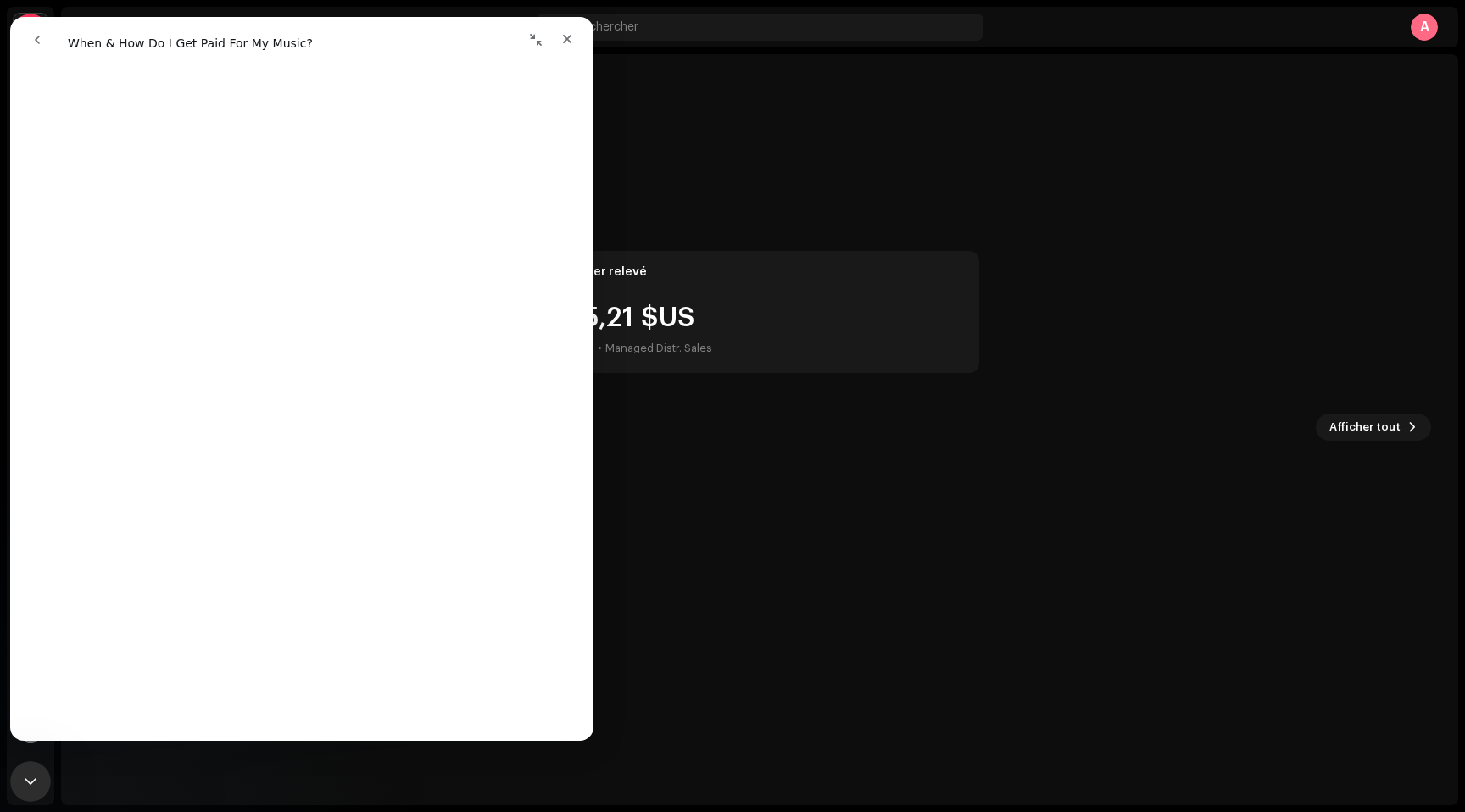
scroll to position [0, 0]
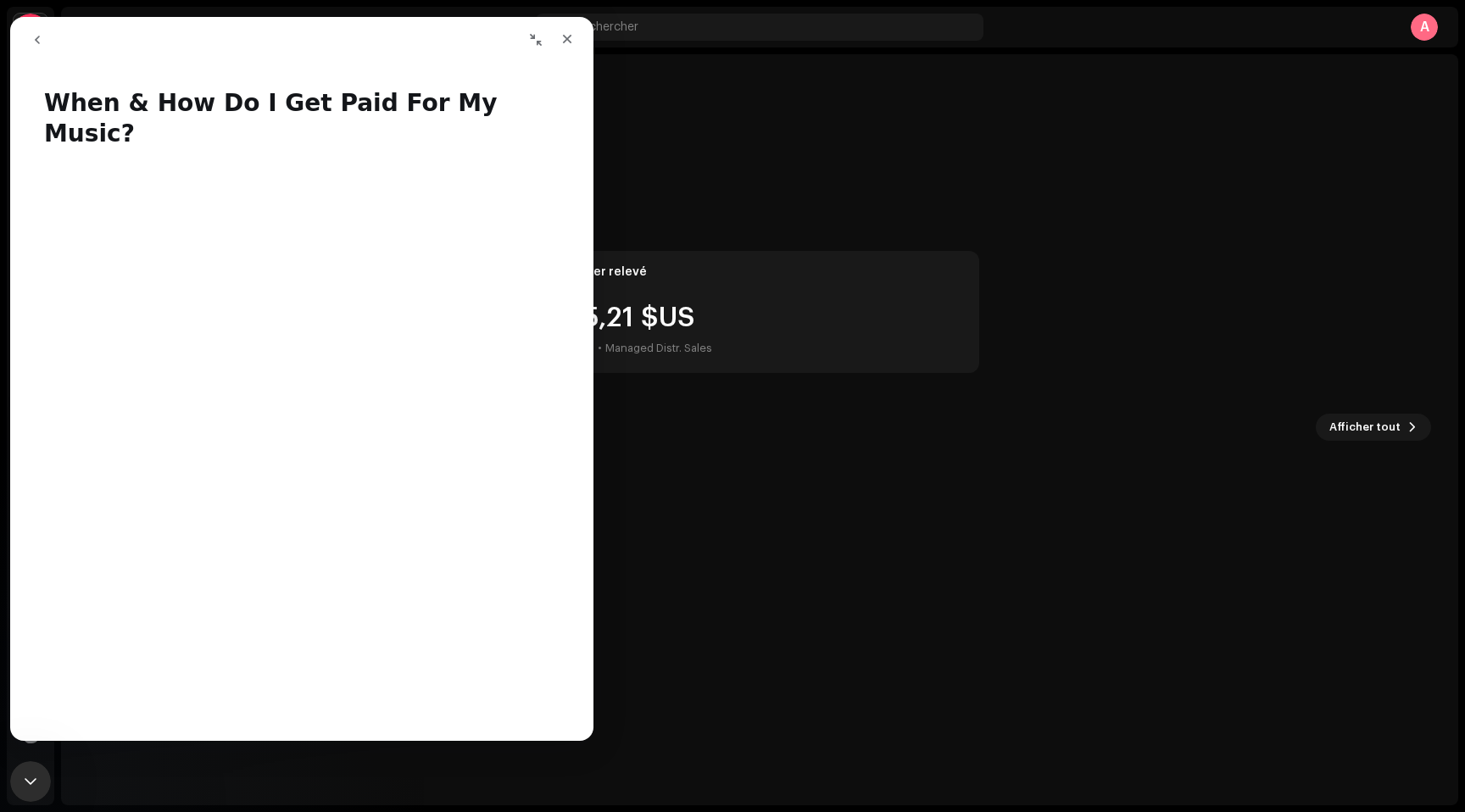
click at [36, 23] on button "go back" at bounding box center [37, 39] width 33 height 33
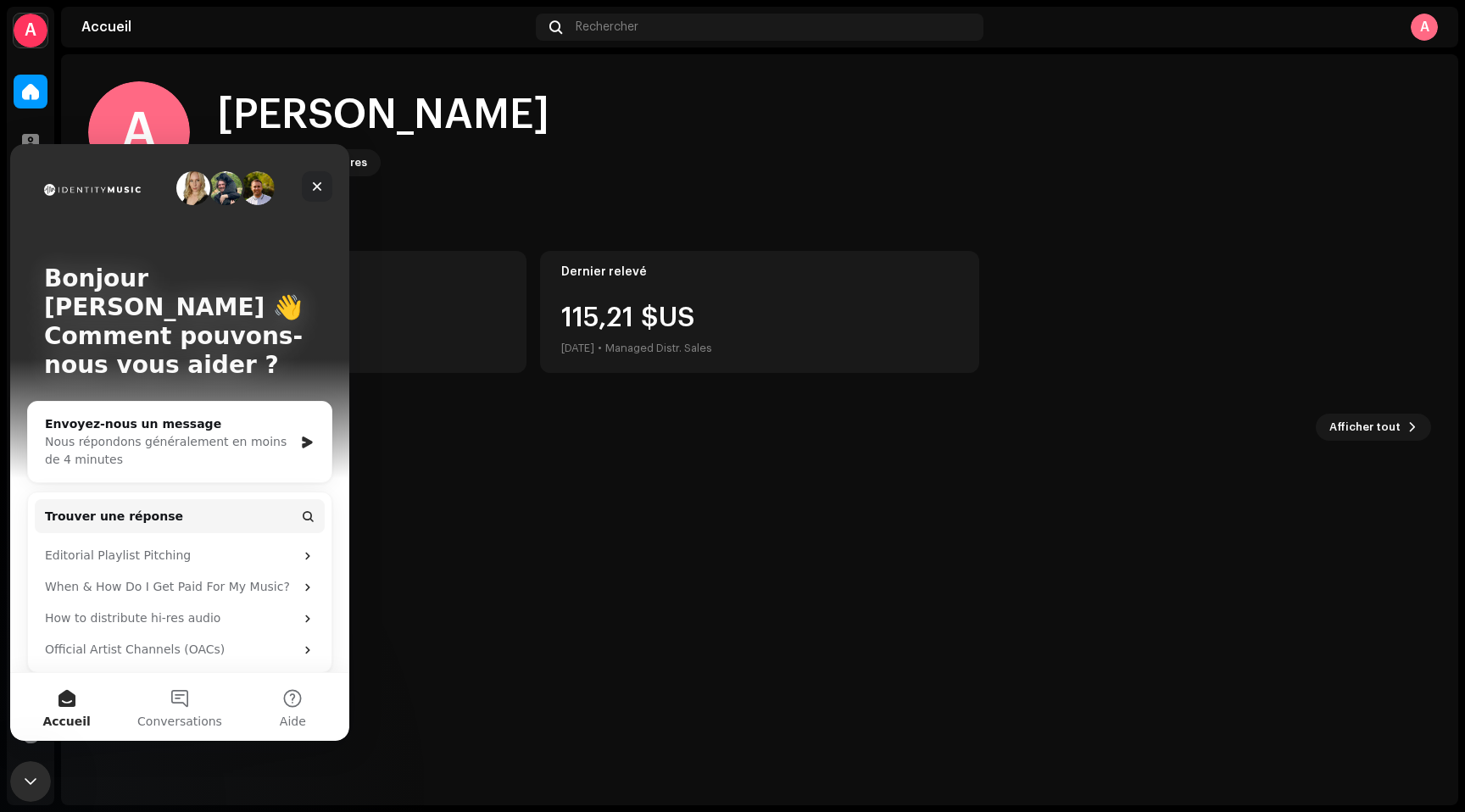
click at [315, 190] on icon "Fermer" at bounding box center [317, 186] width 14 height 14
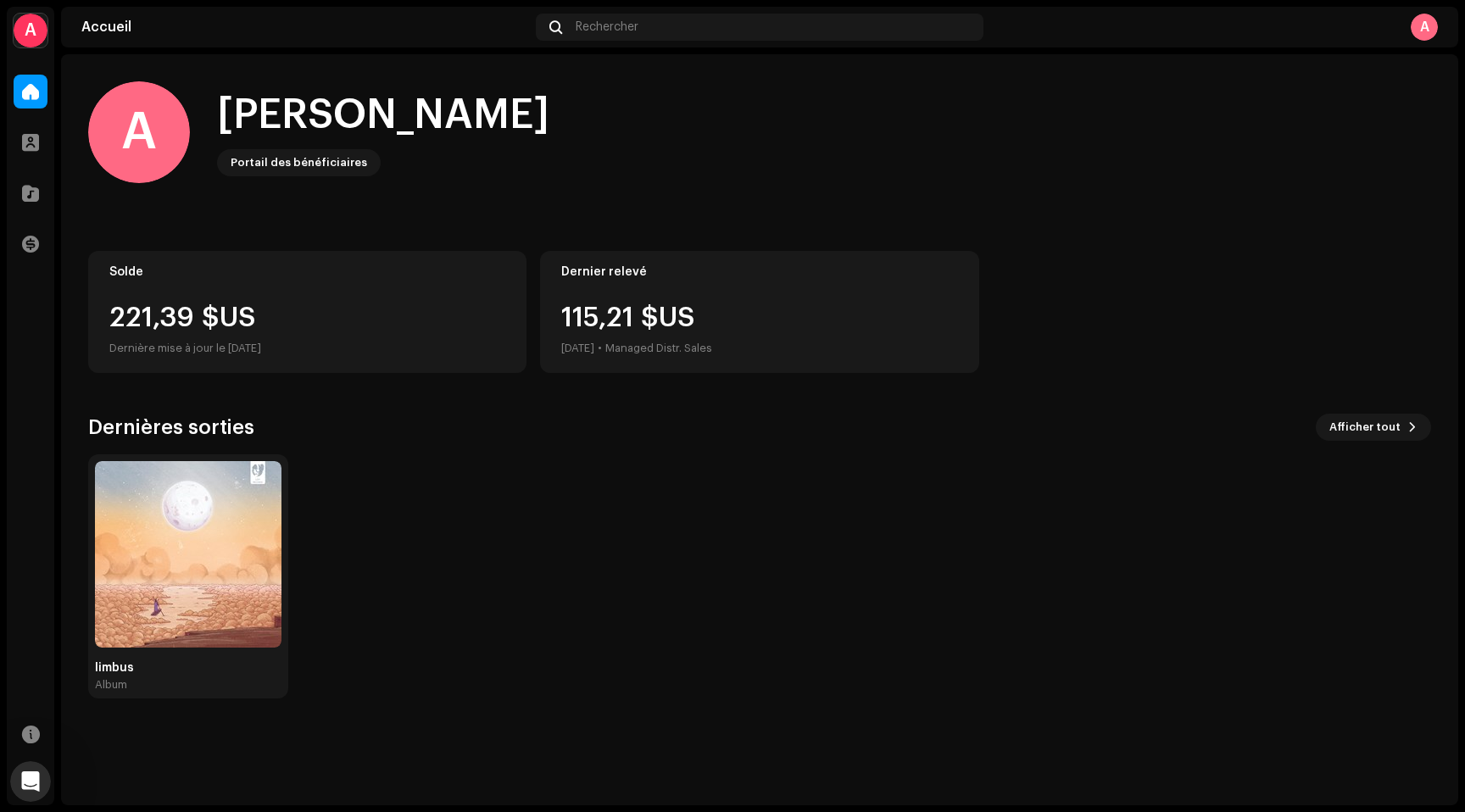
click at [31, 263] on div "Transactions" at bounding box center [30, 243] width 48 height 48
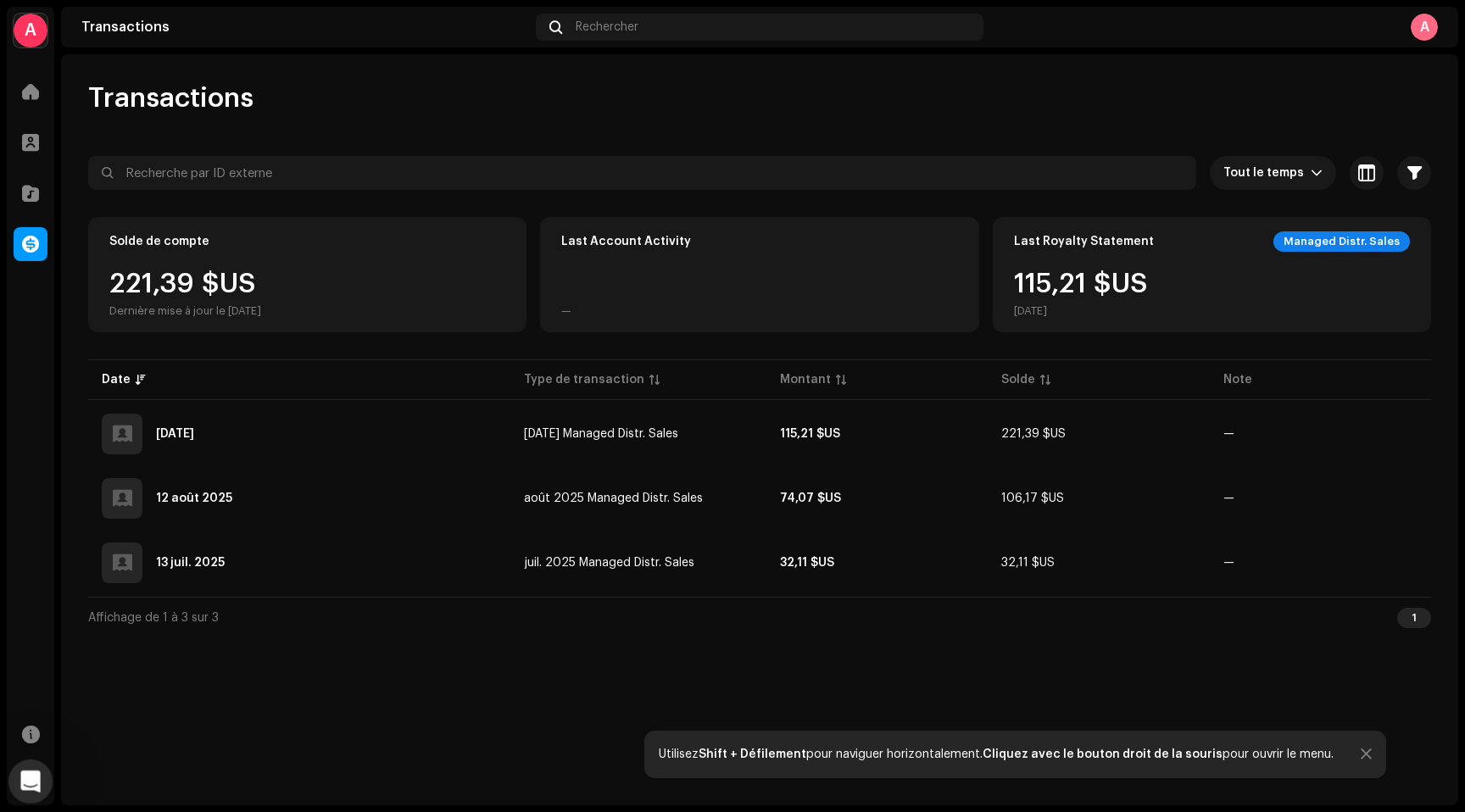
click at [32, 787] on icon "Ouvrir le Messenger Intercom" at bounding box center [28, 779] width 28 height 28
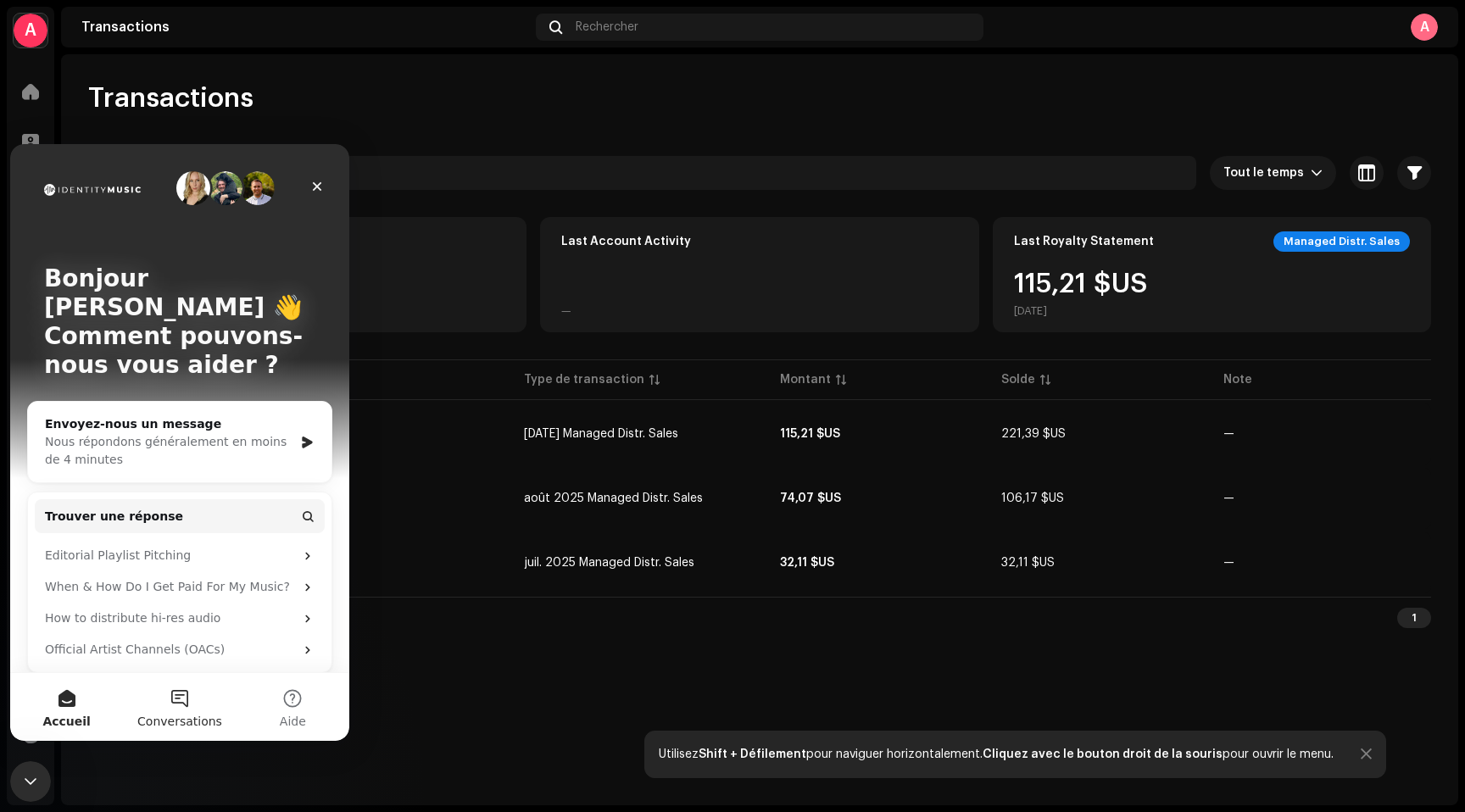
click at [159, 704] on button "Conversations" at bounding box center [179, 707] width 113 height 68
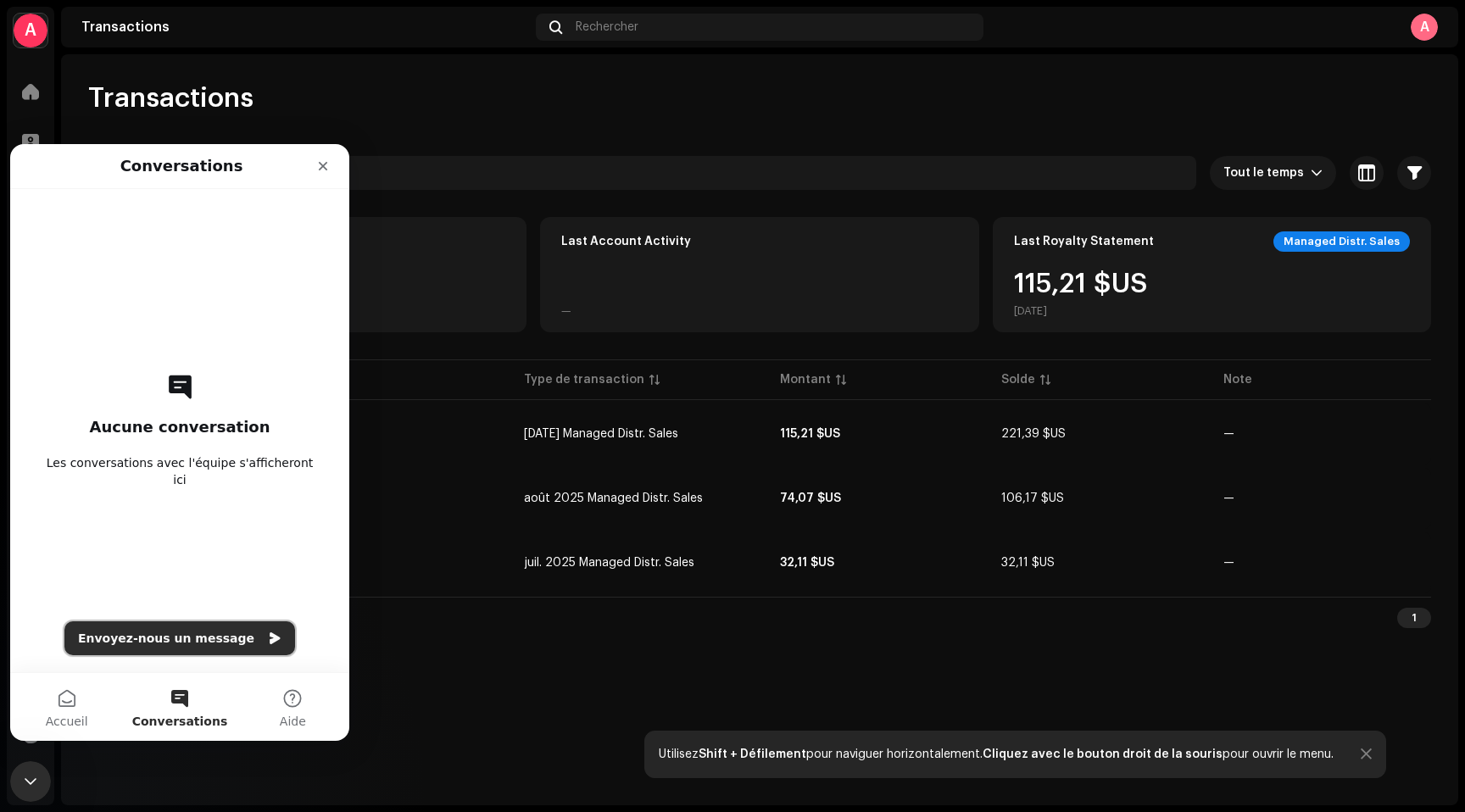
click at [154, 646] on button "Envoyez-nous un message" at bounding box center [179, 638] width 230 height 34
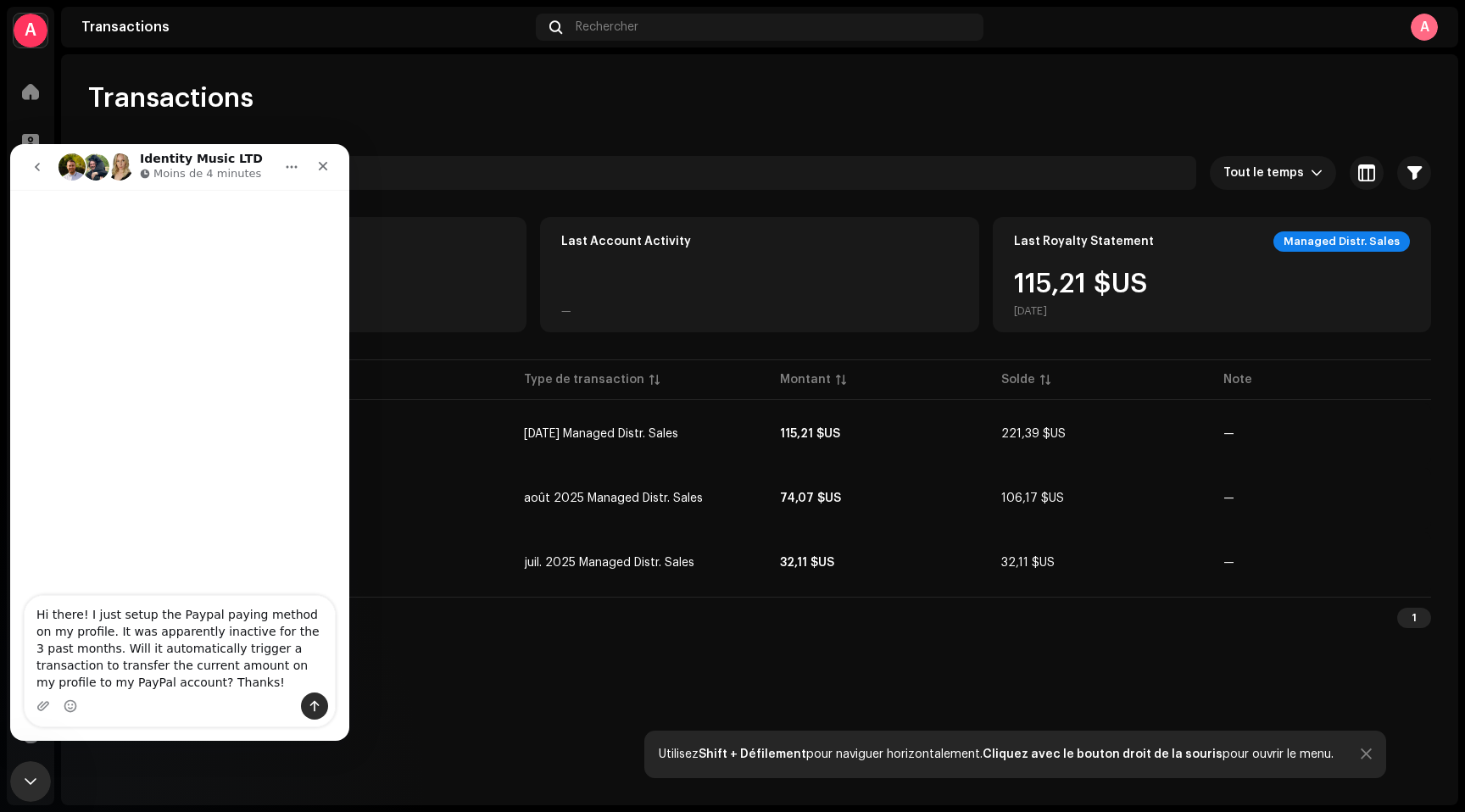
type textarea "Hi there! I just setup the Paypal paying method on my profile. It was apparentl…"
click at [307, 706] on button "Envoyer un message…" at bounding box center [314, 706] width 27 height 27
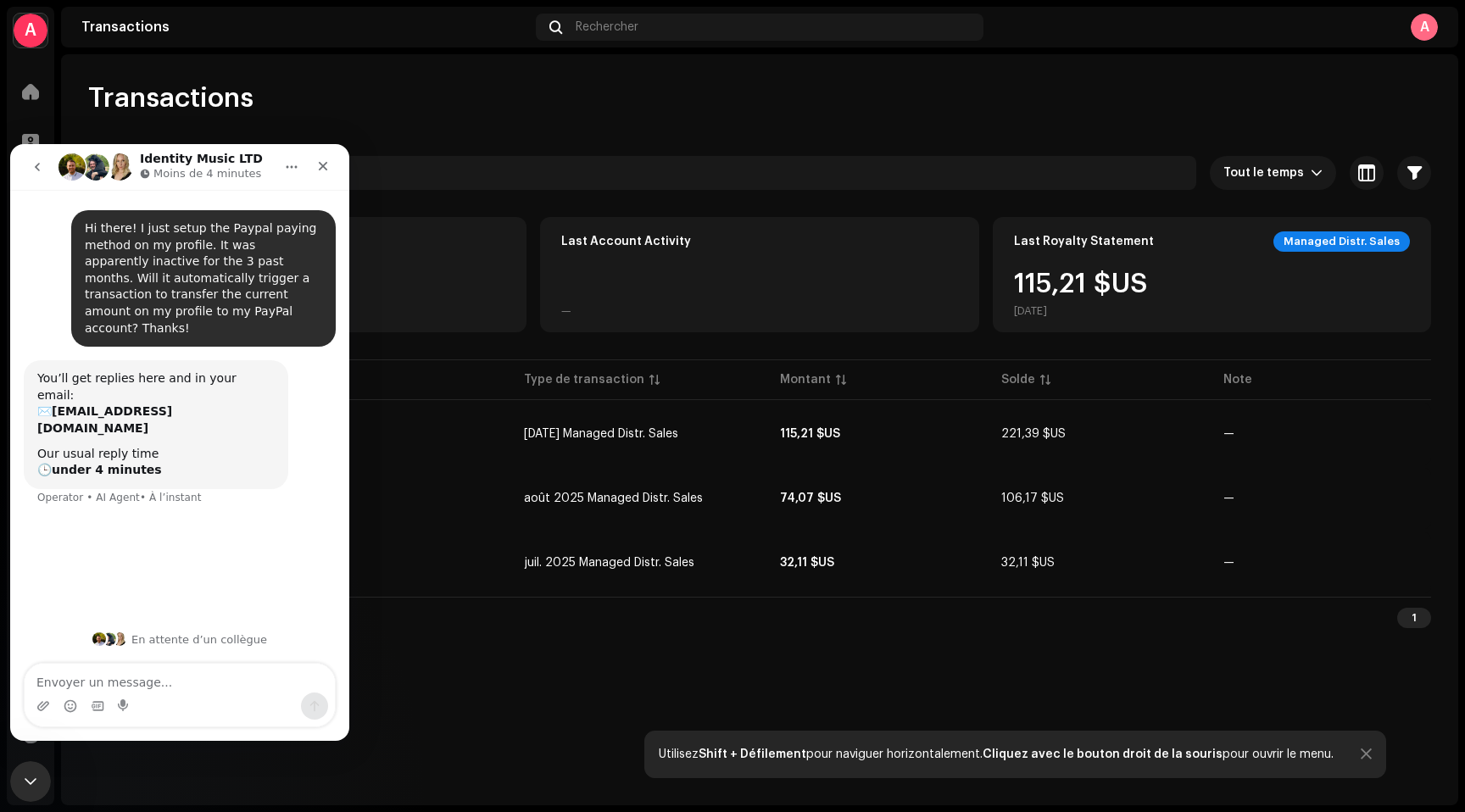
click at [1431, 24] on div "A" at bounding box center [1423, 27] width 27 height 27
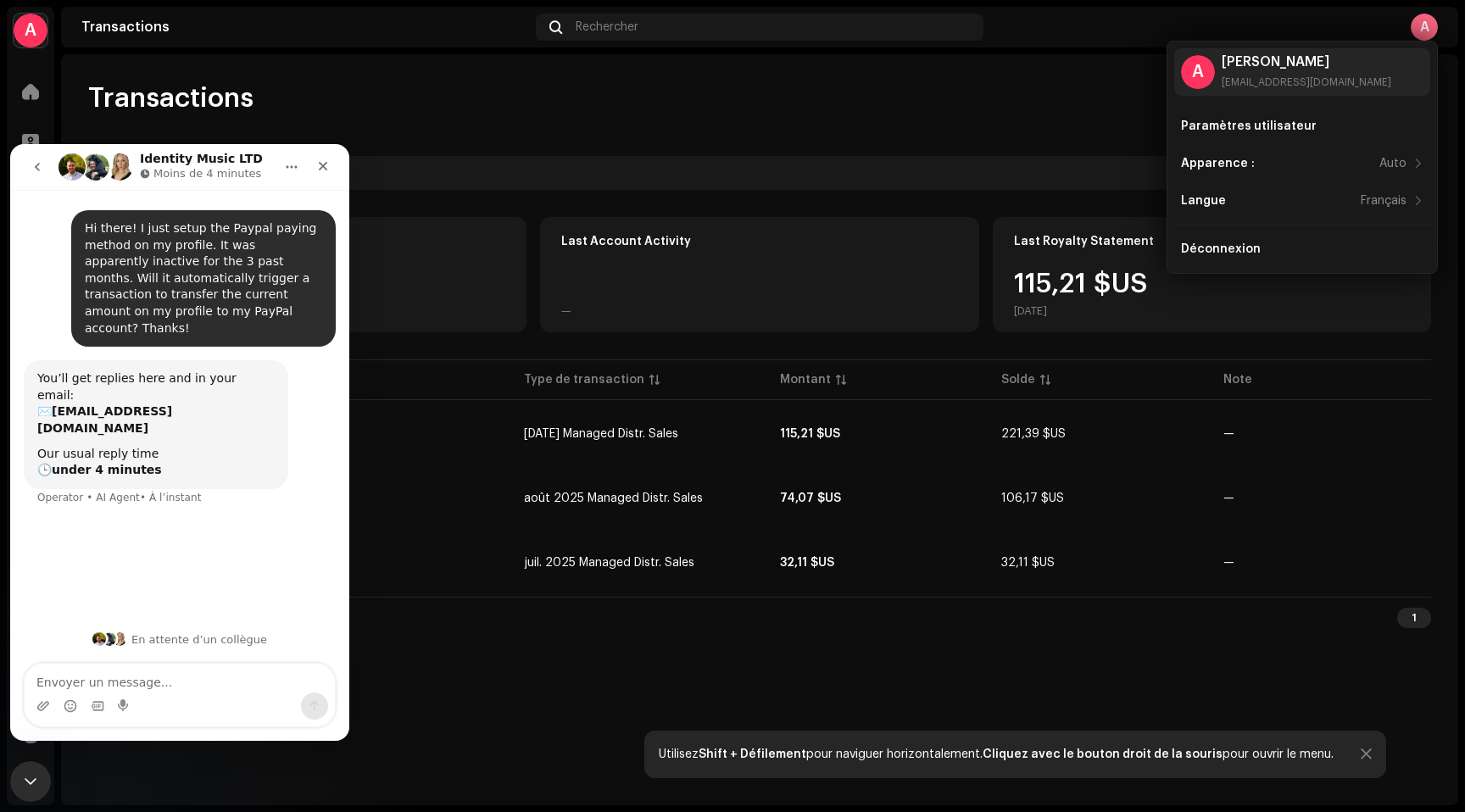
click at [1431, 24] on div "A" at bounding box center [1423, 27] width 27 height 27
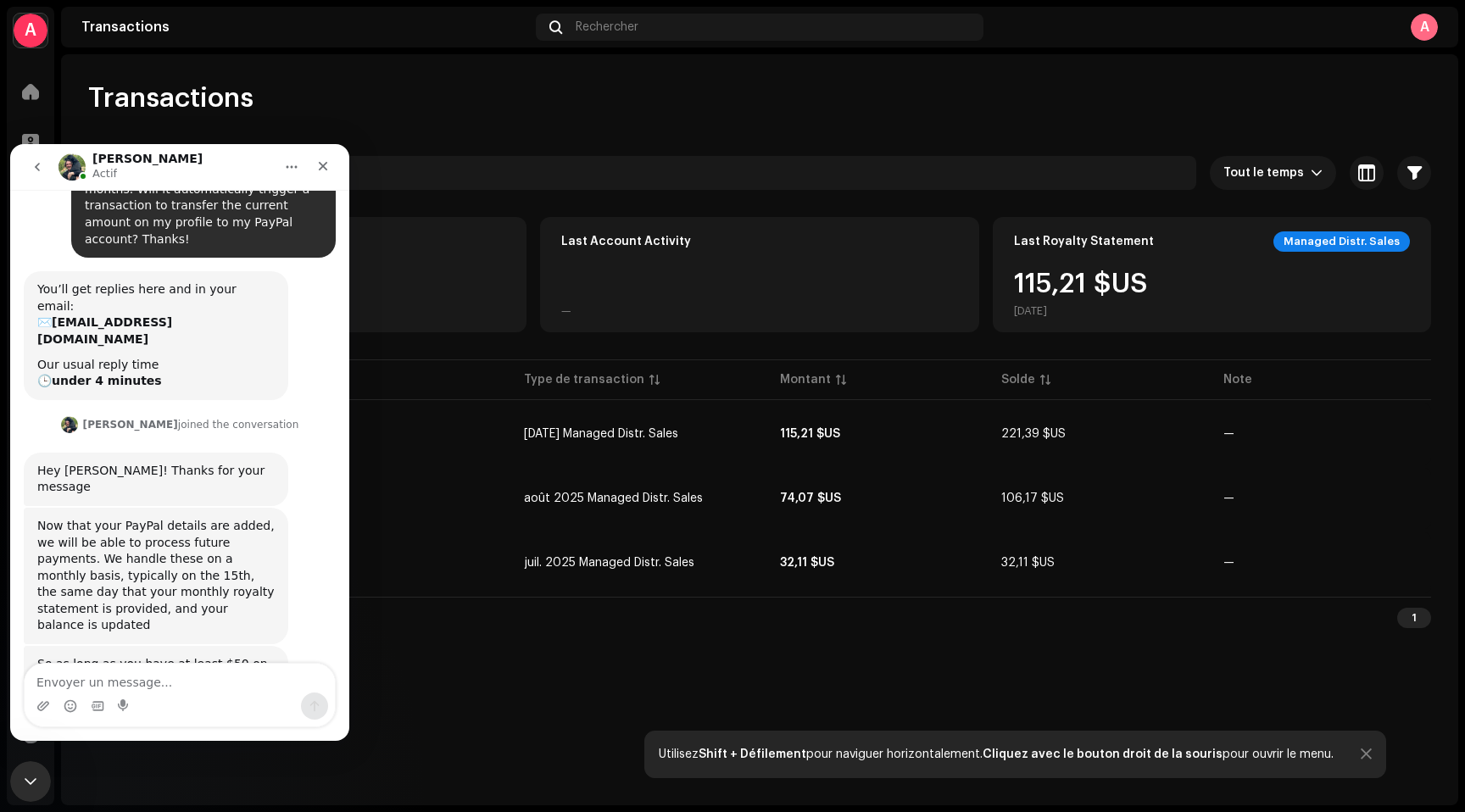
scroll to position [94, 0]
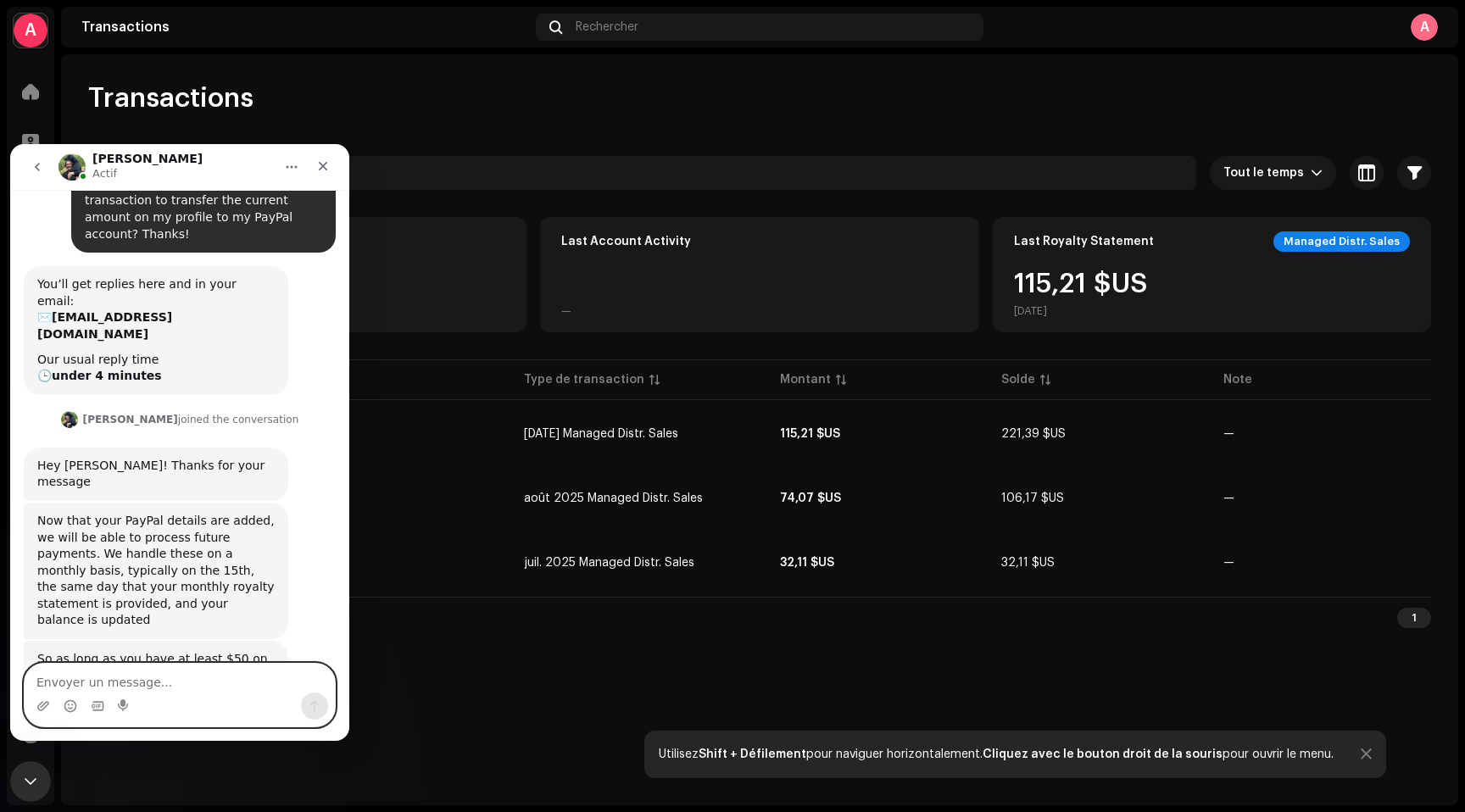
click at [137, 675] on textarea "Envoyer un message..." at bounding box center [179, 678] width 311 height 29
type textarea "Awesome! Thanks for the update [PERSON_NAME] :)"
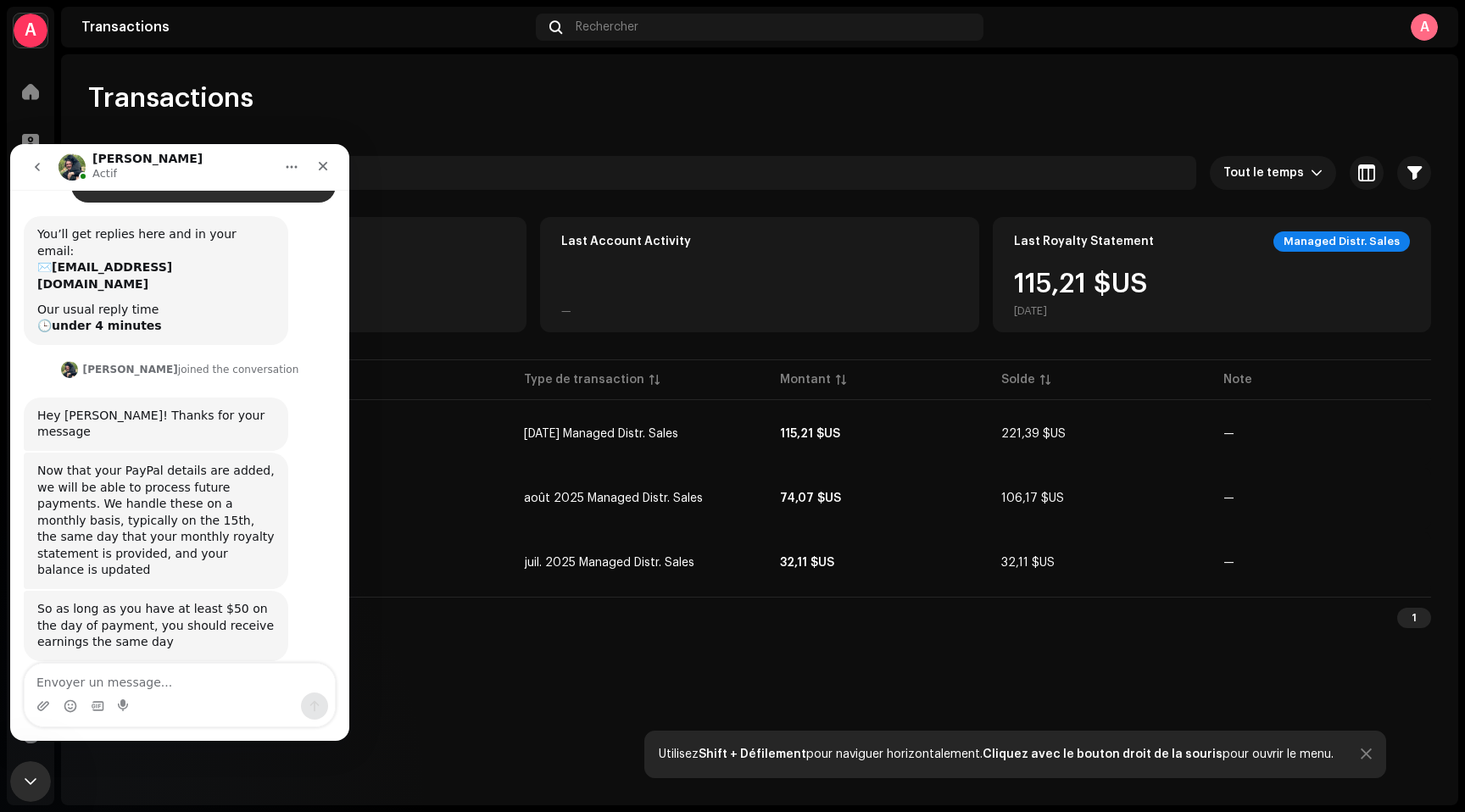
click at [36, 176] on button "go back" at bounding box center [37, 167] width 33 height 33
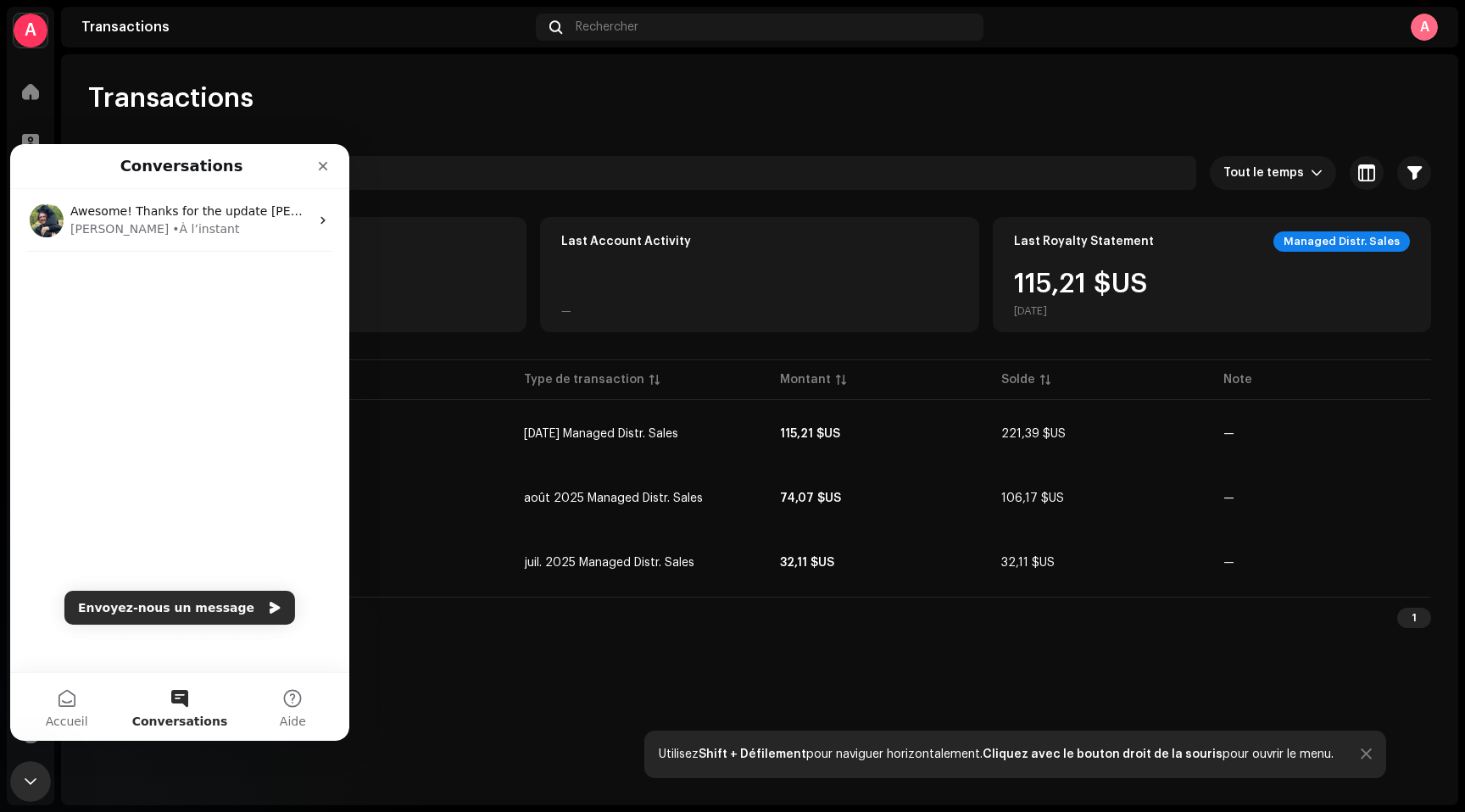
scroll to position [0, 0]
click at [321, 166] on icon "Fermer" at bounding box center [324, 167] width 9 height 9
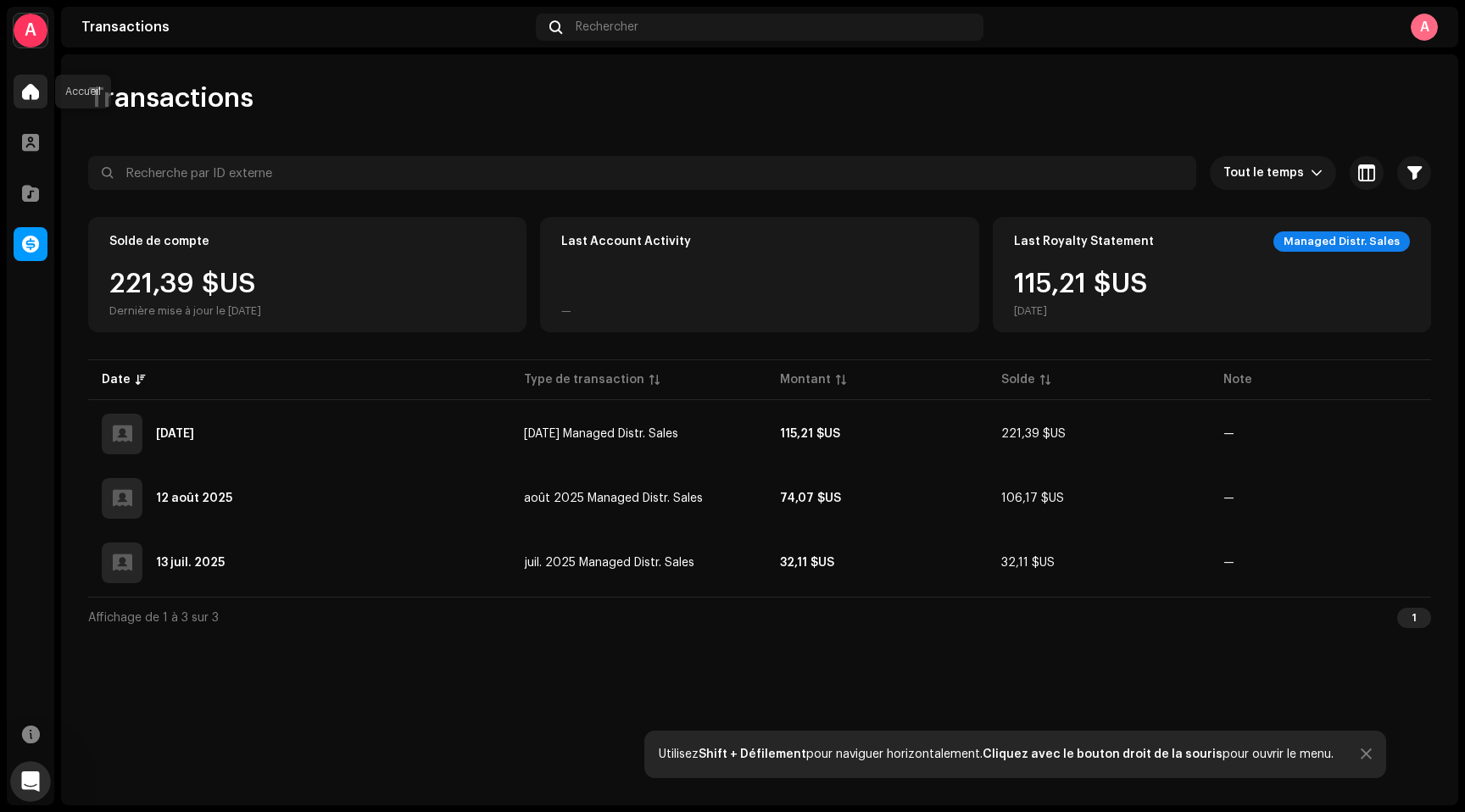
click at [28, 107] on div at bounding box center [31, 91] width 34 height 34
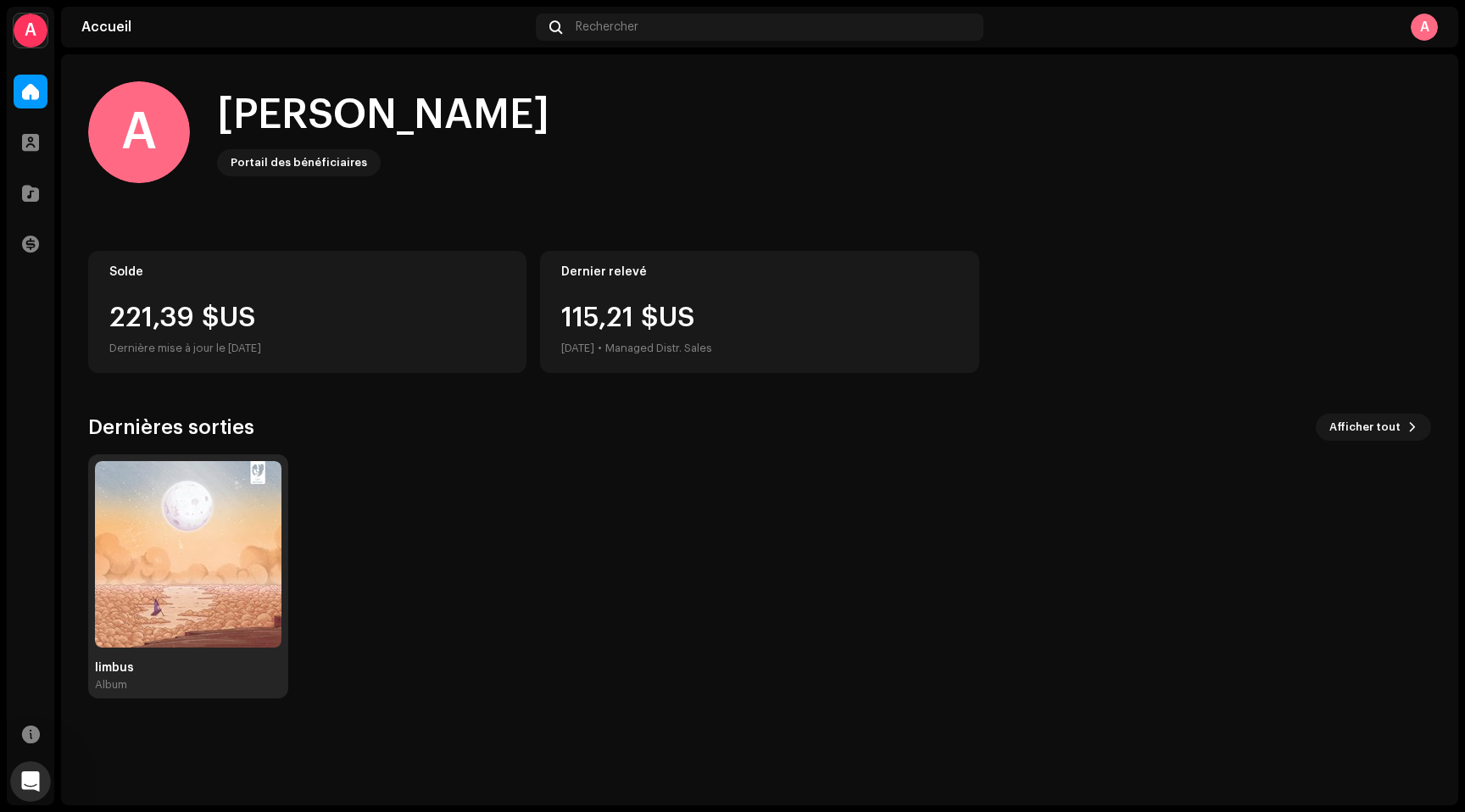
click at [256, 559] on img at bounding box center [188, 554] width 187 height 186
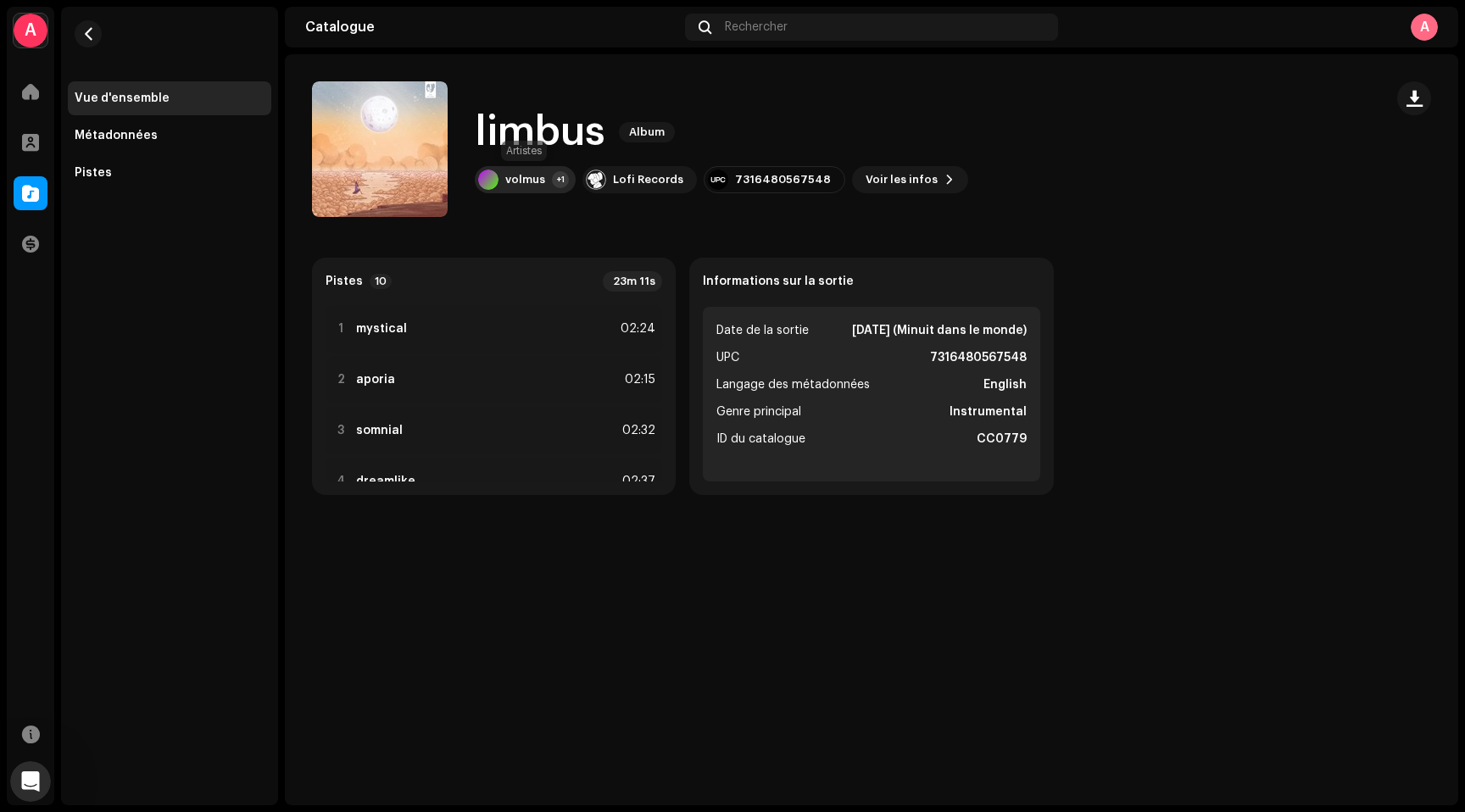
click at [519, 177] on div "volmus" at bounding box center [525, 179] width 40 height 14
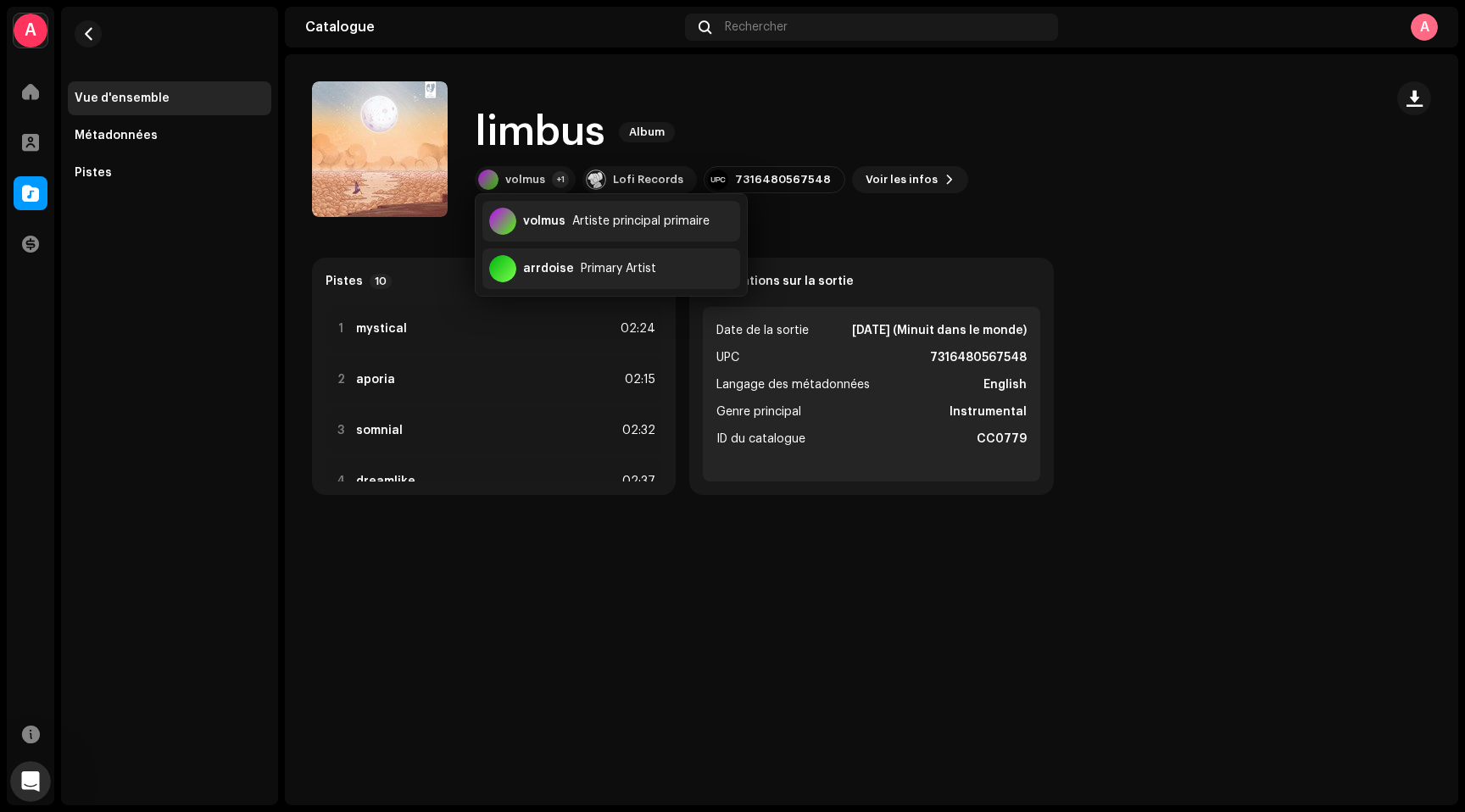
click at [866, 214] on div "limbus Album volmus +1 Lofi Records 7316480567548 Voir les infos" at bounding box center [840, 148] width 1057 height 135
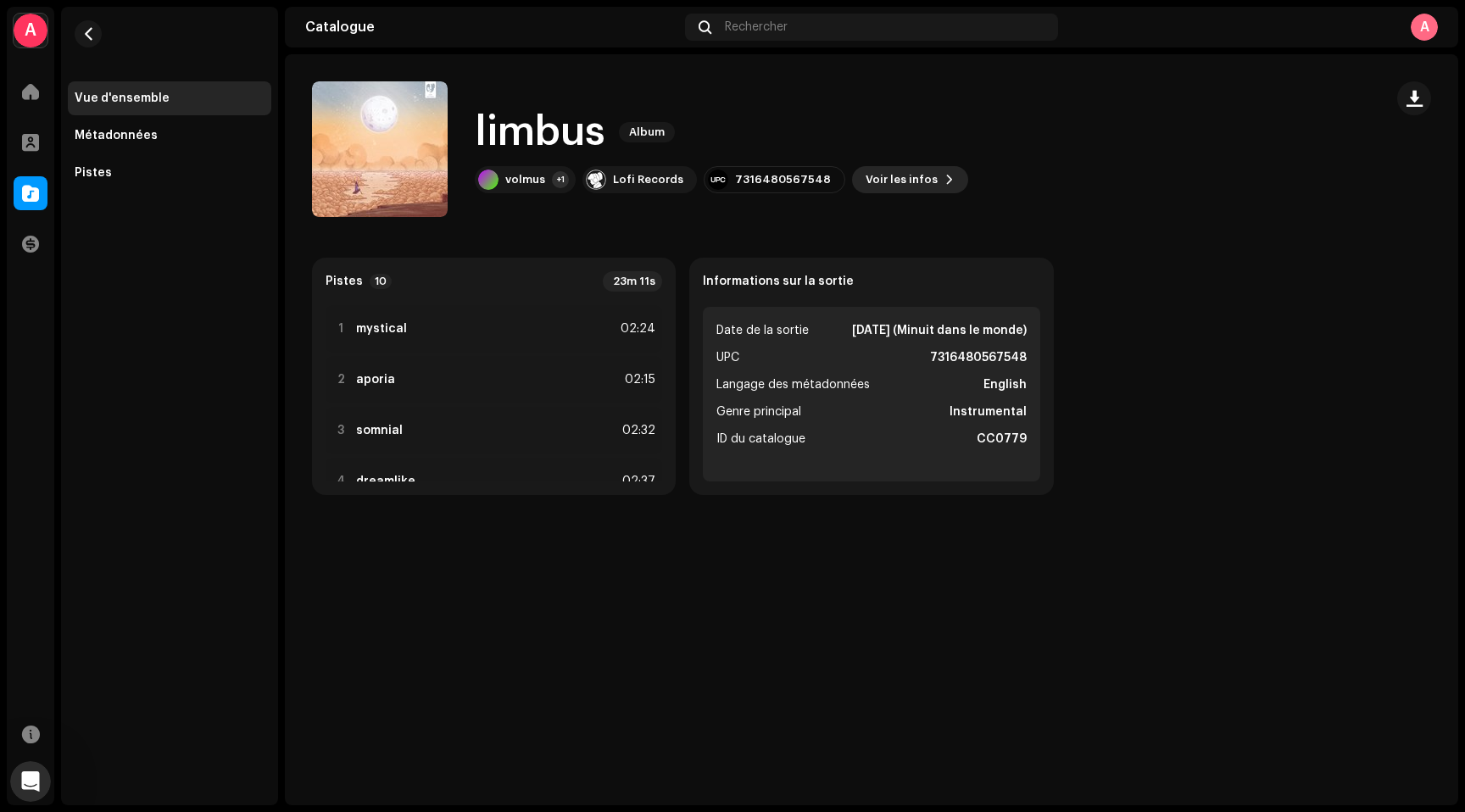
click at [898, 183] on span "Voir les infos" at bounding box center [901, 180] width 72 height 34
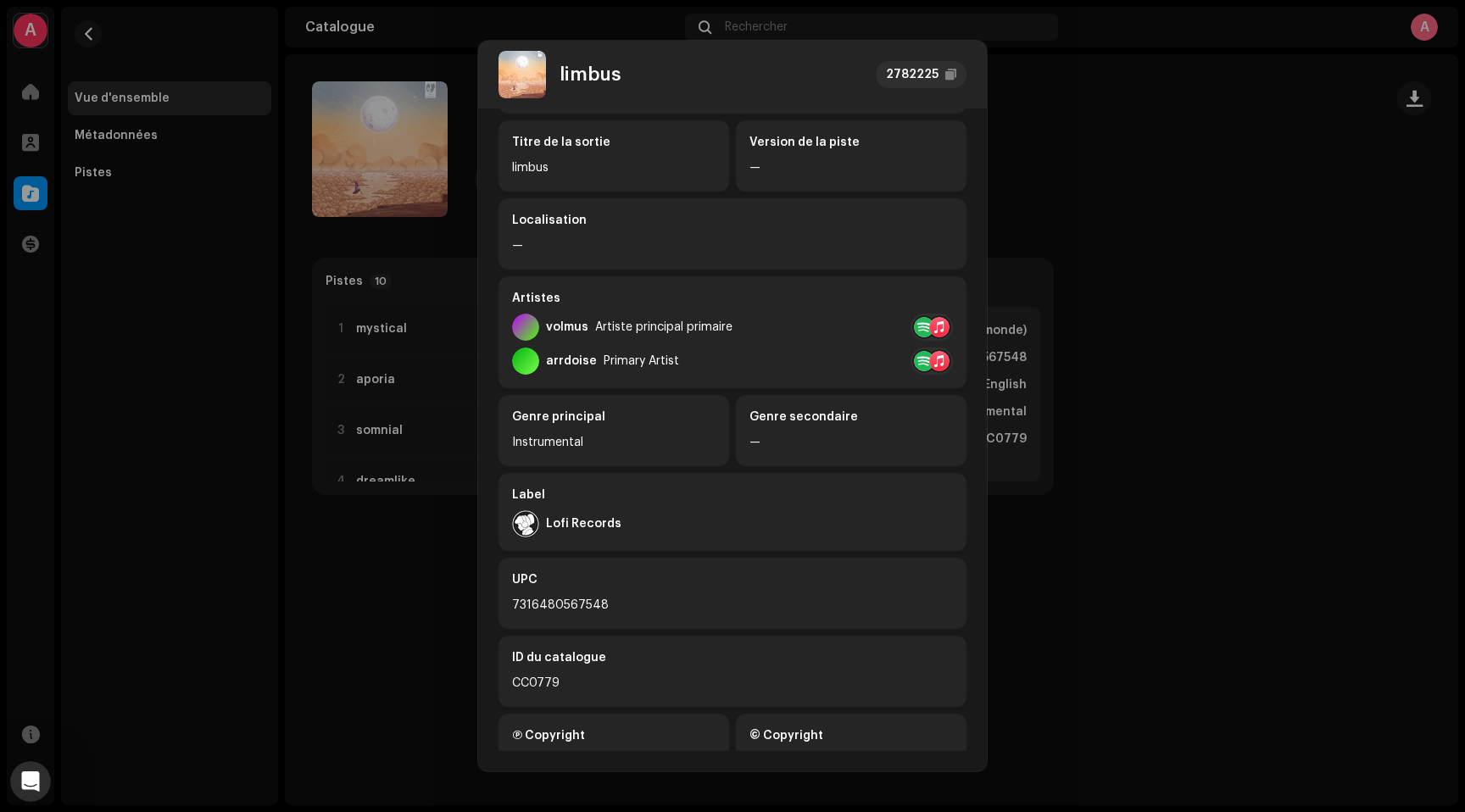
scroll to position [182, 0]
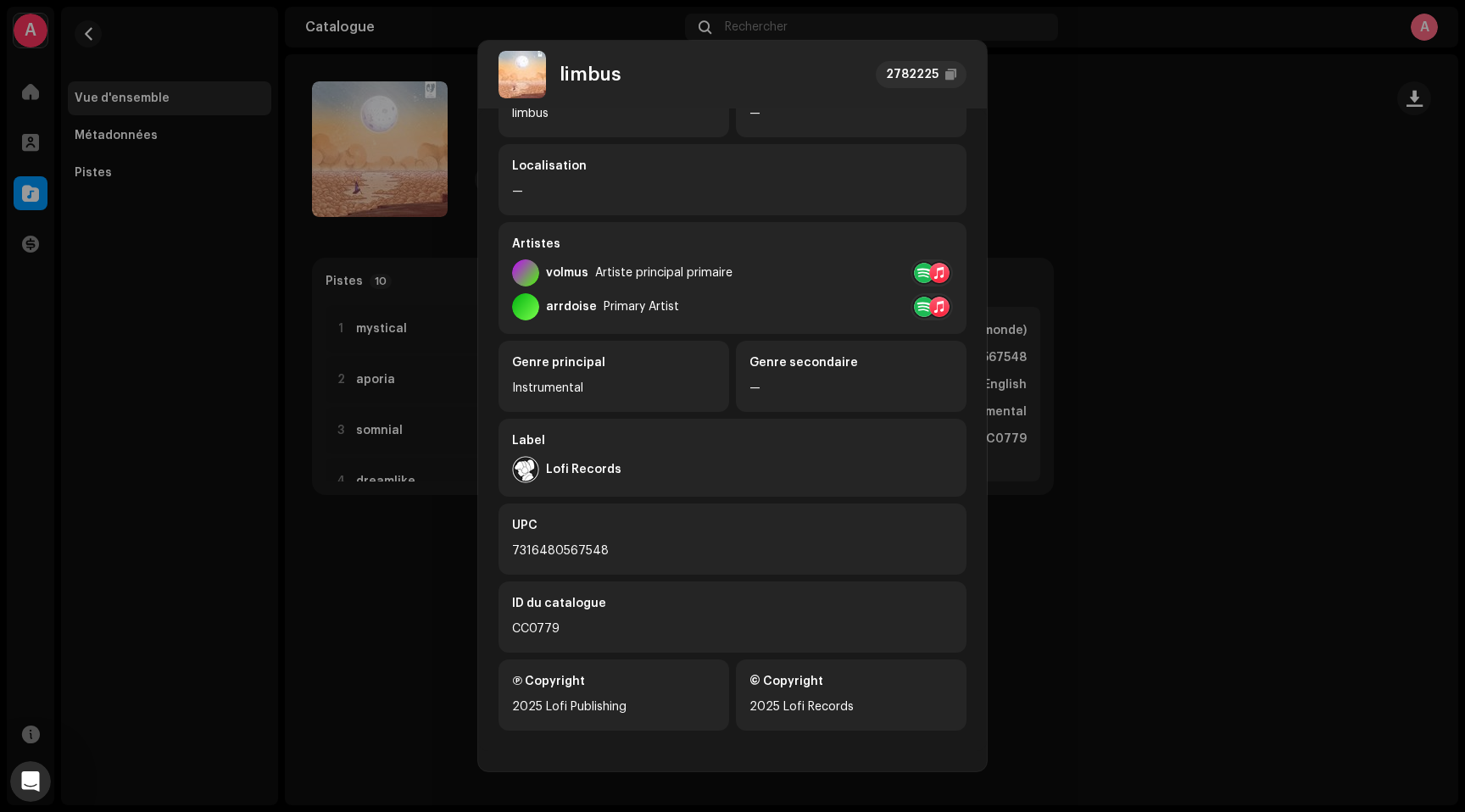
click at [515, 473] on img at bounding box center [525, 469] width 27 height 27
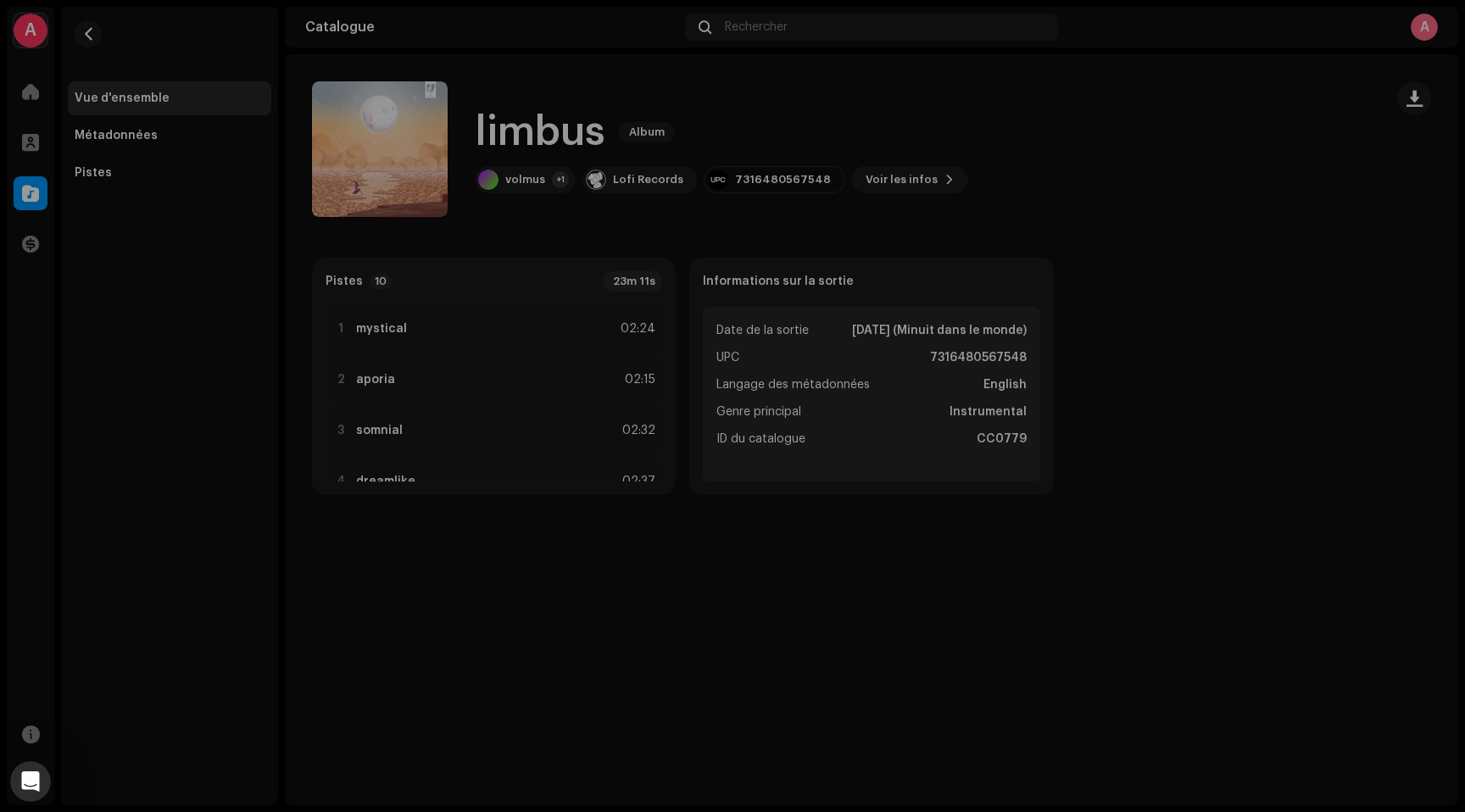
click at [384, 493] on div "limbus 2782225 Métadonnées Distribution Langage des métadonnées English Titre d…" at bounding box center [732, 406] width 1465 height 812
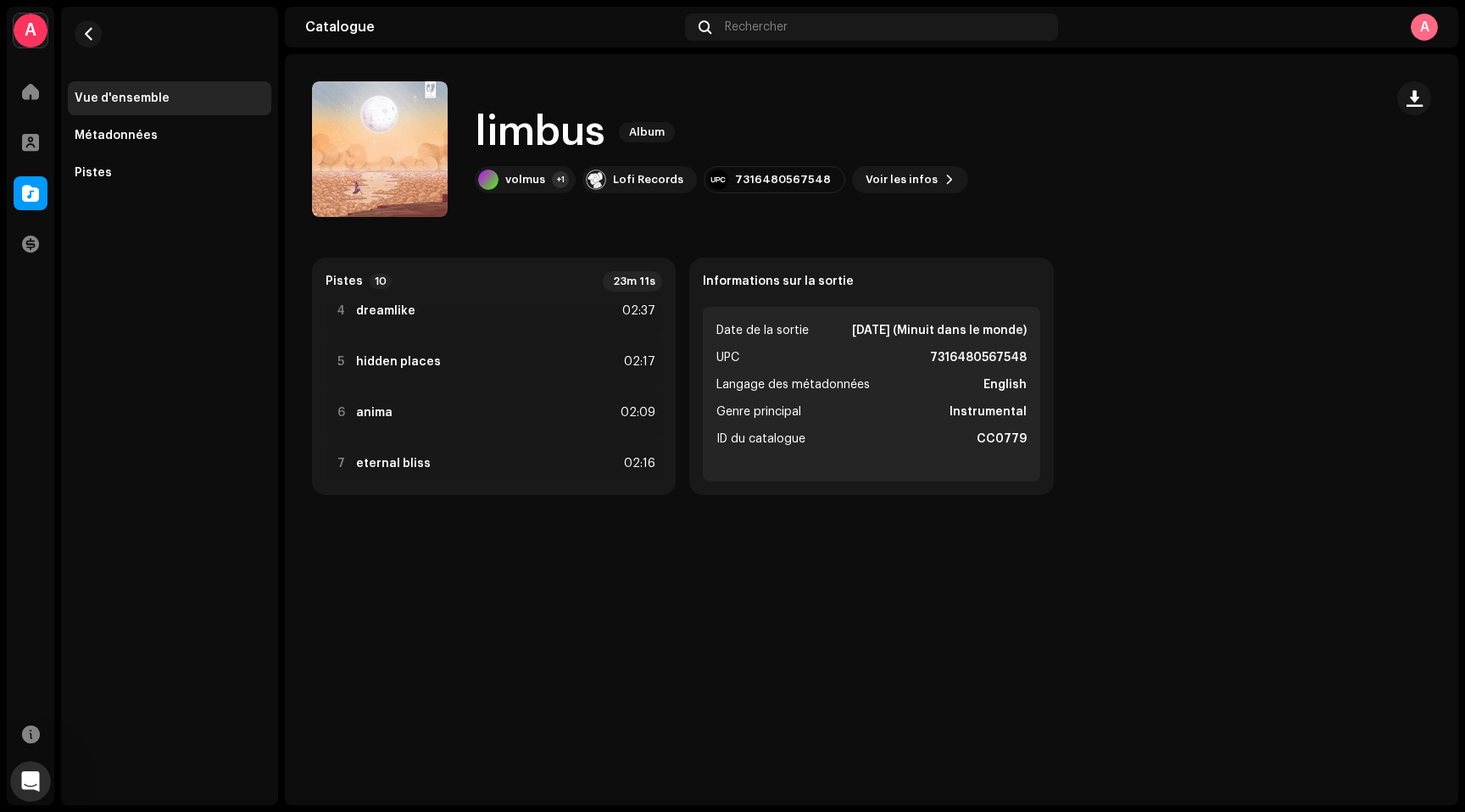
scroll to position [342, 0]
click at [9, 95] on div "Accueil" at bounding box center [30, 91] width 48 height 48
